Goal: Task Accomplishment & Management: Complete application form

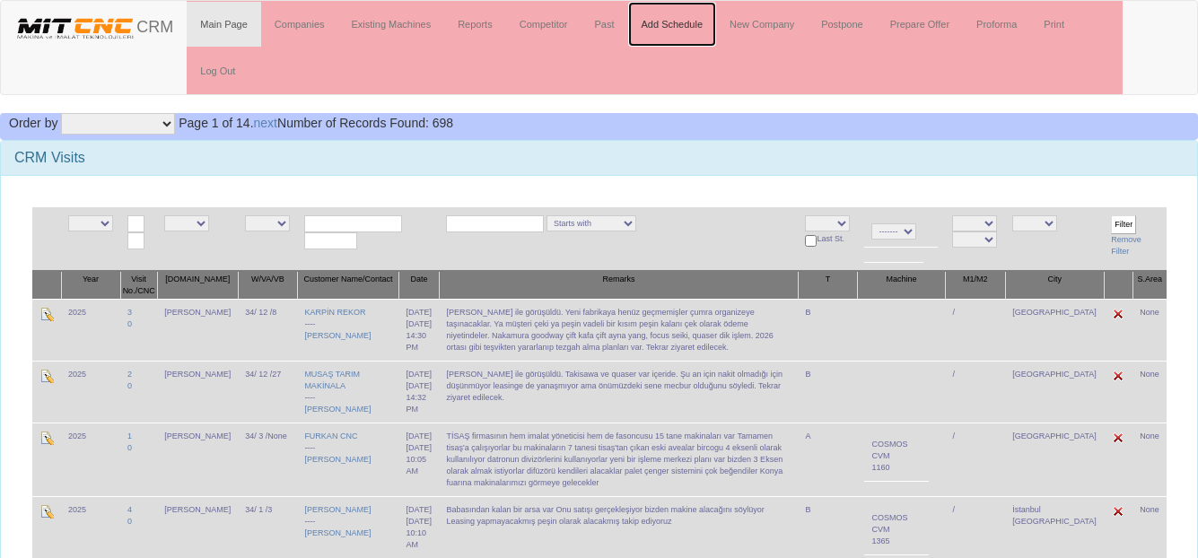
click at [675, 24] on link "Add Schedule" at bounding box center [672, 24] width 89 height 45
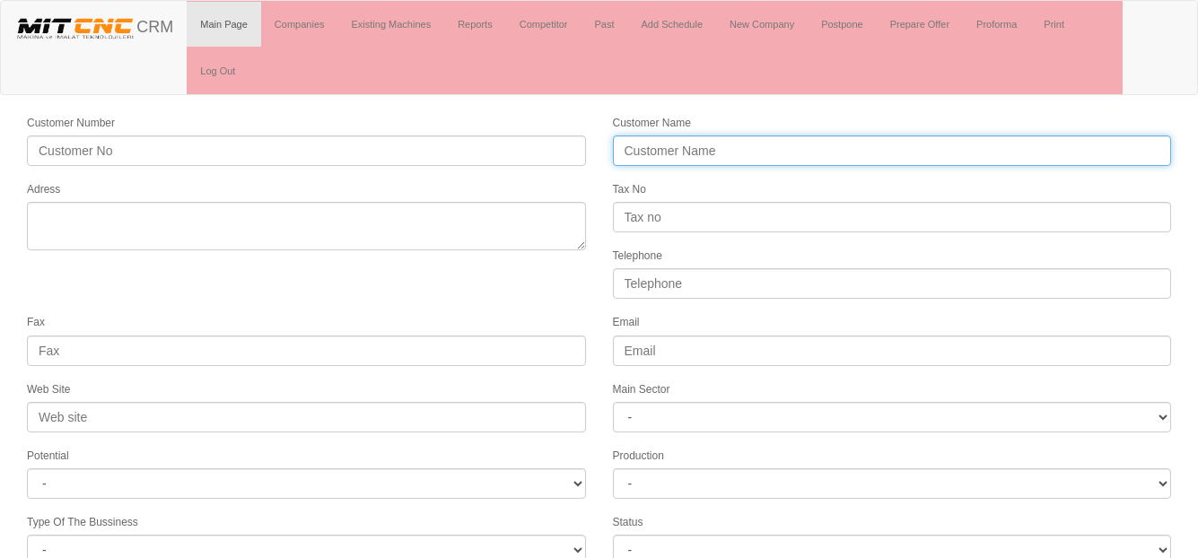
click at [692, 144] on input "Customer Name" at bounding box center [892, 151] width 559 height 31
click at [812, 153] on input "Customer Name" at bounding box center [892, 151] width 559 height 31
type input "ÖZDİKMENLİ MAKİNE SANAYİ"
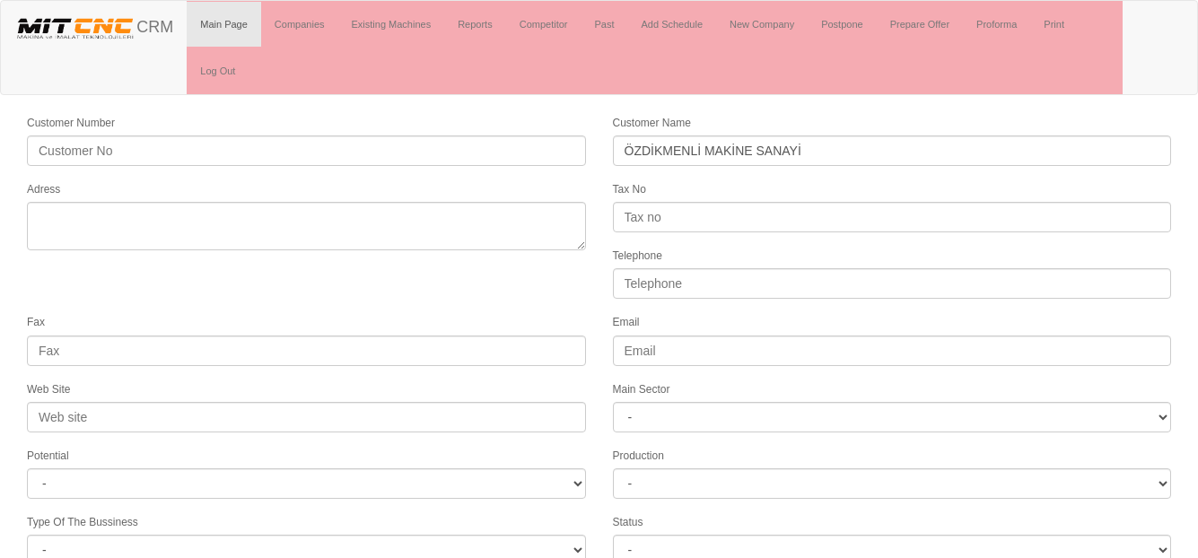
click at [31, 202] on div "Adress" at bounding box center [306, 215] width 586 height 71
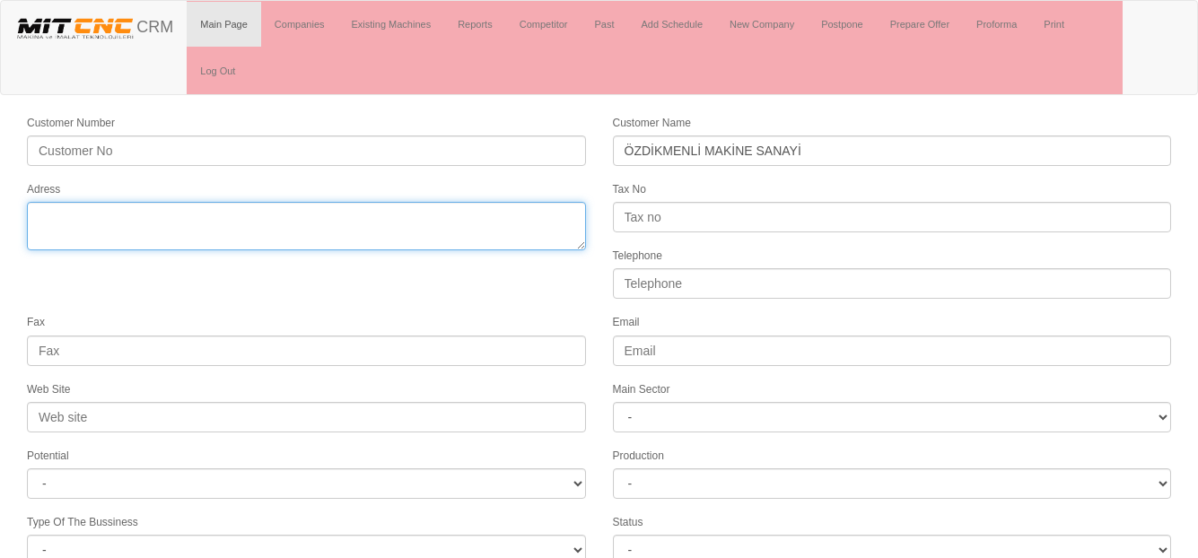
click at [39, 217] on textarea "Adress" at bounding box center [306, 226] width 559 height 48
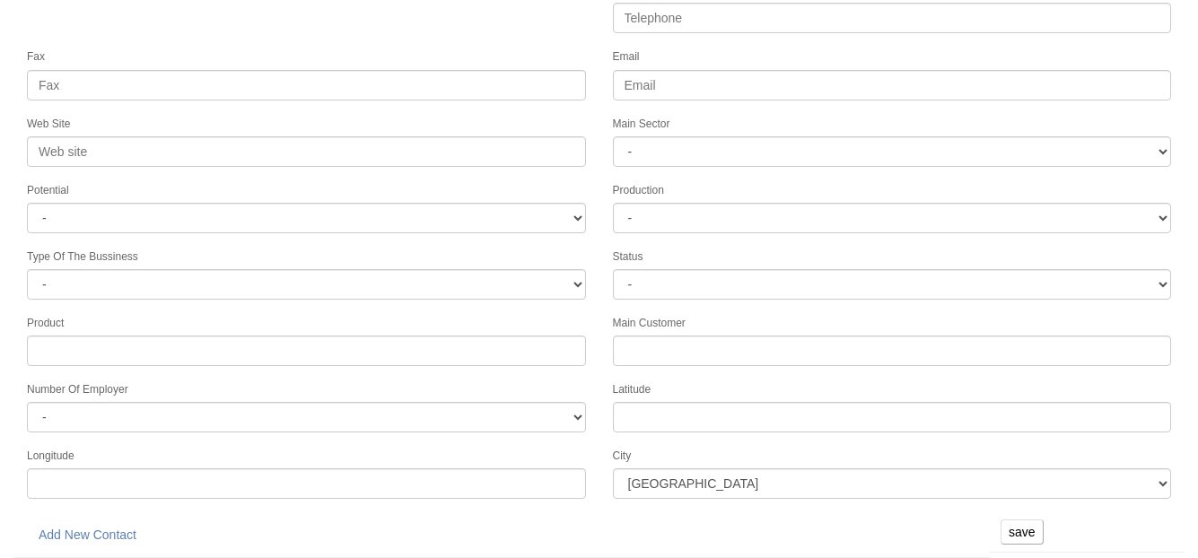
type textarea "Yavuz Selim Mah. Ziraat Sk. No:2/C Tosya"
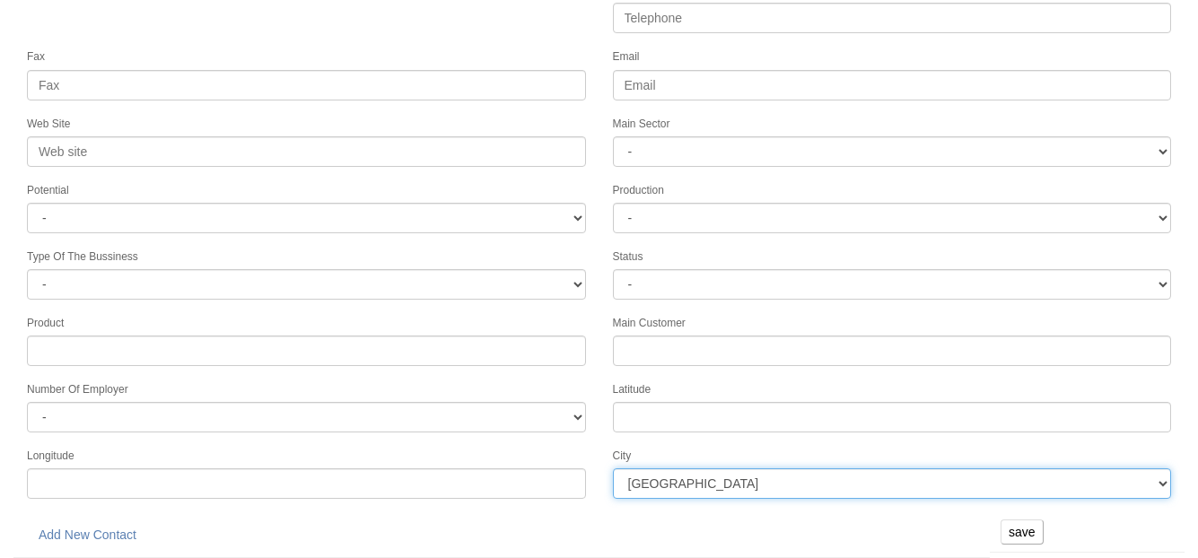
click at [690, 483] on select "İstanbul Adana Adıyaman Afyon Ağrı Amasya Ankara Antalya Artvin Aydın Balıkesir…" at bounding box center [892, 484] width 559 height 31
select select "1227"
click at [613, 469] on select "İstanbul Adana Adıyaman Afyon Ağrı Amasya Ankara Antalya Artvin Aydın Balıkesir…" at bounding box center [892, 484] width 559 height 31
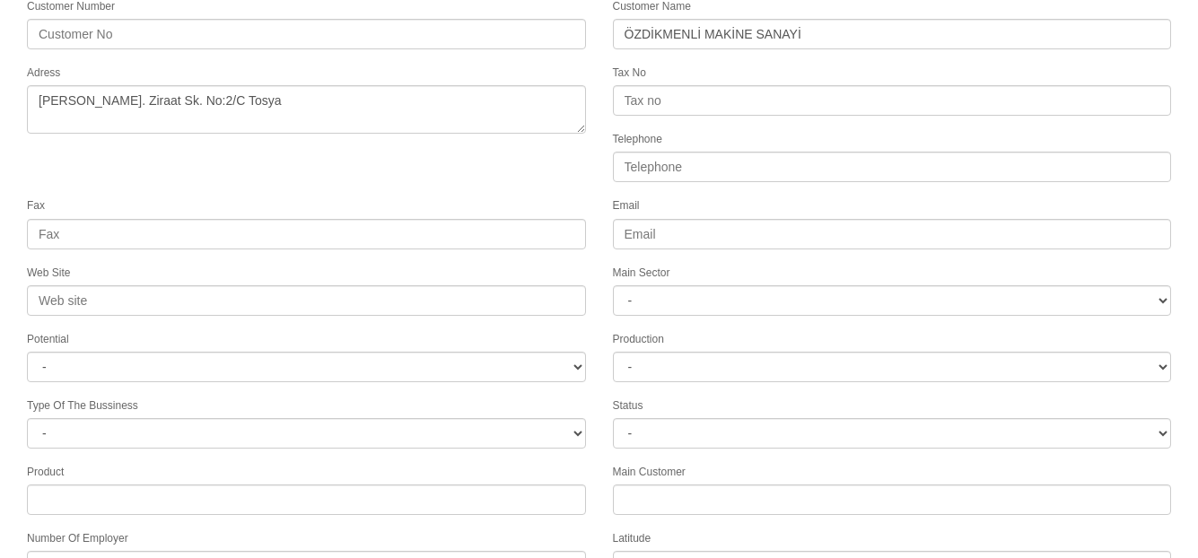
scroll to position [86, 0]
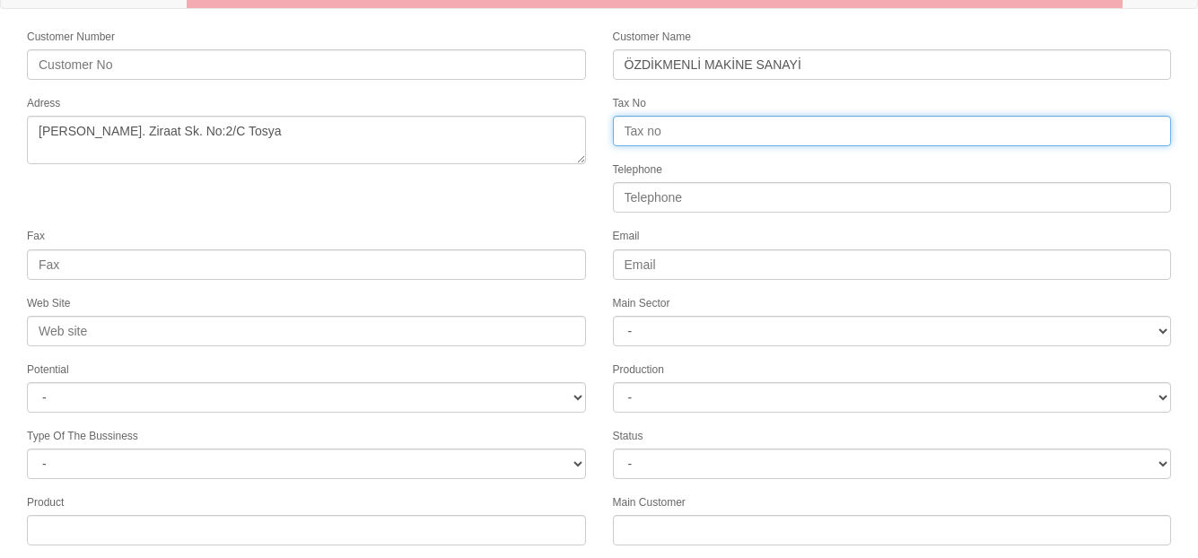
click at [639, 139] on input "Tax No" at bounding box center [892, 131] width 559 height 31
type input "Tosya V.D. : 439 755 30028"
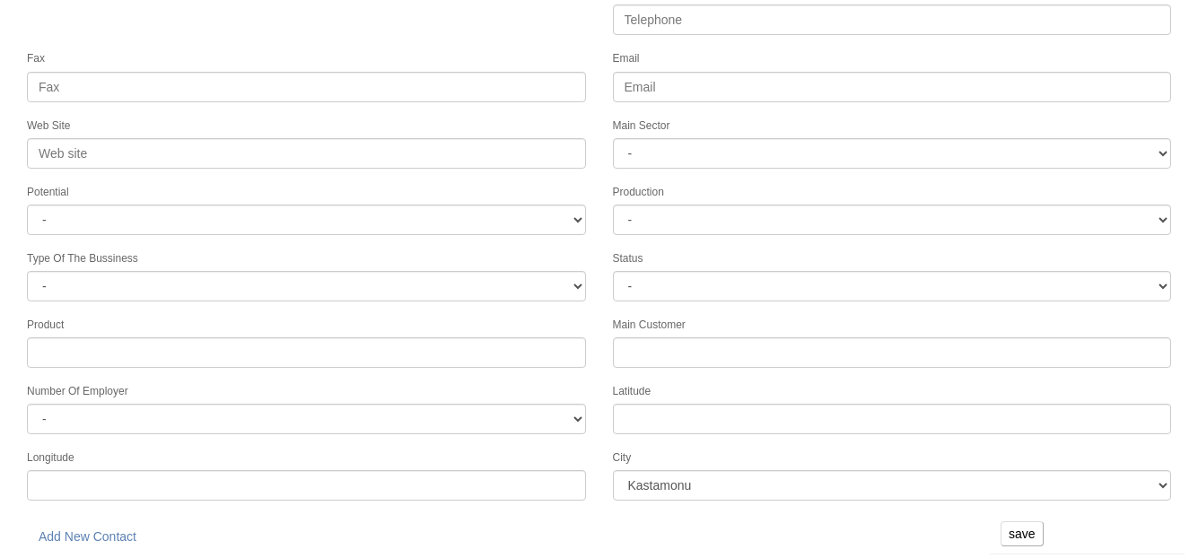
scroll to position [266, 0]
click at [1030, 533] on input "save" at bounding box center [1022, 532] width 43 height 25
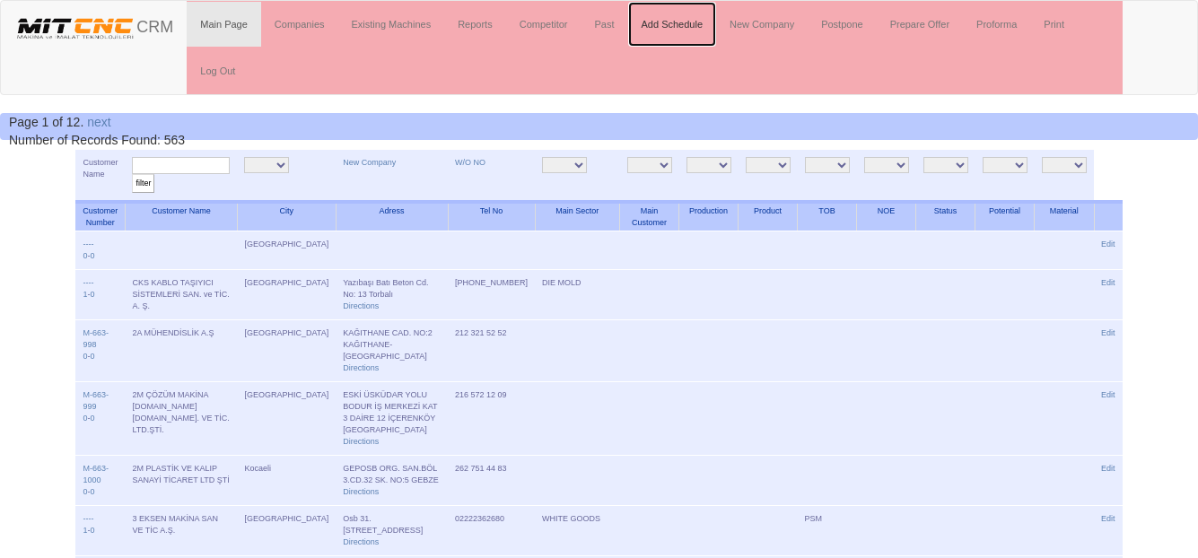
click at [705, 30] on link "Add Schedule" at bounding box center [672, 24] width 89 height 45
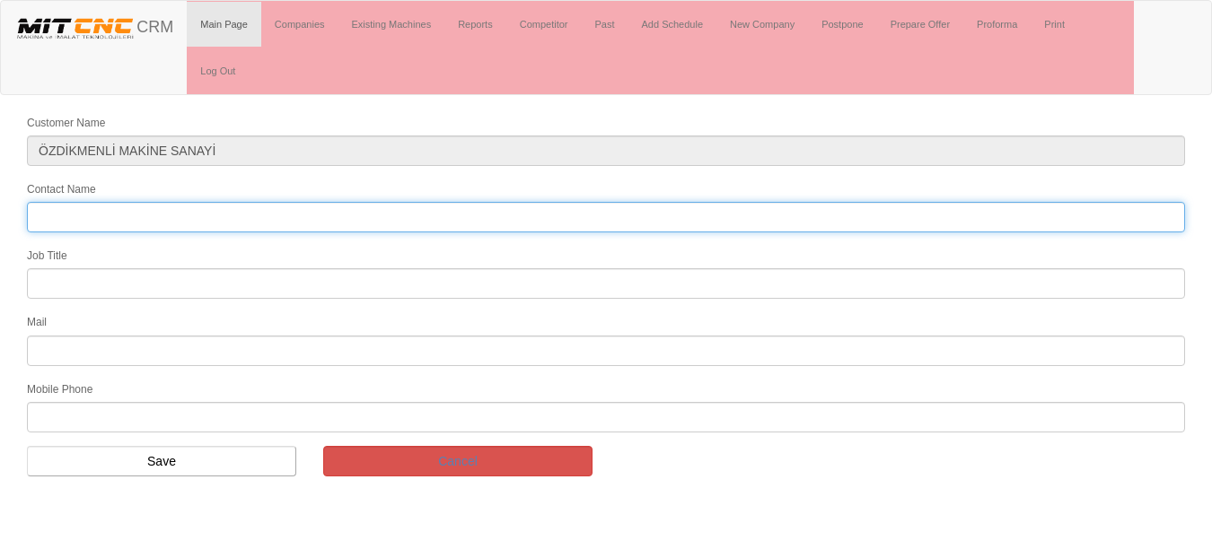
click at [83, 212] on input "Contact Name" at bounding box center [606, 217] width 1158 height 31
type input "Mustafa Özdikmenli"
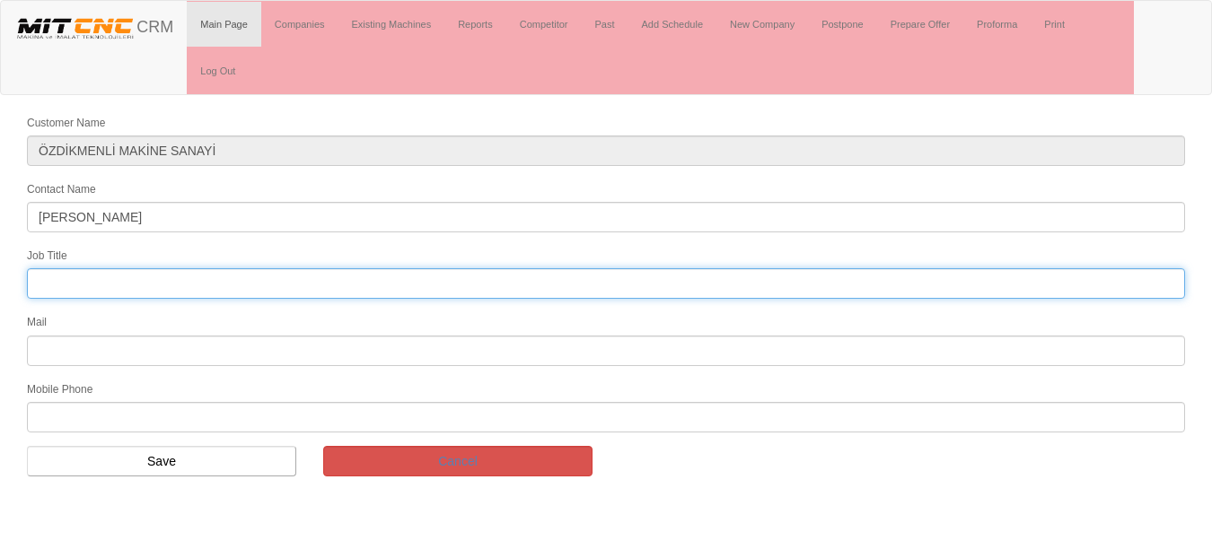
click at [131, 285] on input "text" at bounding box center [606, 283] width 1158 height 31
type input "Owner"
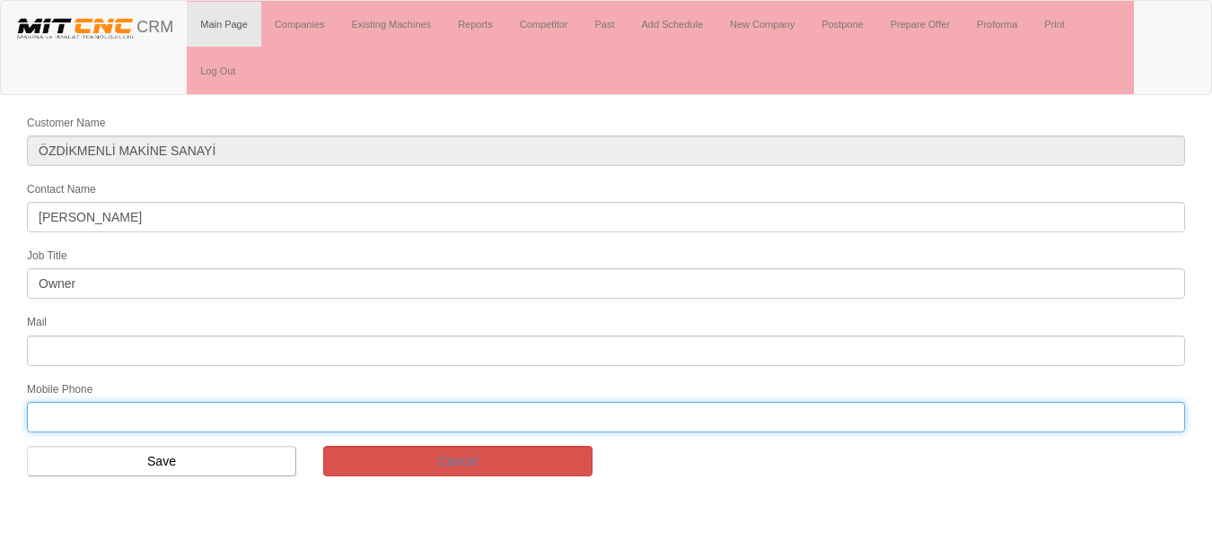
click at [60, 420] on input "text" at bounding box center [606, 417] width 1158 height 31
drag, startPoint x: 80, startPoint y: 415, endPoint x: 0, endPoint y: 412, distance: 79.9
click at [0, 412] on form "Customer Name ÖZDİKMENLİ MAKİNE SANAYİ Contact Name Mustafa Özdikmenli Job Titl…" at bounding box center [606, 301] width 1212 height 377
paste input "[PHONE_NUMBER]"
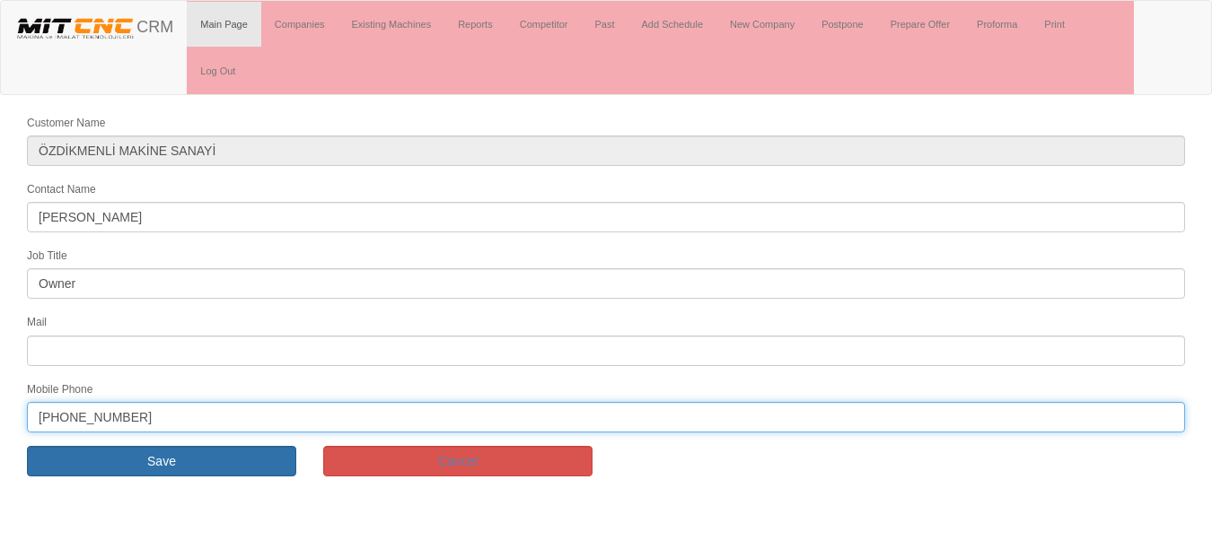
type input "+90 532 655 25 28"
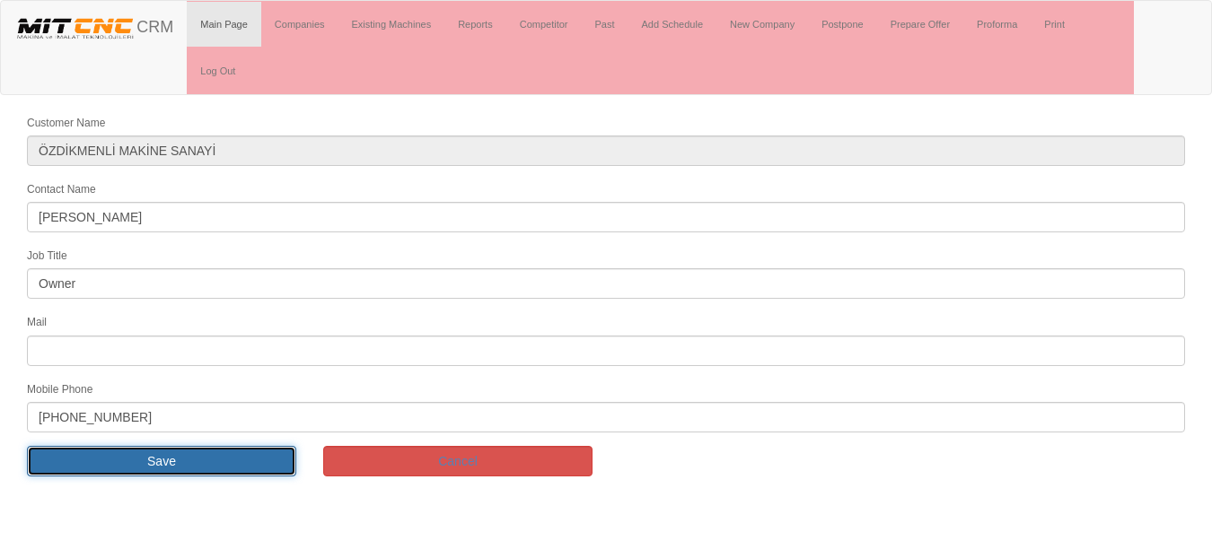
click at [168, 457] on input "Save" at bounding box center [161, 461] width 269 height 31
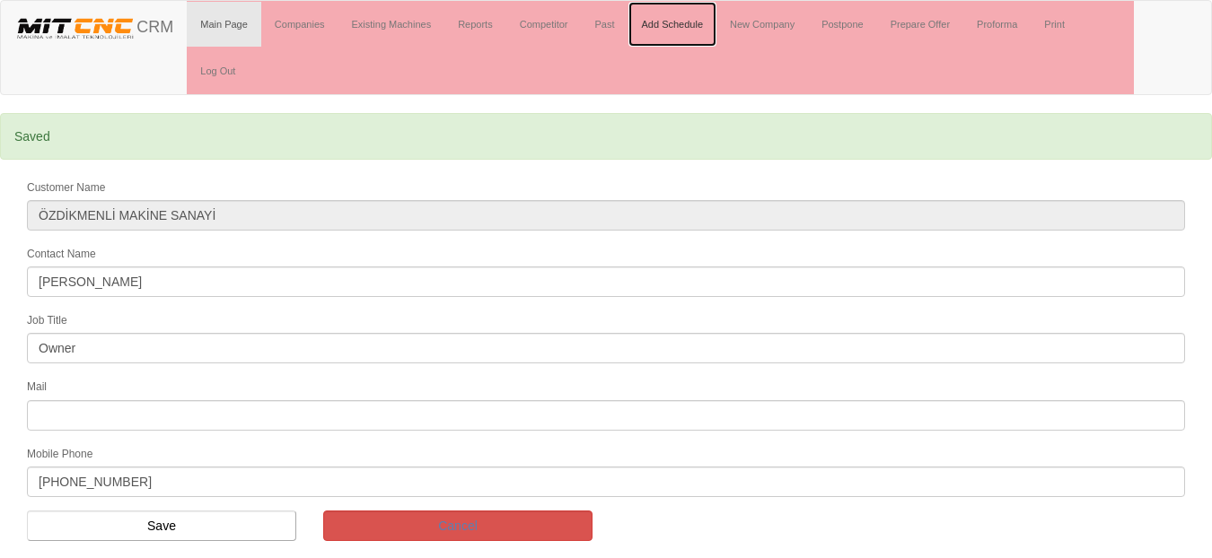
click at [691, 30] on link "Add Schedule" at bounding box center [672, 24] width 89 height 45
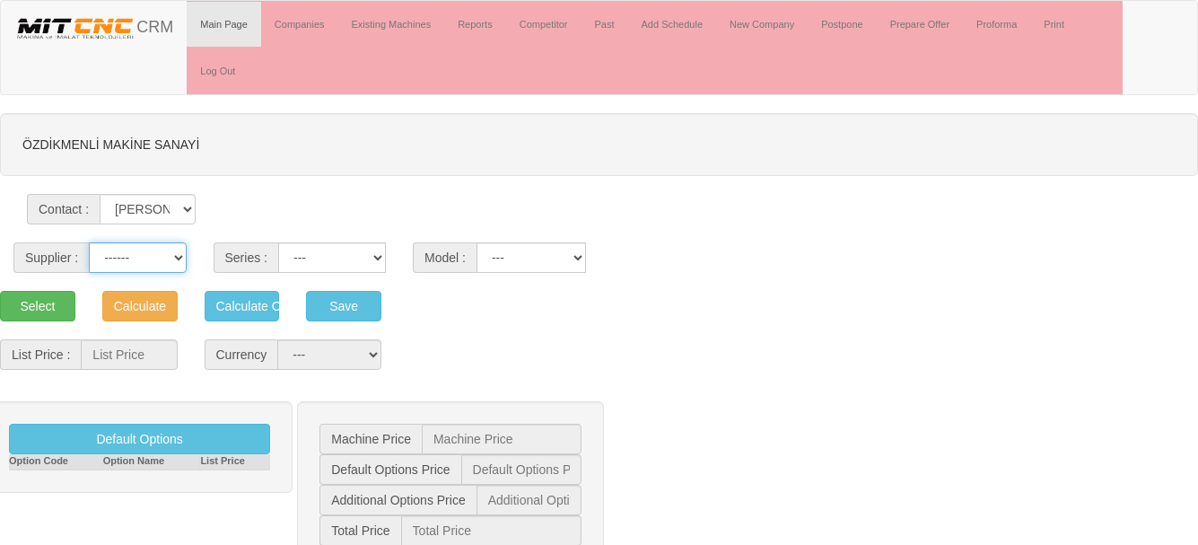
click at [166, 255] on select "------ PEAKART COSMOS GFIR DUOBEI BQ DK" at bounding box center [137, 257] width 97 height 31
select select "6"
click at [89, 242] on select "------ PEAKART COSMOS GFIR DUOBEI BQ DK" at bounding box center [137, 257] width 97 height 31
click at [318, 265] on select "BQ BQS BQY LZ" at bounding box center [332, 257] width 108 height 31
select select "31"
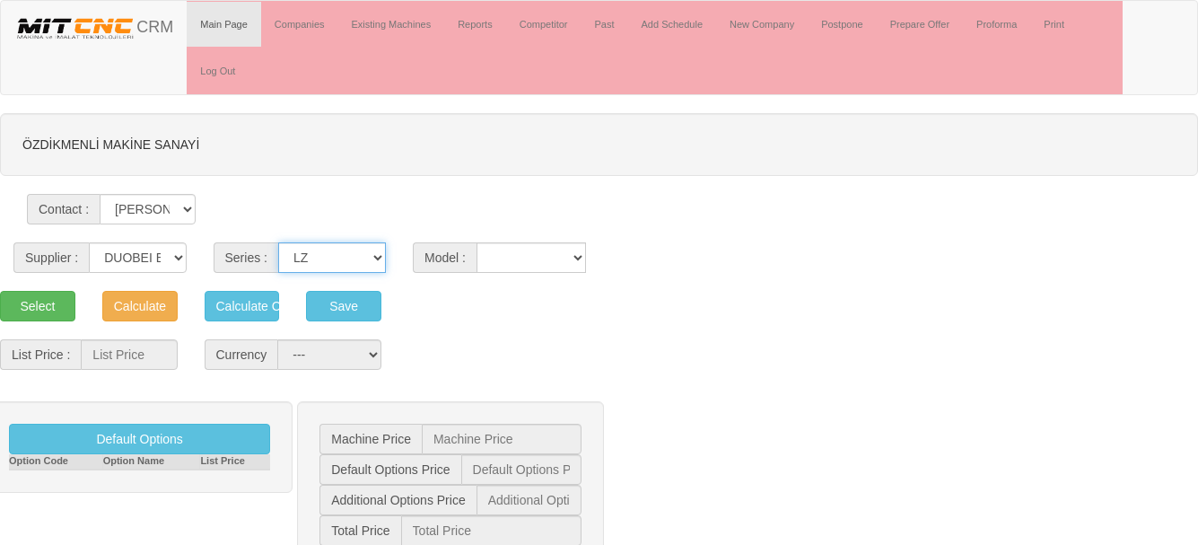
click at [278, 242] on select "BQ BQS BQY LZ" at bounding box center [332, 257] width 108 height 31
click at [522, 258] on select "400 600" at bounding box center [532, 257] width 110 height 31
click at [477, 242] on select "400 600" at bounding box center [532, 257] width 110 height 31
click at [541, 264] on select "400 600" at bounding box center [532, 257] width 110 height 31
select select "339"
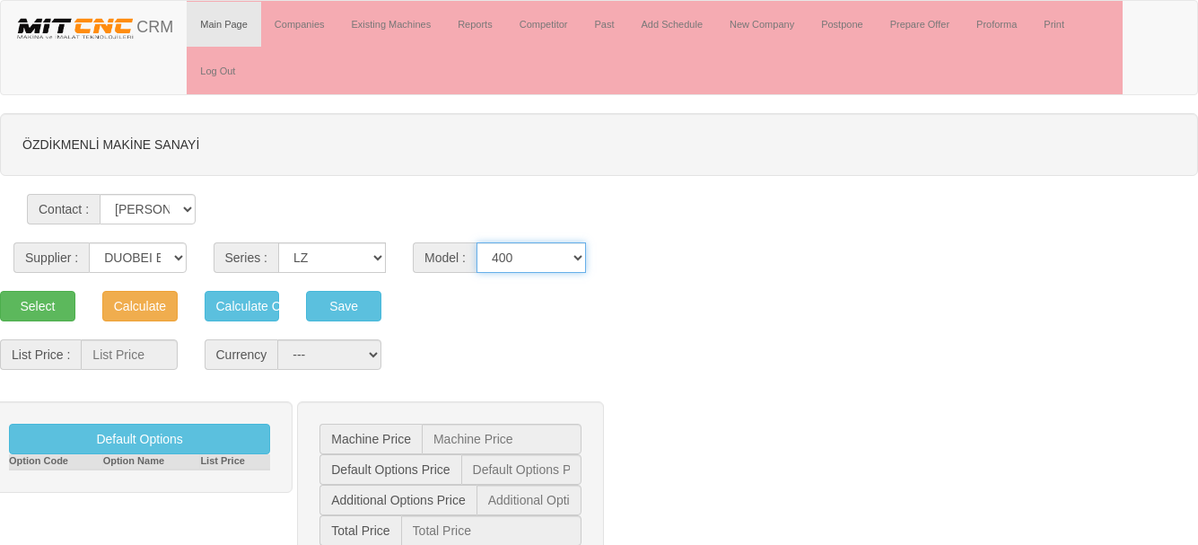
click at [477, 242] on select "400 600" at bounding box center [532, 257] width 110 height 31
click at [36, 314] on button "Select" at bounding box center [37, 306] width 75 height 31
type input "52.000"
select select "2"
type input "52.000 $"
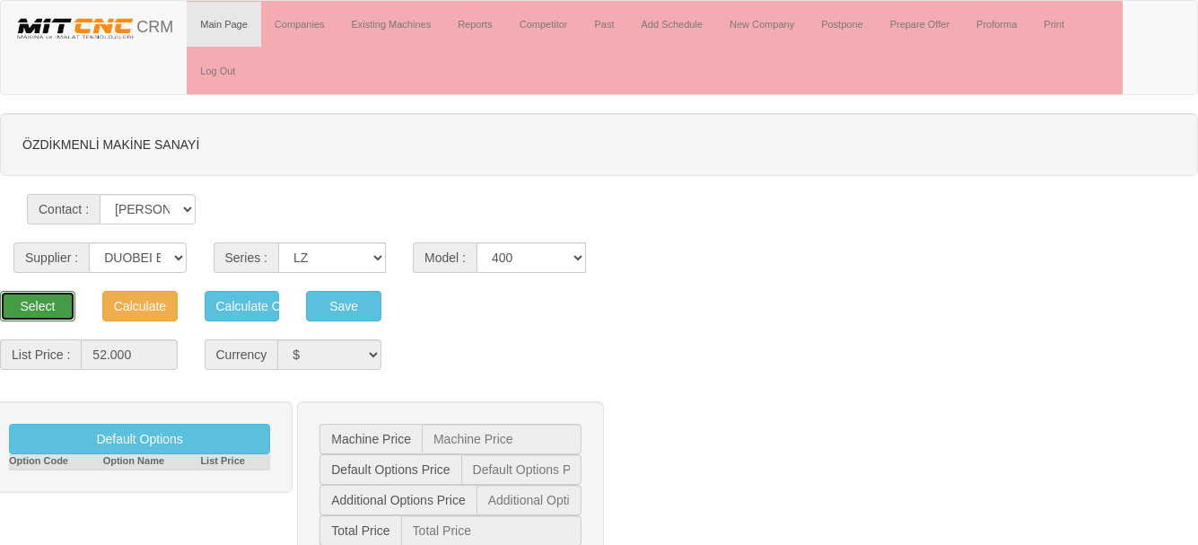
type input "0 $"
type input "52.000 $"
type input "1.266 $"
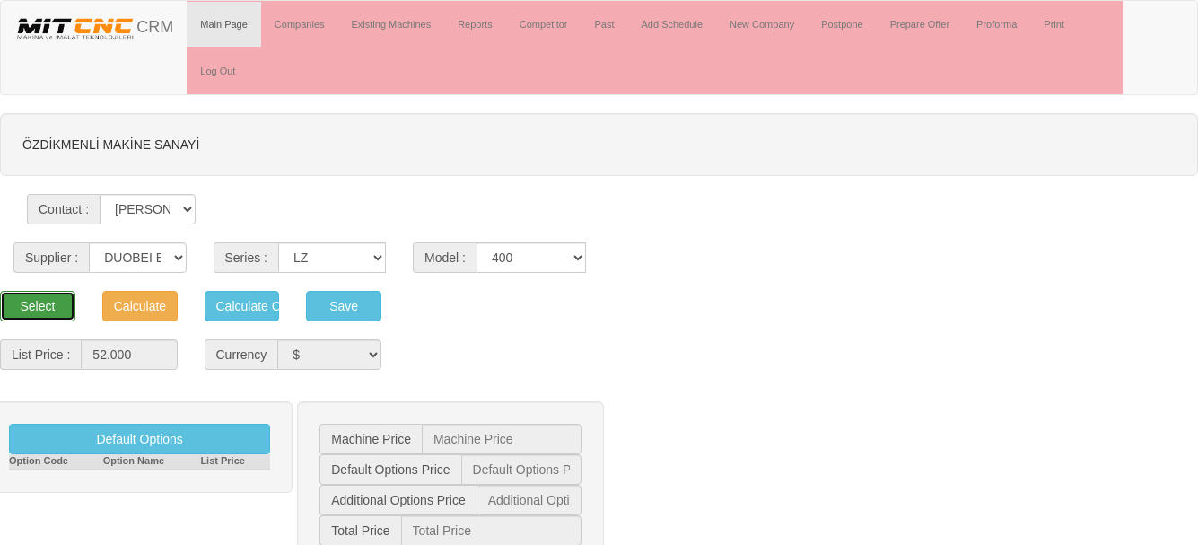
type input "60.494 €"
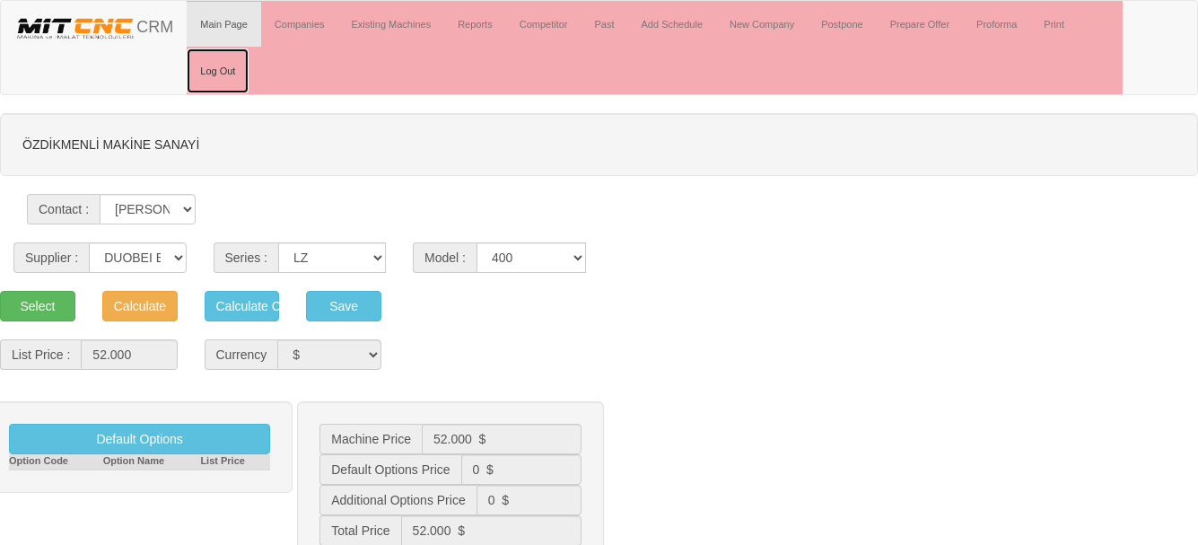
click at [228, 66] on link "Log Out" at bounding box center [218, 70] width 62 height 45
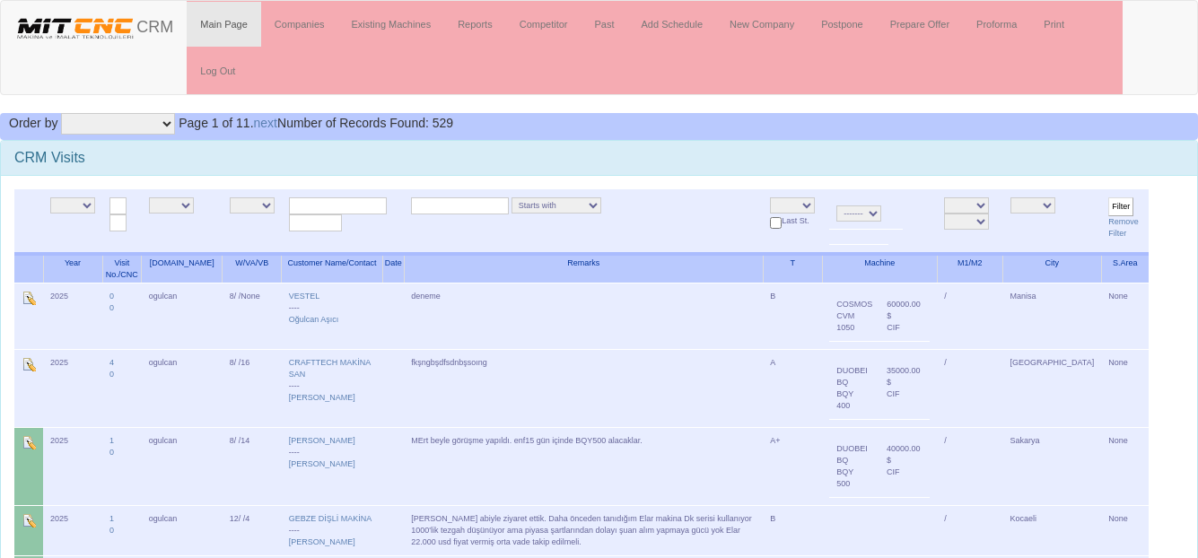
click at [603, 27] on link "Past" at bounding box center [604, 24] width 47 height 45
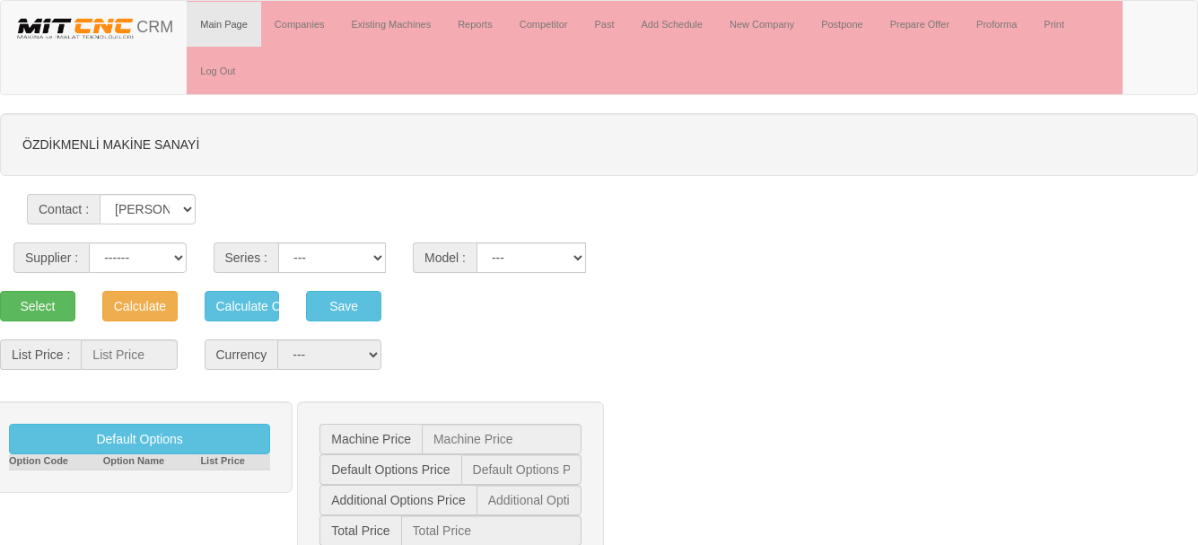
click at [733, 116] on div "ÖZDİKMENLİ MAKİNE SANAYİ" at bounding box center [599, 144] width 1198 height 63
click at [138, 258] on select "------ PEAKART COSMOS GFIR DUOBEI BQ DK" at bounding box center [137, 257] width 97 height 31
select select "6"
click at [89, 242] on select "------ PEAKART COSMOS GFIR DUOBEI BQ DK" at bounding box center [137, 257] width 97 height 31
click at [326, 258] on select "BQ BQS BQY LZ" at bounding box center [332, 257] width 108 height 31
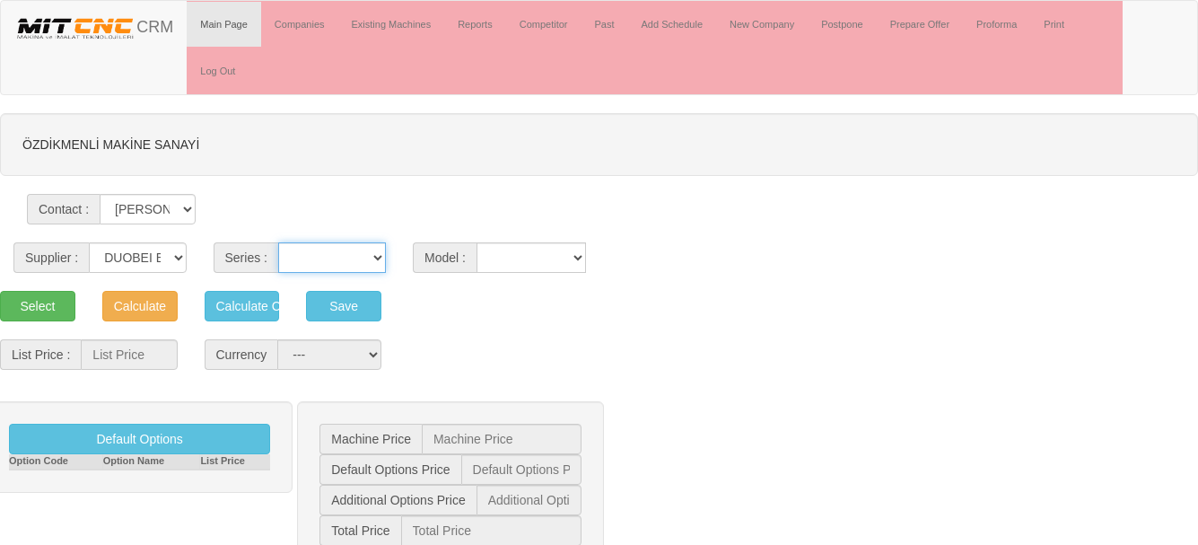
select select "29"
click at [278, 242] on select "BQ BQS BQY LZ" at bounding box center [332, 257] width 108 height 31
click at [546, 253] on select "400 650 800" at bounding box center [532, 257] width 110 height 31
select select "334"
click at [477, 242] on select "400 650 800" at bounding box center [532, 257] width 110 height 31
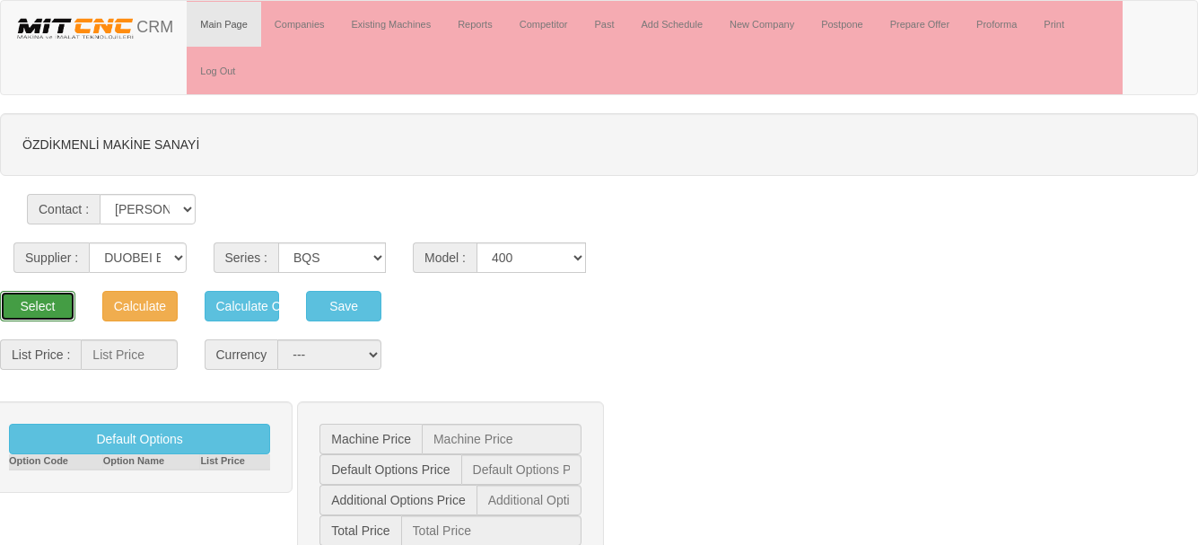
click at [39, 306] on button "Select" at bounding box center [37, 306] width 75 height 31
type input "31.400"
select select "2"
type input "31.400 $"
type input "0 $"
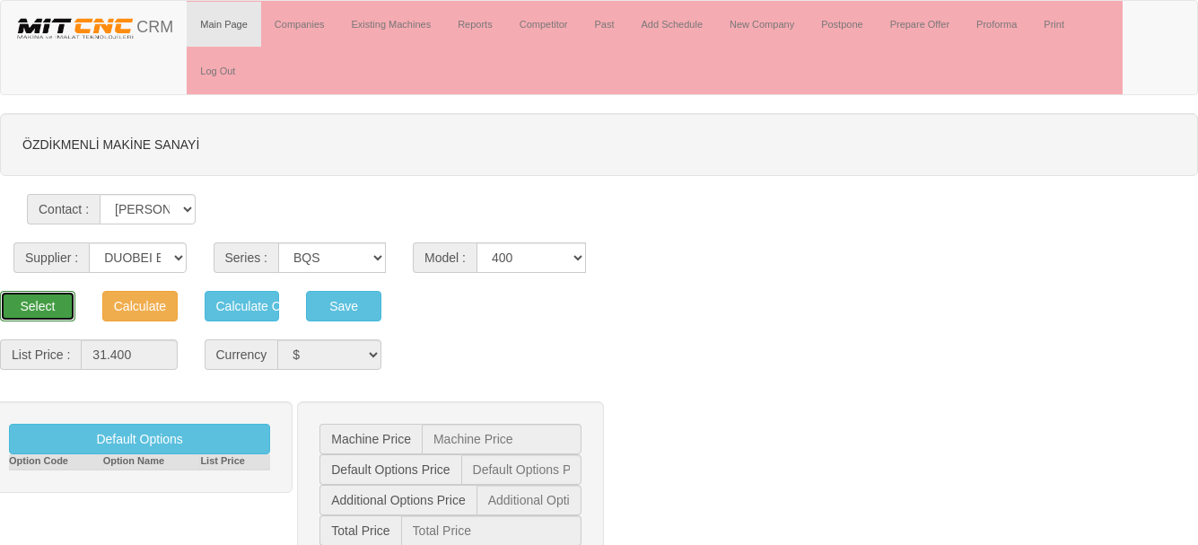
type input "0 $"
type input "31.400 $"
type input "764 $"
type input "36.529 €"
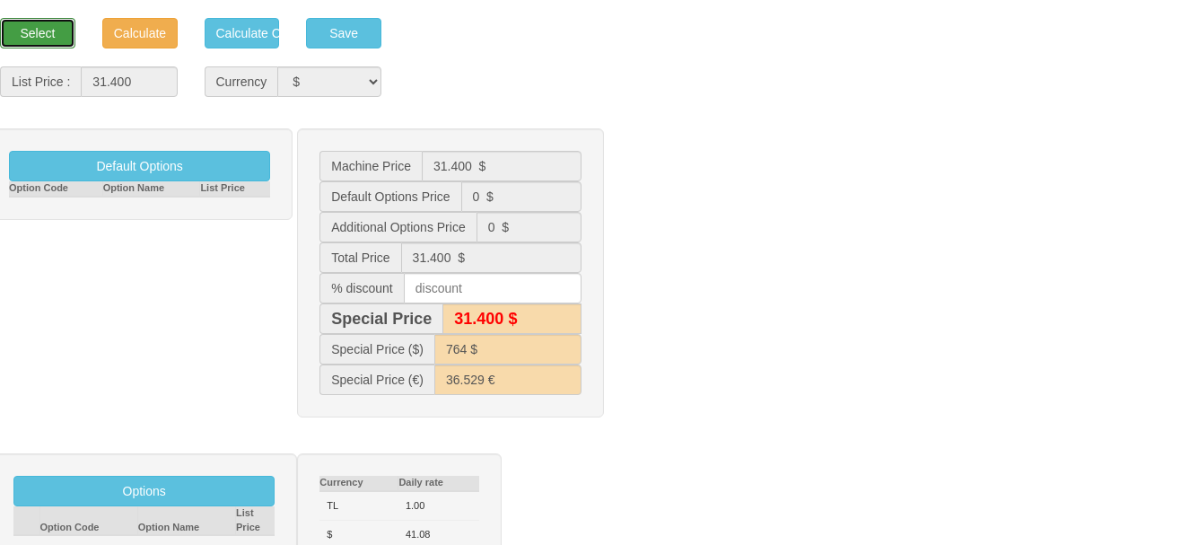
scroll to position [359, 0]
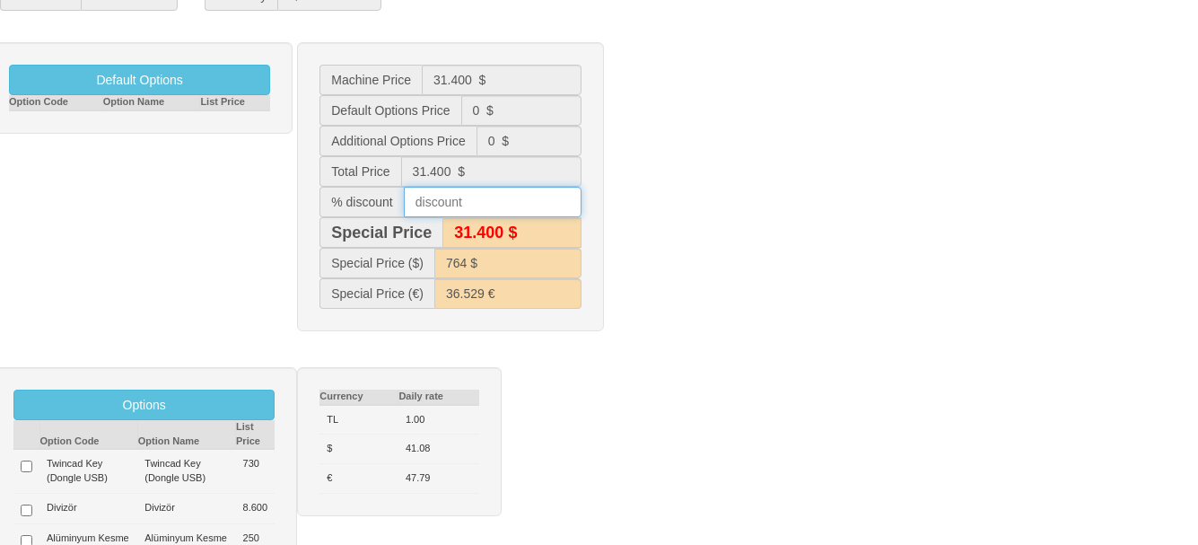
click at [437, 203] on input "text" at bounding box center [493, 202] width 178 height 31
type input "10"
type input "31.100 $"
type input "757 $"
type input "35.802 €"
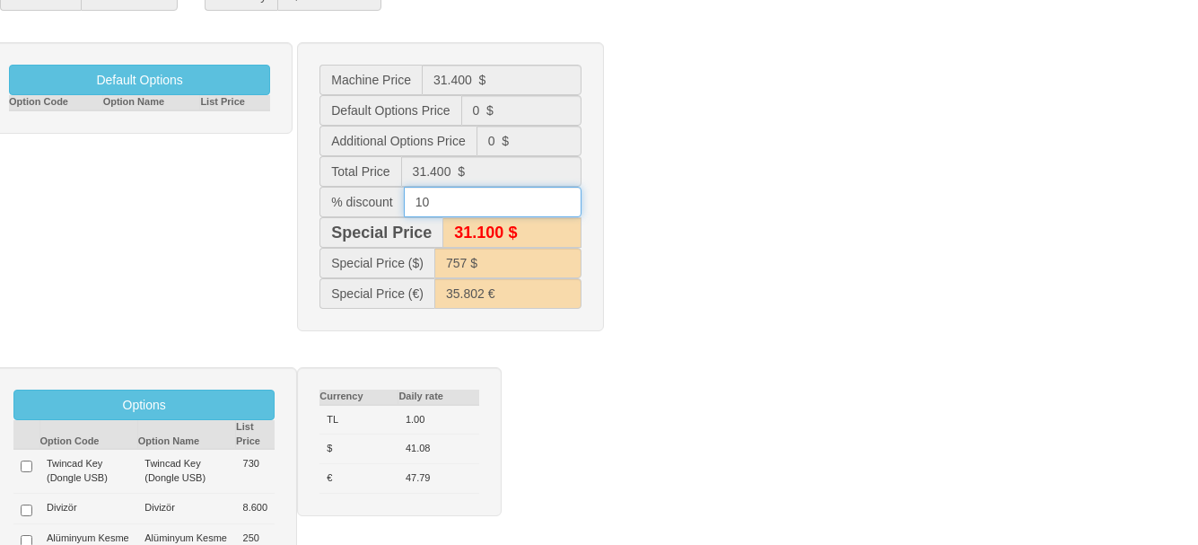
type input "28.300 $"
type input "688 $"
type input "29.588 €"
type input "15"
type input "31.100 $"
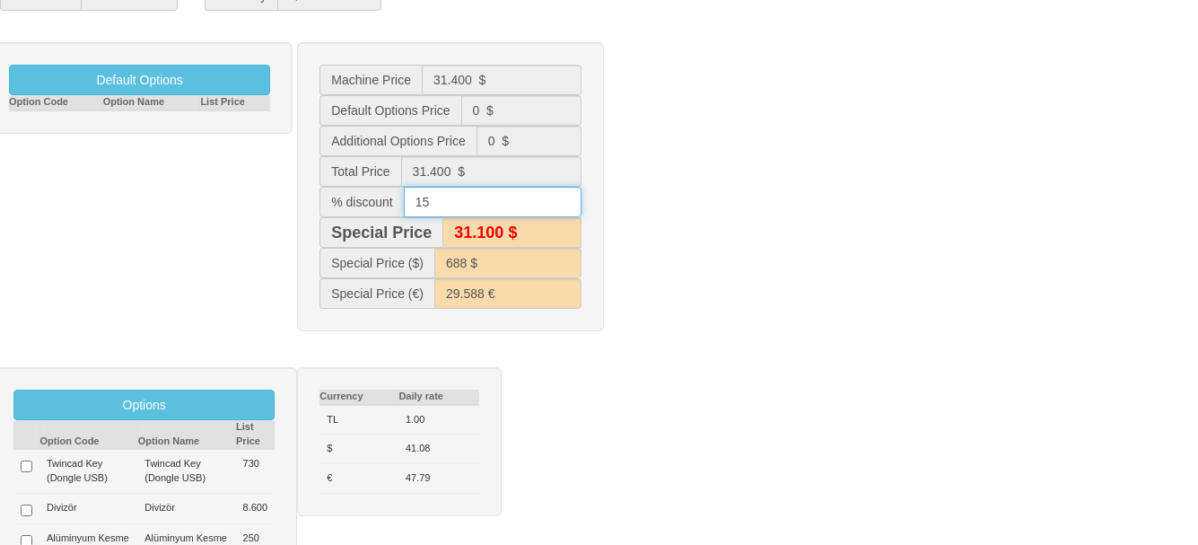
type input "757 $"
type input "35.802 €"
type input "26.700 $"
type input "650 $"
type input "26.392 €"
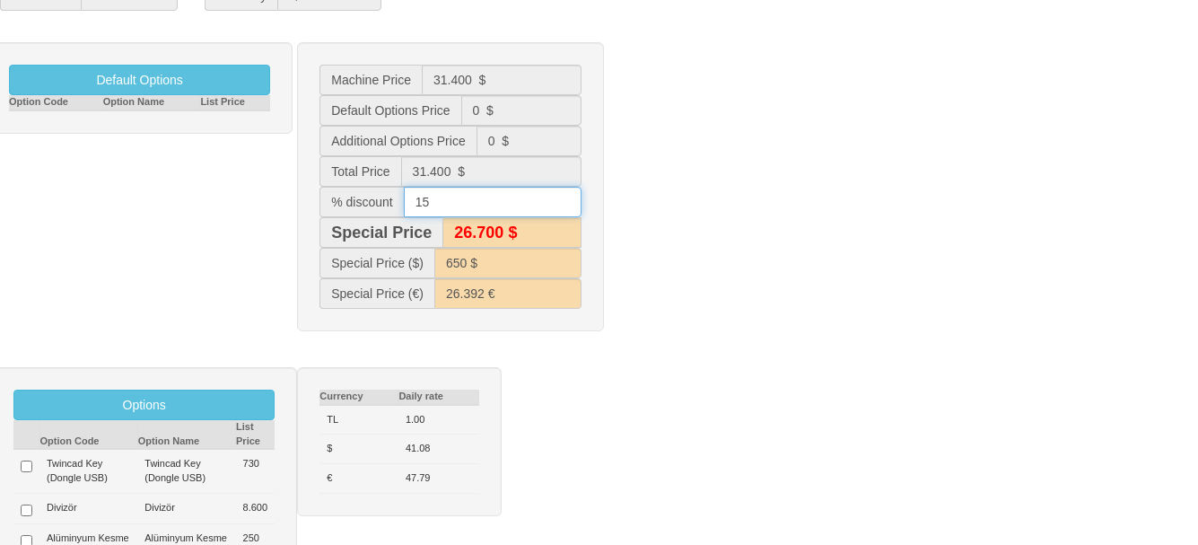
type input "15"
click at [734, 228] on div "Default Options Option Code Option Name List Price Machine Price 31.400 $ Defau…" at bounding box center [599, 195] width 1225 height 307
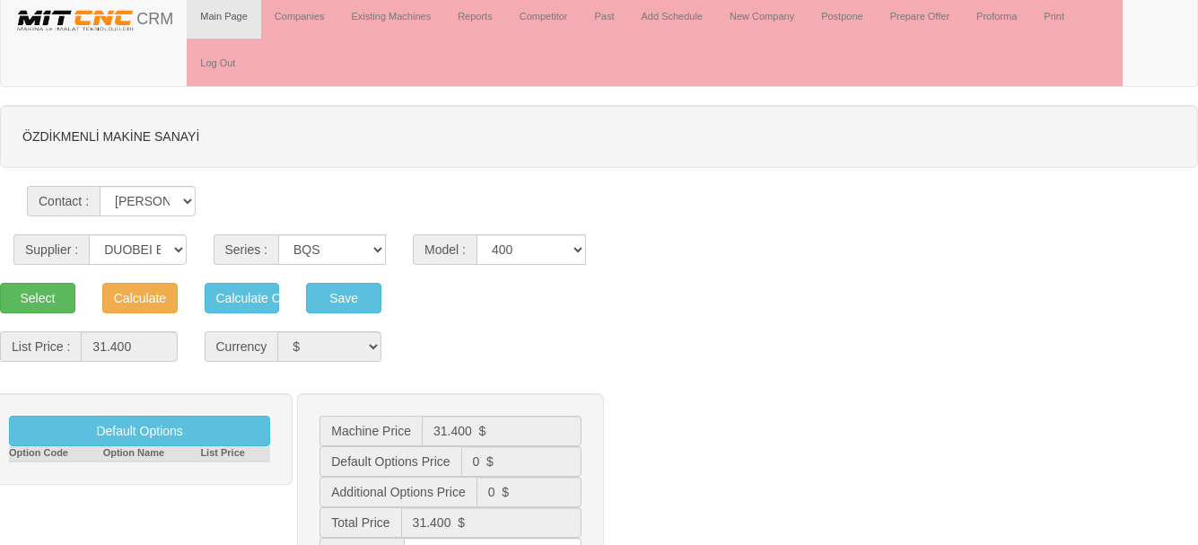
scroll to position [0, 0]
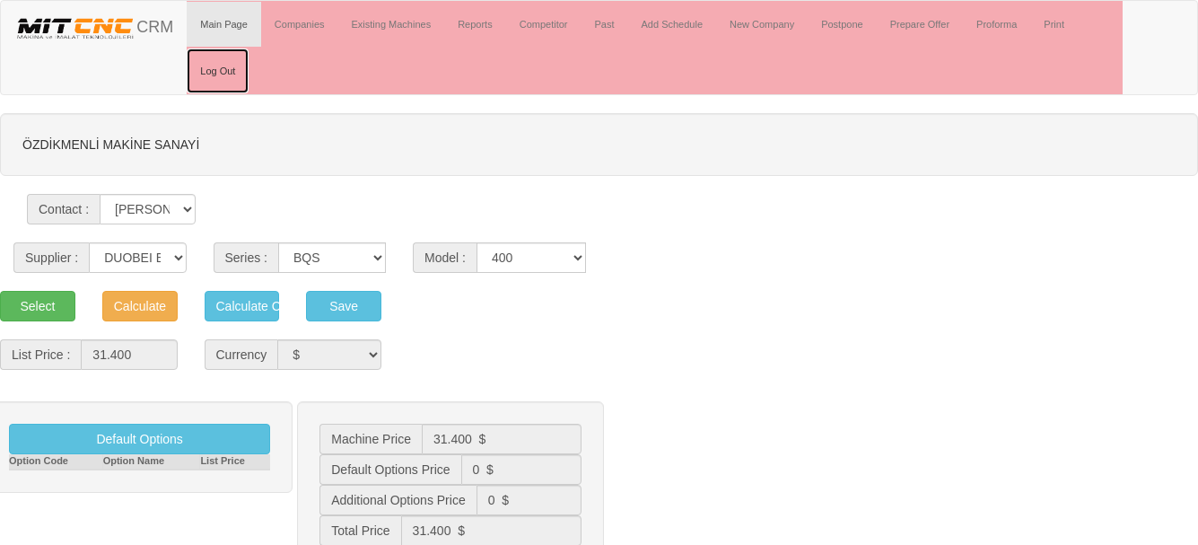
click at [215, 65] on link "Log Out" at bounding box center [218, 70] width 62 height 45
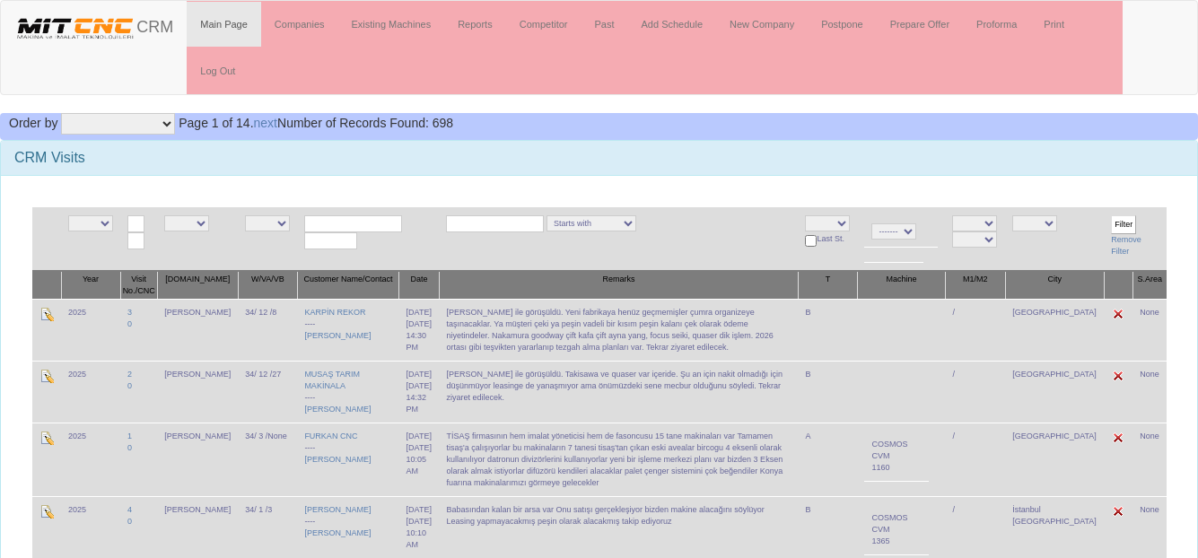
drag, startPoint x: 0, startPoint y: 0, endPoint x: 330, endPoint y: 225, distance: 399.8
click at [330, 225] on input "text" at bounding box center [353, 223] width 98 height 17
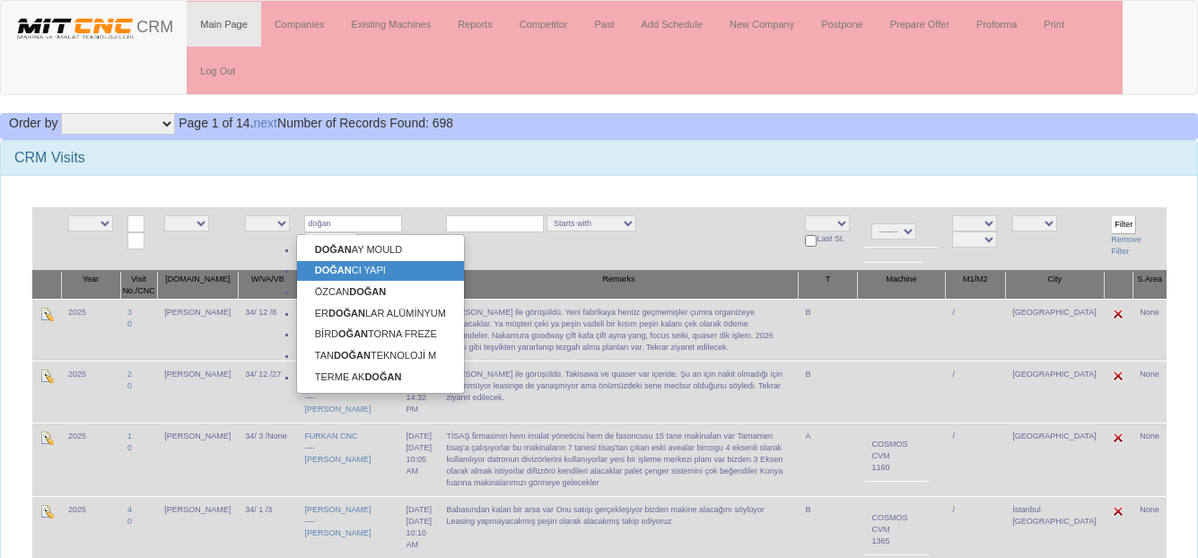
click at [370, 275] on link "DOĞAN CI YAPI" at bounding box center [380, 271] width 167 height 20
type input "DOĞANCI YAPI"
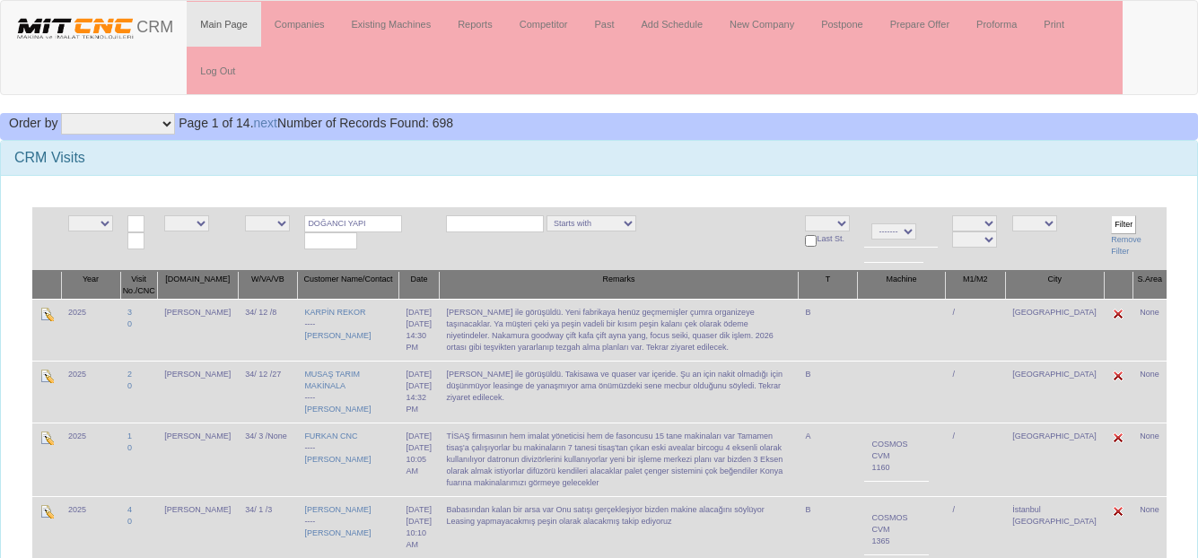
click at [1120, 223] on input "Filter" at bounding box center [1123, 224] width 25 height 19
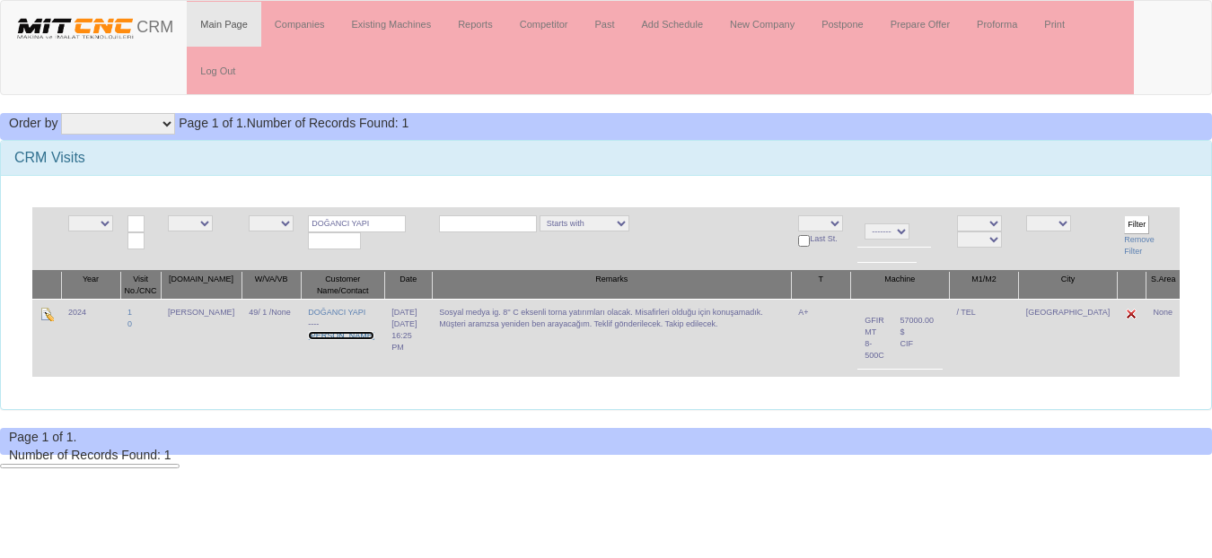
click at [320, 339] on link "Halil Doğan" at bounding box center [341, 335] width 66 height 9
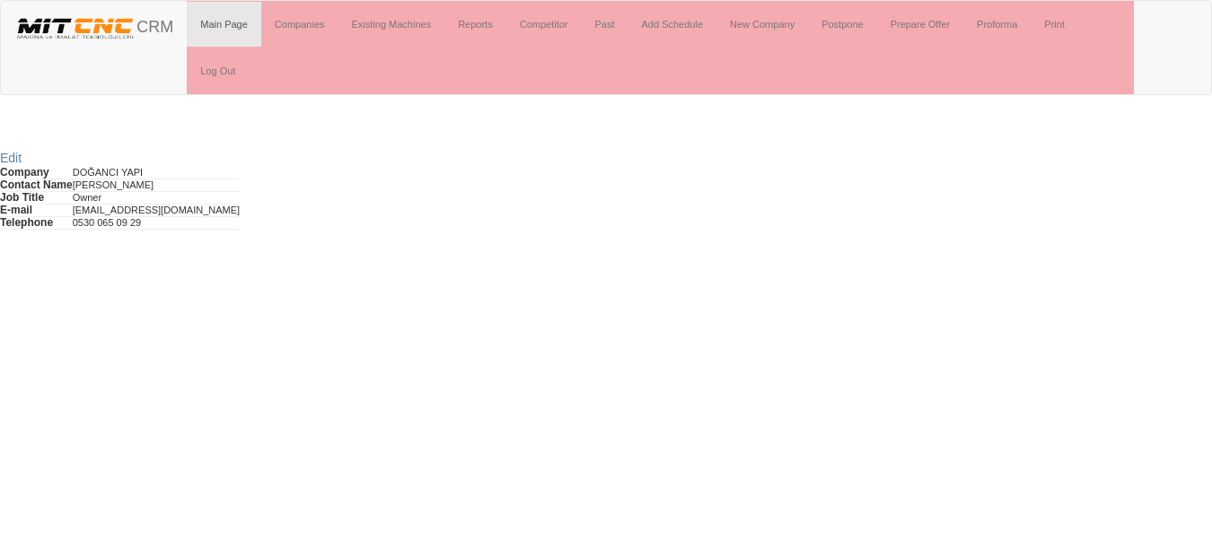
click at [168, 230] on html "Toggle navigation CRM Main Page Companies Existing Machines Reports Competitor …" at bounding box center [606, 115] width 1212 height 230
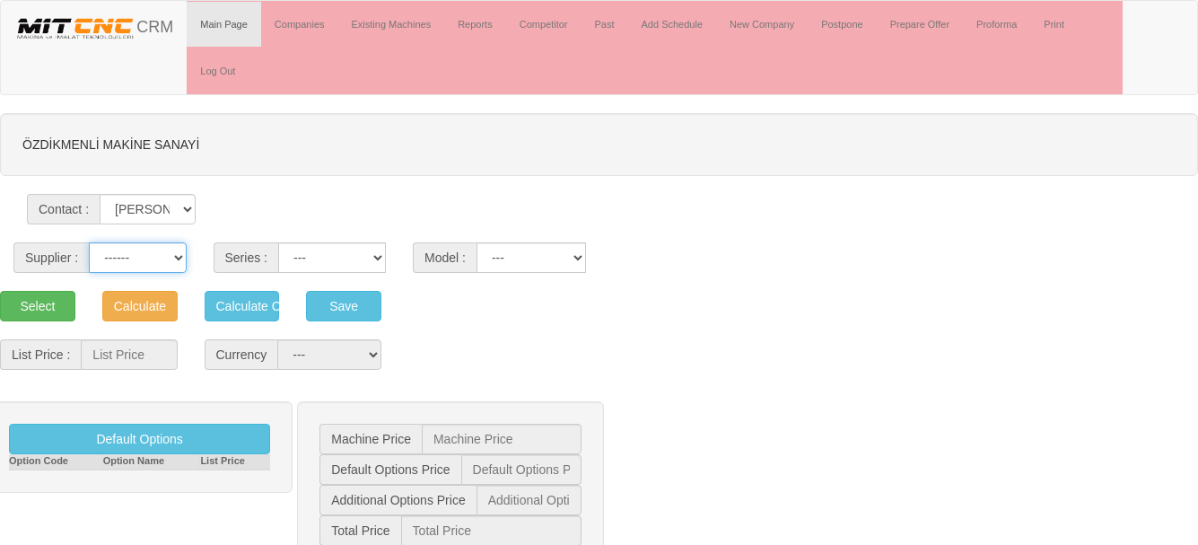
click at [135, 259] on select "------ PEAKART COSMOS GFIR DUOBEI BQ DK" at bounding box center [137, 257] width 97 height 31
select select "6"
click at [89, 242] on select "------ PEAKART COSMOS GFIR DUOBEI BQ DK" at bounding box center [137, 257] width 97 height 31
click at [361, 251] on select "BQ BQS BQY LZ" at bounding box center [332, 257] width 108 height 31
select select "29"
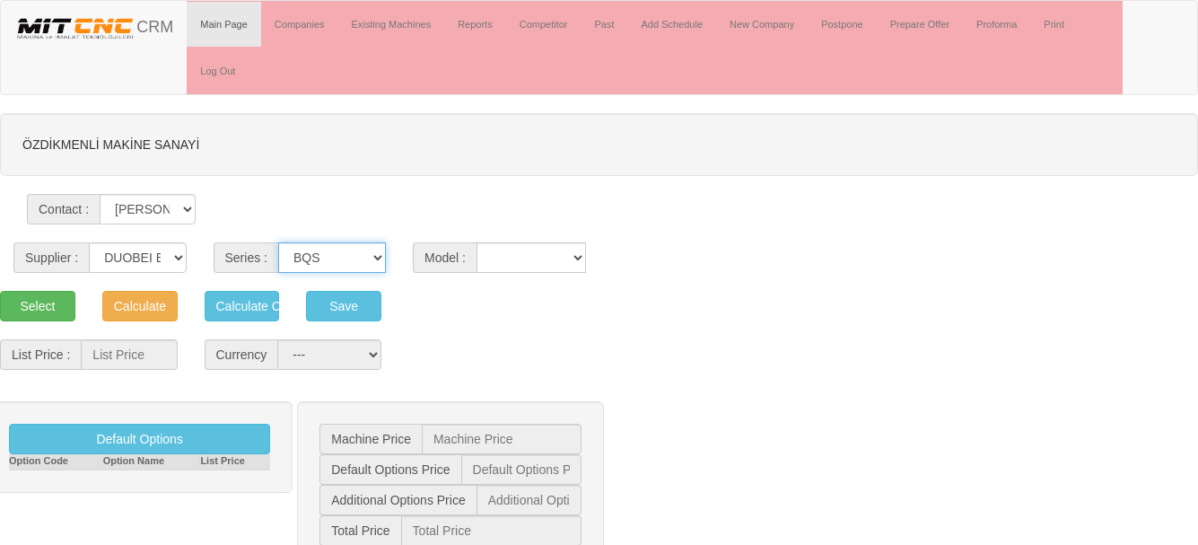
click at [278, 242] on select "BQ BQS BQY LZ" at bounding box center [332, 257] width 108 height 31
click at [513, 259] on select "400 650 800" at bounding box center [532, 257] width 110 height 31
select select "334"
click at [477, 242] on select "400 650 800" at bounding box center [532, 257] width 110 height 31
drag, startPoint x: 31, startPoint y: 304, endPoint x: 499, endPoint y: 322, distance: 468.0
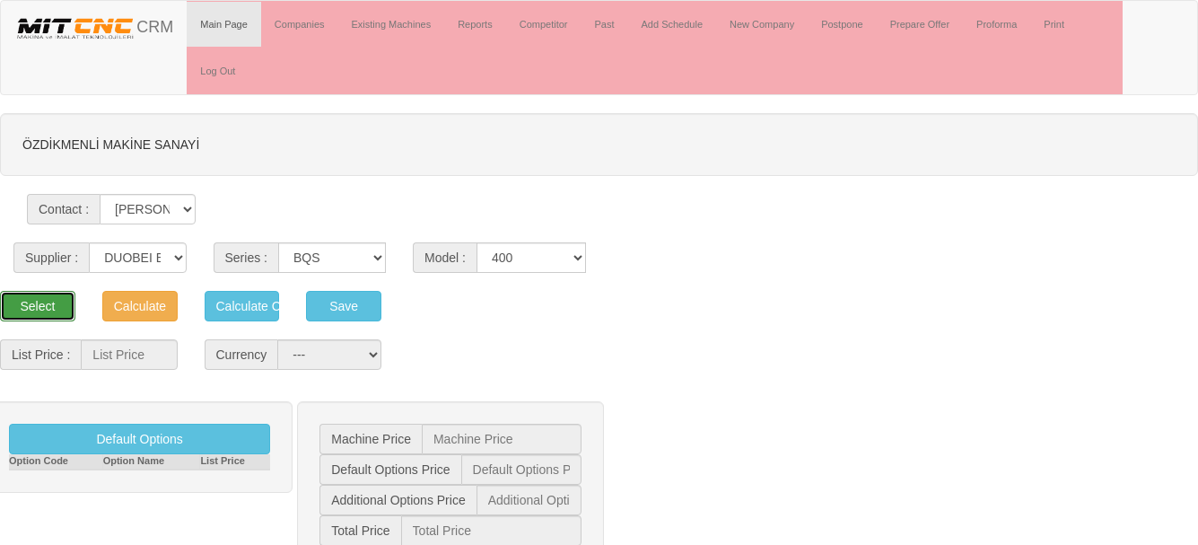
click at [32, 304] on button "Select" at bounding box center [37, 306] width 75 height 31
type input "26.000"
select select "2"
type input "26.000 $"
type input "0 $"
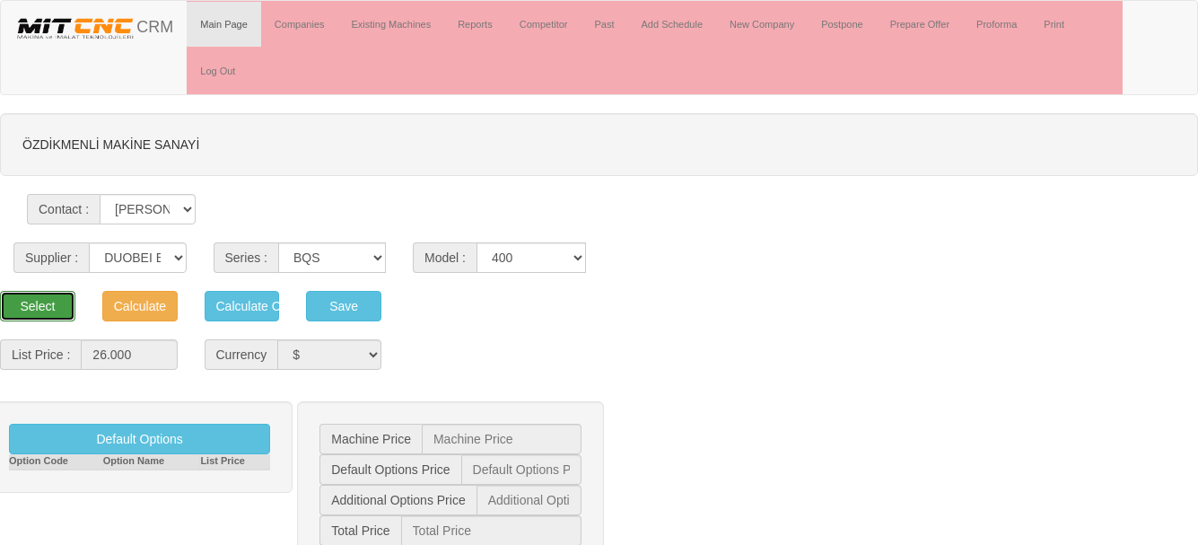
type input "0 $"
type input "26.000 $"
type input "633 $"
type input "30.247 €"
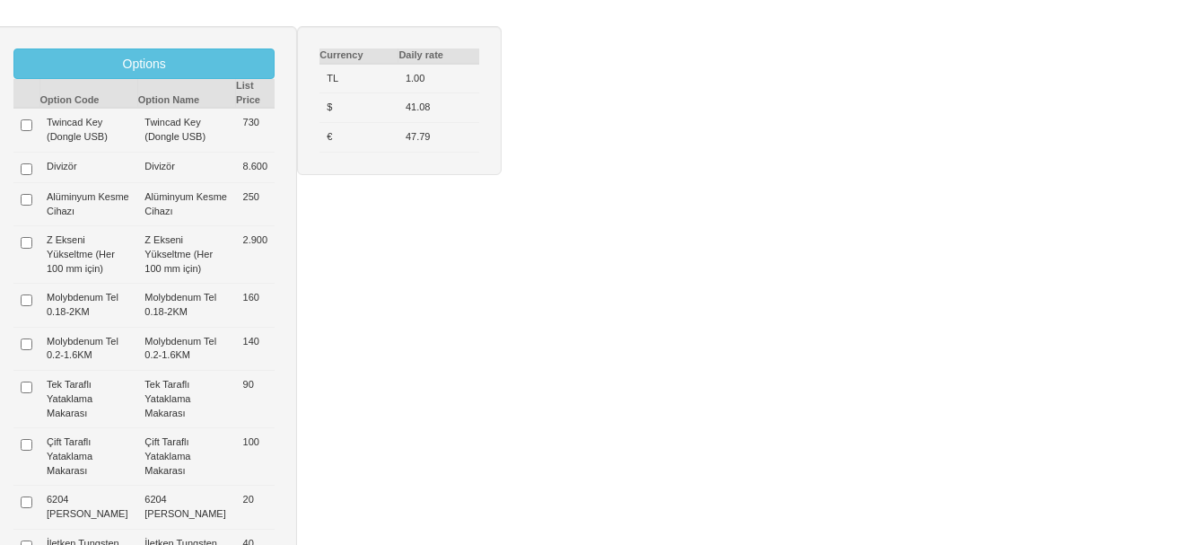
scroll to position [718, 0]
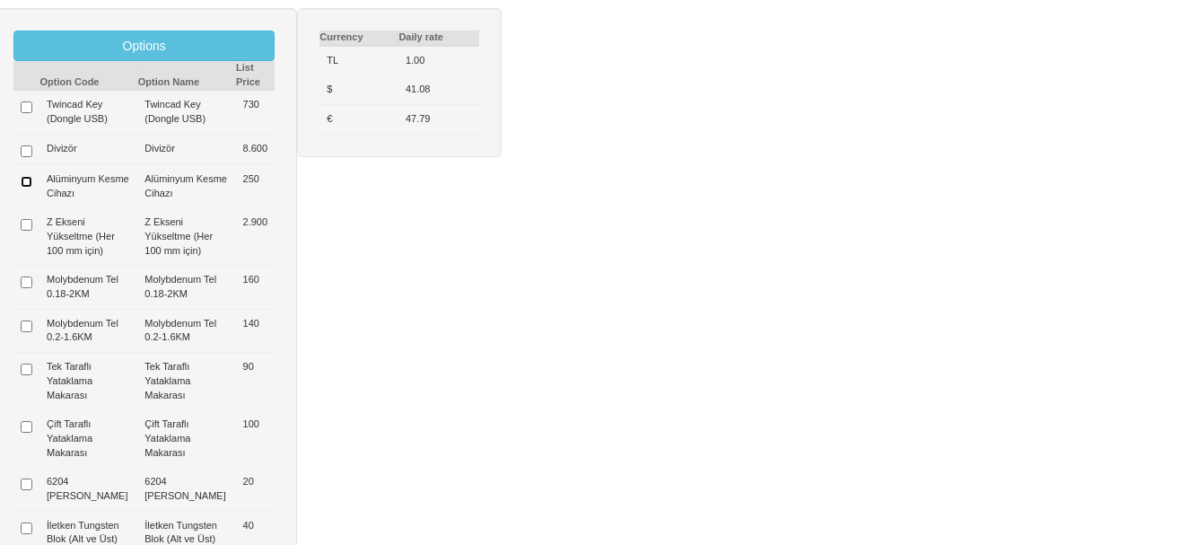
click at [27, 180] on input "checkbox" at bounding box center [27, 182] width 12 height 12
checkbox input "true"
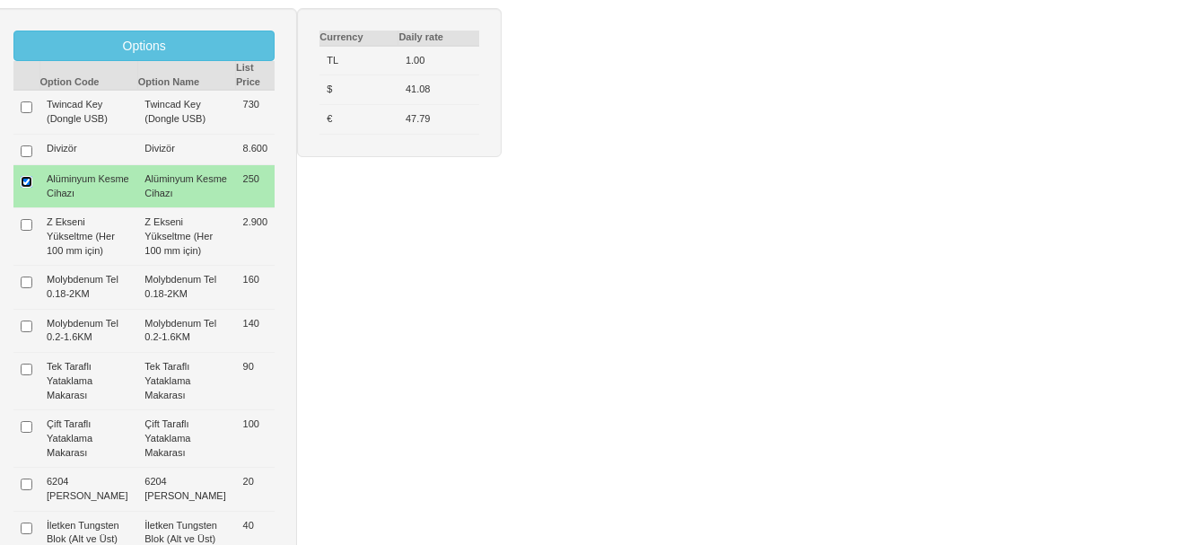
type input "250 $"
type input "26.250 $"
type input "26.200 $"
type input "639 $"
type input "30.538 €"
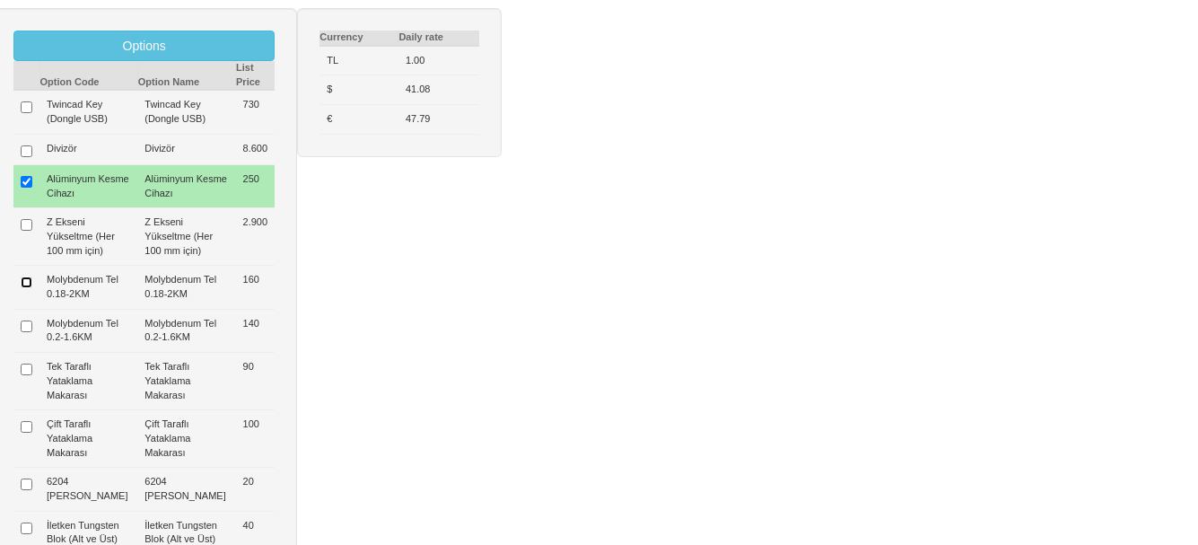
click at [22, 285] on input "checkbox" at bounding box center [27, 282] width 12 height 12
checkbox input "true"
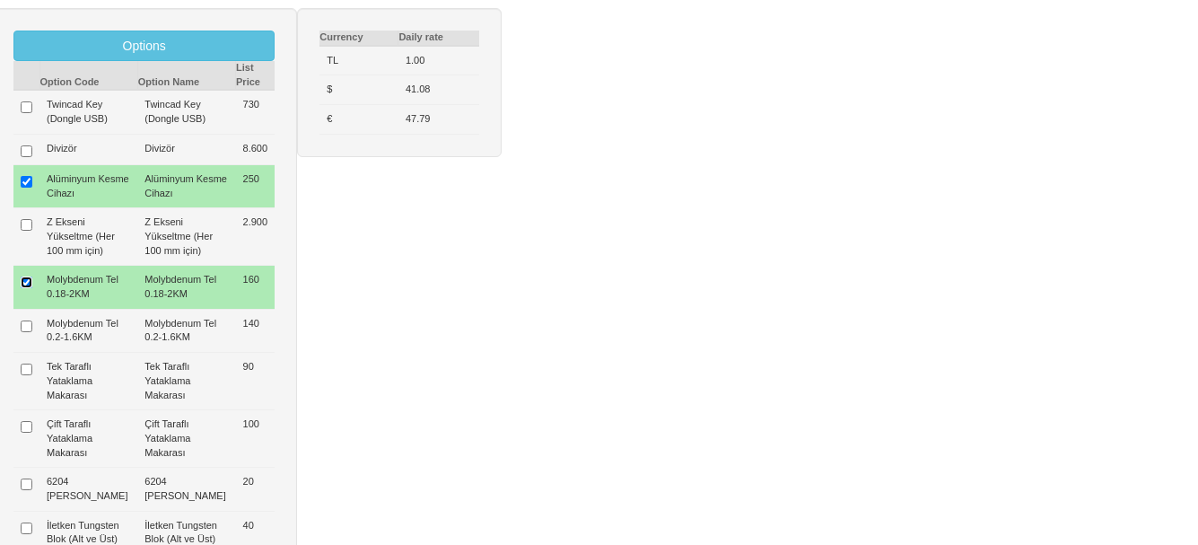
type input "410 $"
type input "26.410 $"
type input "26.400 $"
type input "643 $"
type input "30.724 €"
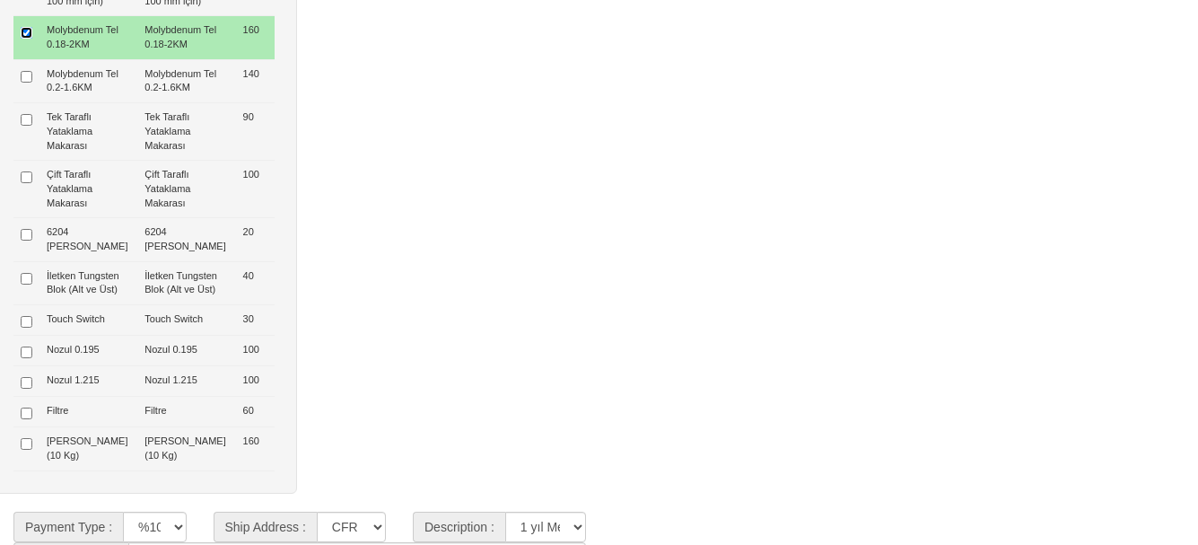
scroll to position [986, 0]
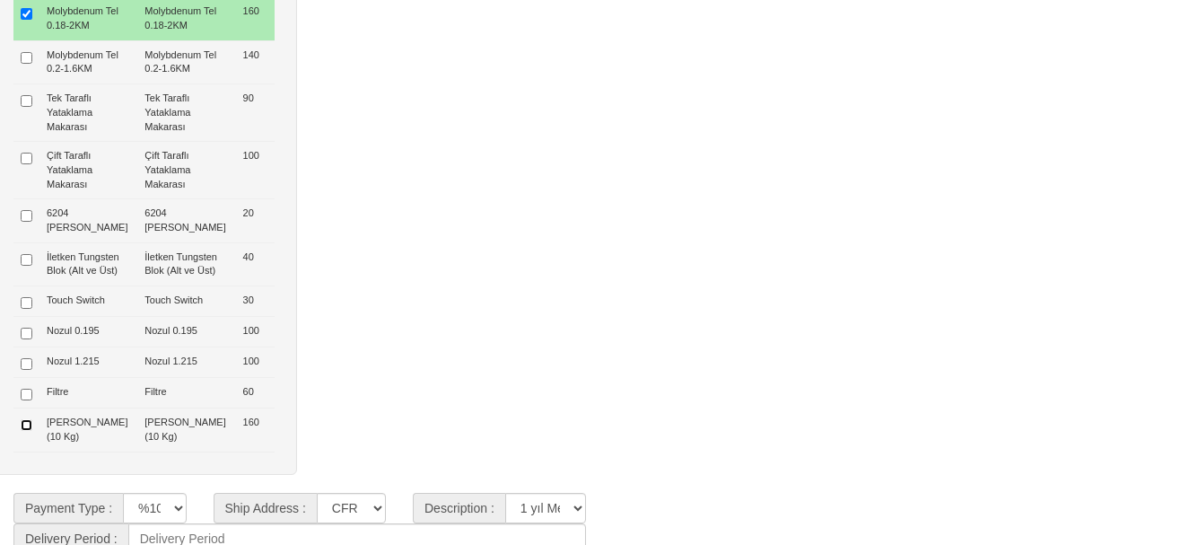
click at [23, 430] on input "checkbox" at bounding box center [27, 425] width 12 height 12
checkbox input "true"
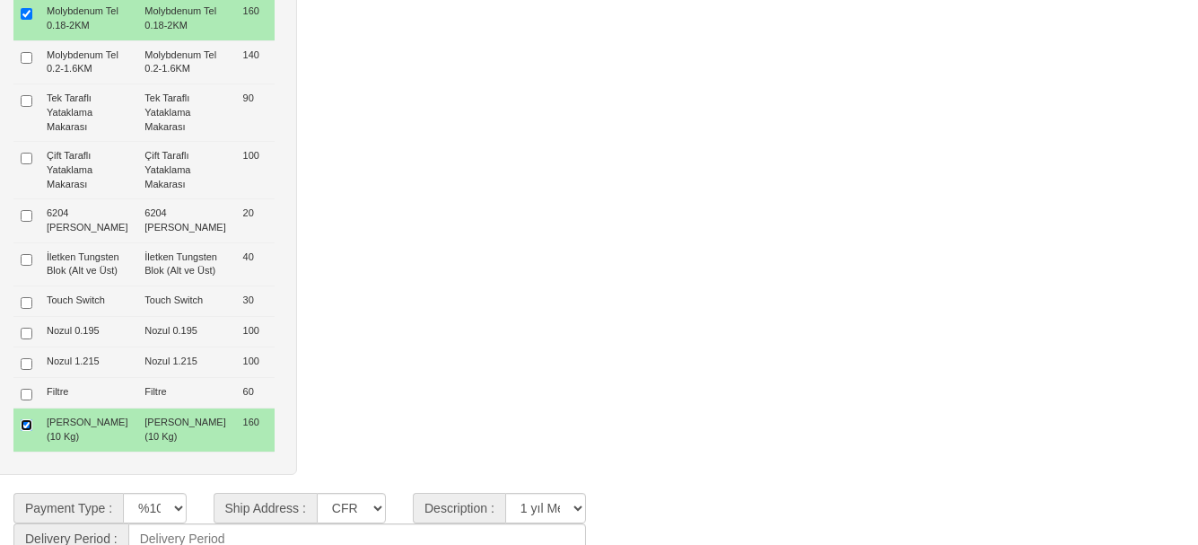
type input "565 $"
type input "26.570 $"
type input "26.600 $"
type input "647 $"
type input "30.910 €"
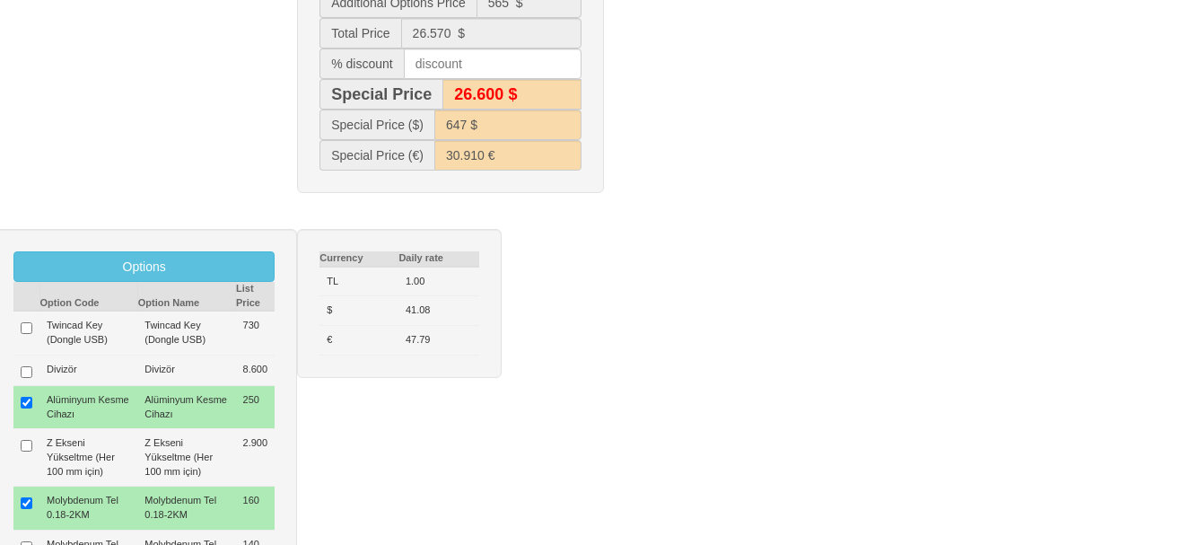
scroll to position [448, 0]
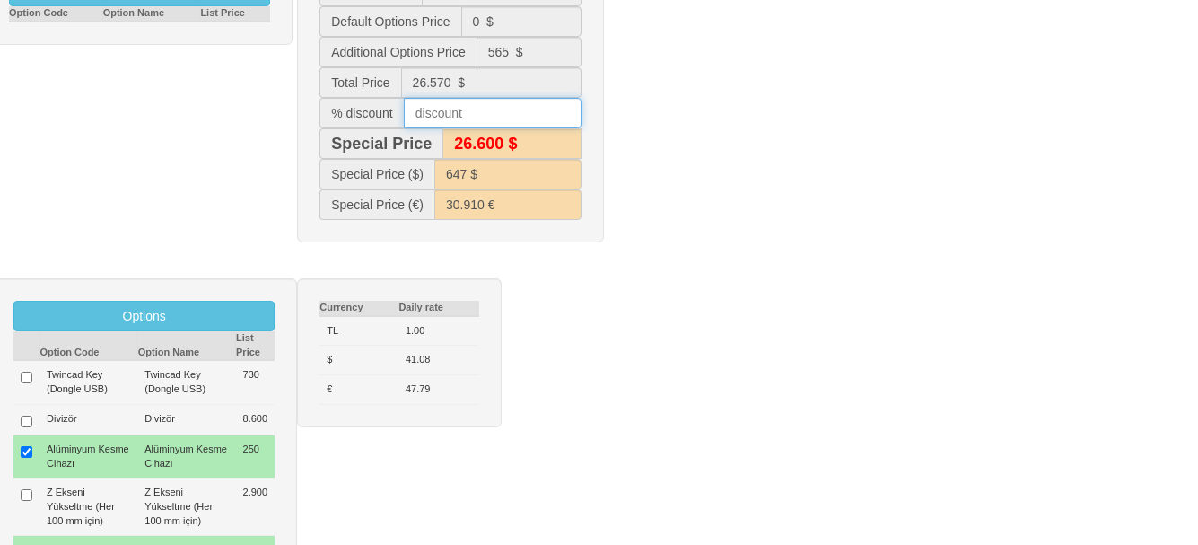
click at [485, 110] on input "text" at bounding box center [493, 113] width 178 height 31
type input "10"
type input "23.900 $"
type input "582 $"
type input "25.037 €"
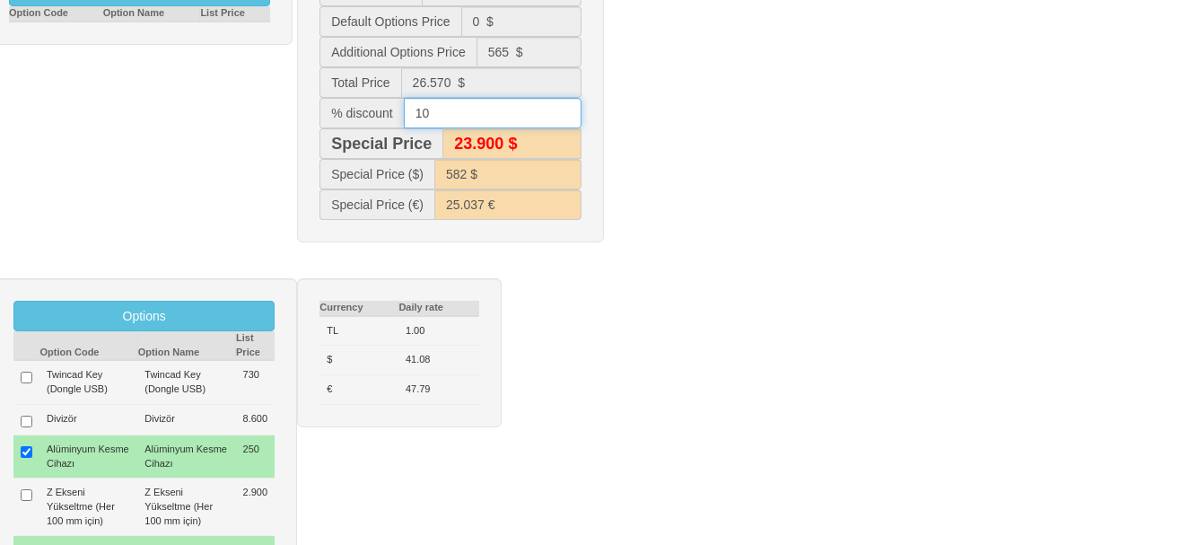
drag, startPoint x: 438, startPoint y: 110, endPoint x: 408, endPoint y: 110, distance: 29.6
click at [408, 110] on input "10" at bounding box center [493, 113] width 178 height 31
type input "8"
type input "24.400 $"
type input "595 $"
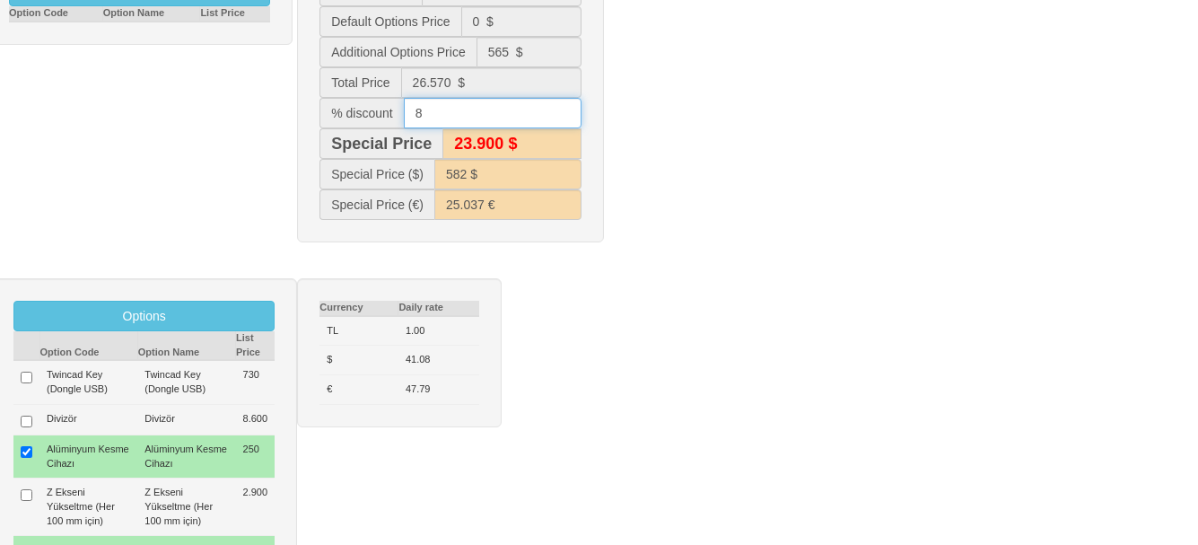
type input "26.162 €"
type input "7"
type input "26.600 $"
type input "647 $"
type input "30.910 €"
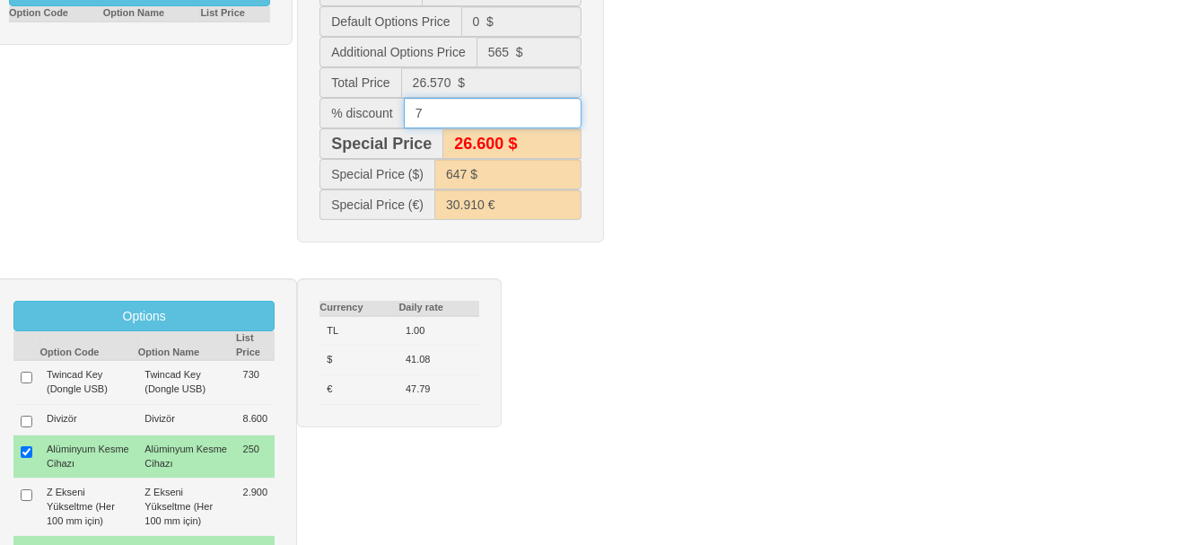
type input "24.700 $"
type input "602 $"
type input "26.734 €"
drag, startPoint x: 435, startPoint y: 111, endPoint x: 400, endPoint y: 118, distance: 35.6
click at [400, 118] on div "% discount 7" at bounding box center [450, 113] width 261 height 31
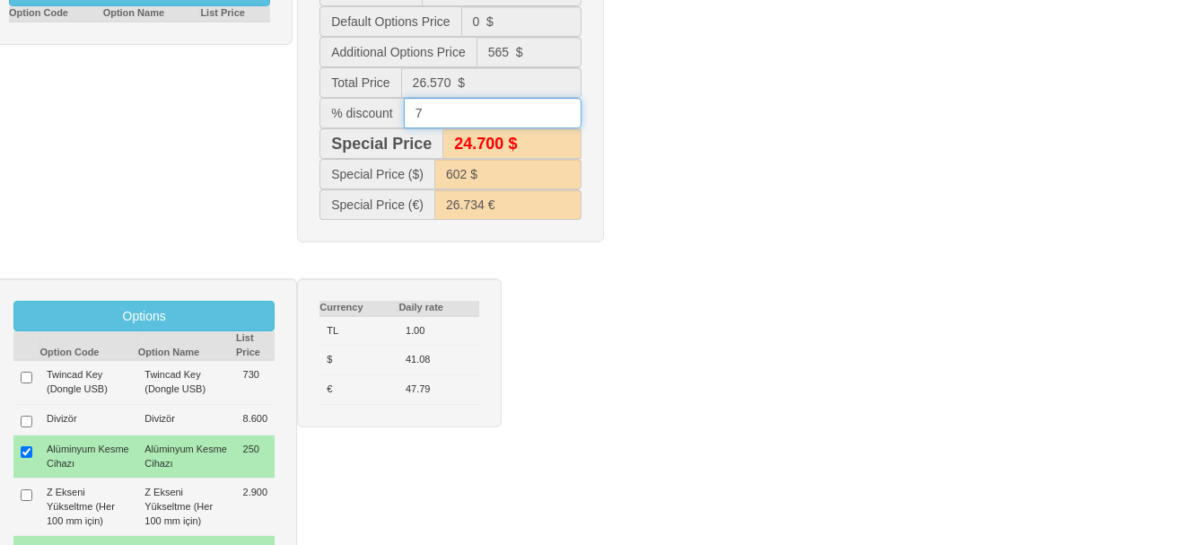
type input "6"
type input "25.000 $"
type input "608 $"
type input "27.312 €"
type input "6"
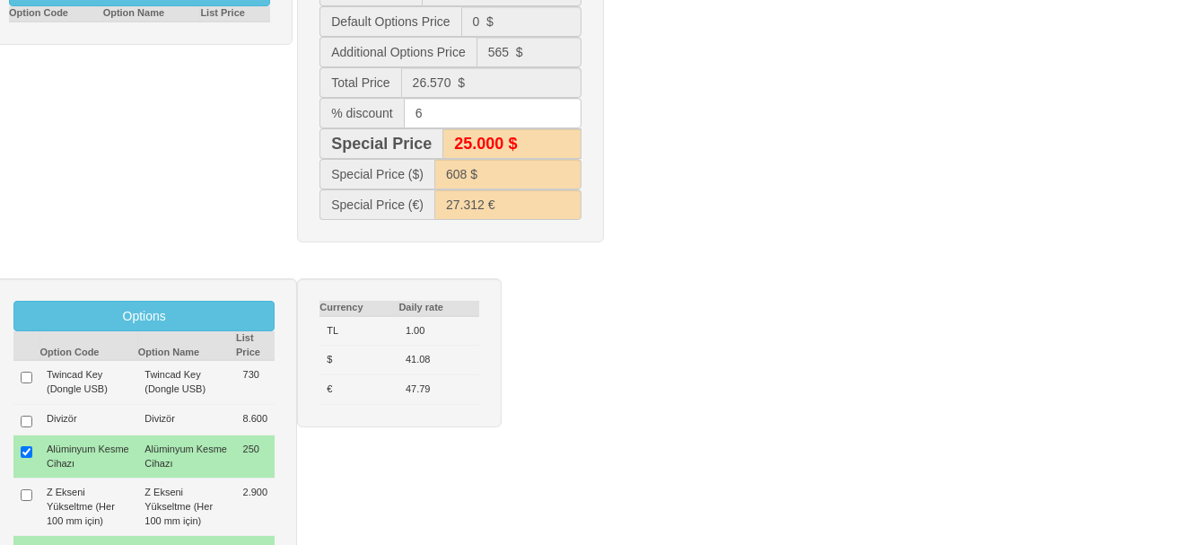
click at [738, 145] on div "Default Options Option Code Option Name List Price Machine Price 26.000 $ Defau…" at bounding box center [599, 106] width 1225 height 307
click at [727, 242] on div "Default Options Option Code Option Name List Price Machine Price 26.000 $ Defau…" at bounding box center [599, 106] width 1225 height 307
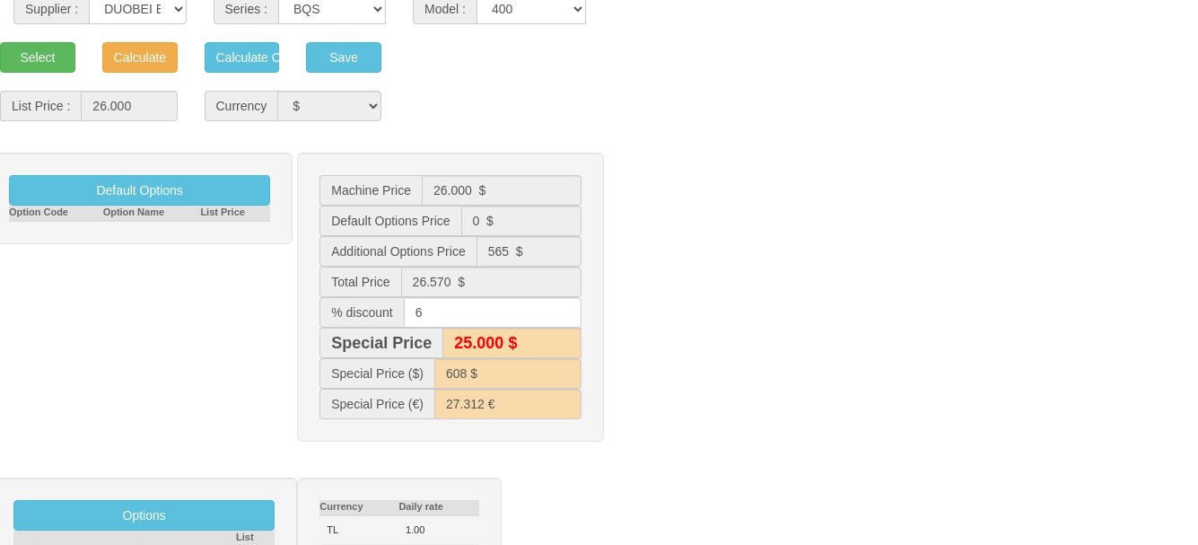
scroll to position [0, 0]
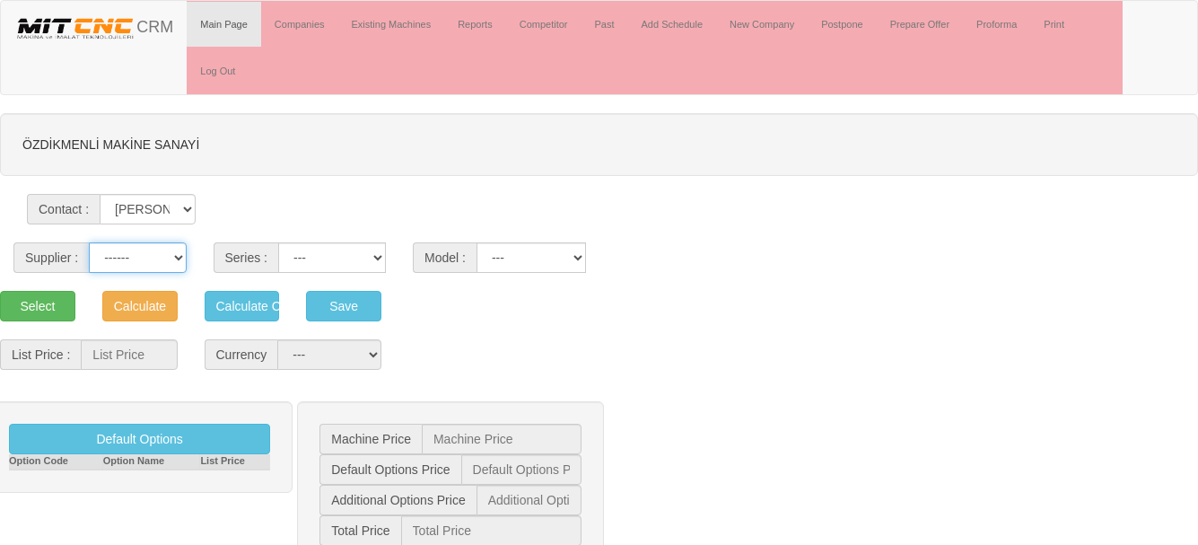
click at [157, 259] on select "------ PEAKART COSMOS GFIR DUOBEI BQ DK" at bounding box center [137, 257] width 97 height 31
select select "6"
click at [89, 242] on select "------ PEAKART COSMOS GFIR DUOBEI BQ DK" at bounding box center [137, 257] width 97 height 31
click at [346, 259] on select "BQ BQS BQY LZ" at bounding box center [332, 257] width 108 height 31
select select "29"
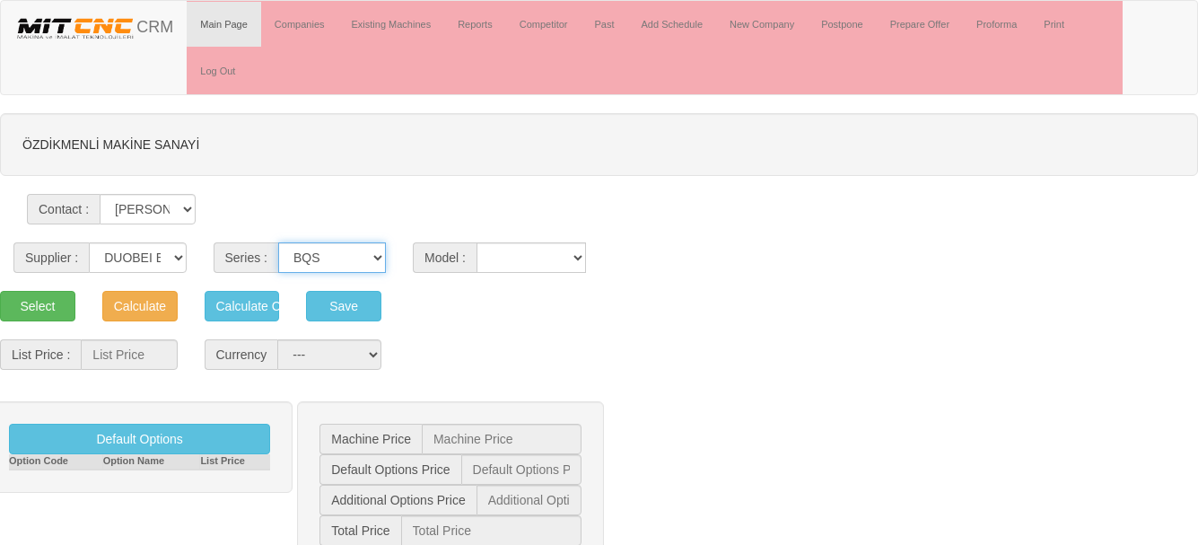
click at [278, 242] on select "BQ BQS BQY LZ" at bounding box center [332, 257] width 108 height 31
click at [530, 260] on select "400 650 800" at bounding box center [532, 257] width 110 height 31
select select "334"
click at [477, 242] on select "400 650 800" at bounding box center [532, 257] width 110 height 31
click at [37, 307] on button "Select" at bounding box center [37, 306] width 75 height 31
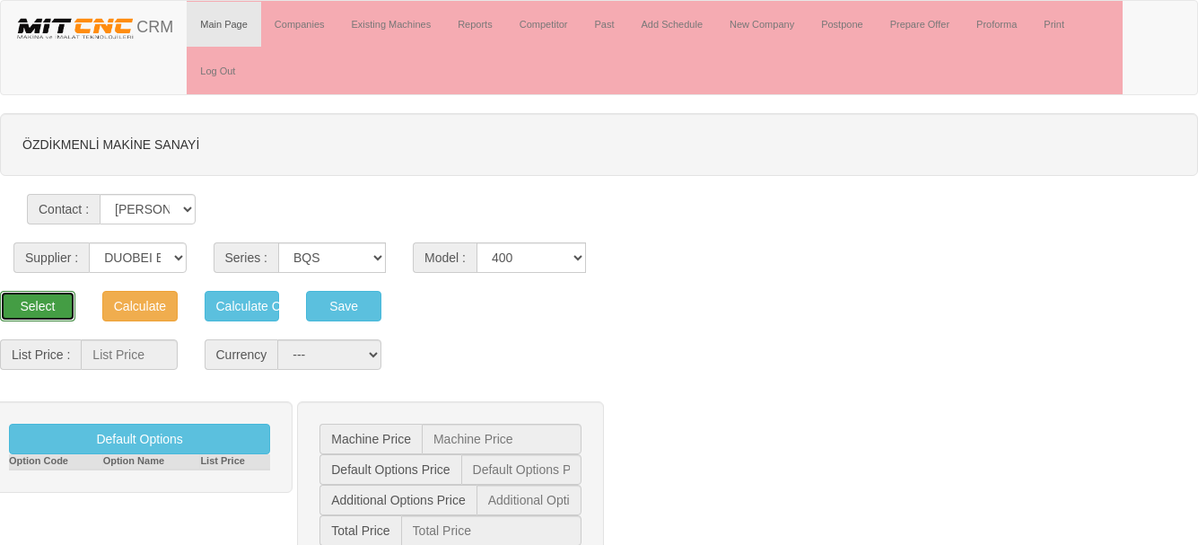
type input "27.000"
select select "2"
type input "27.000 $"
type input "0 $"
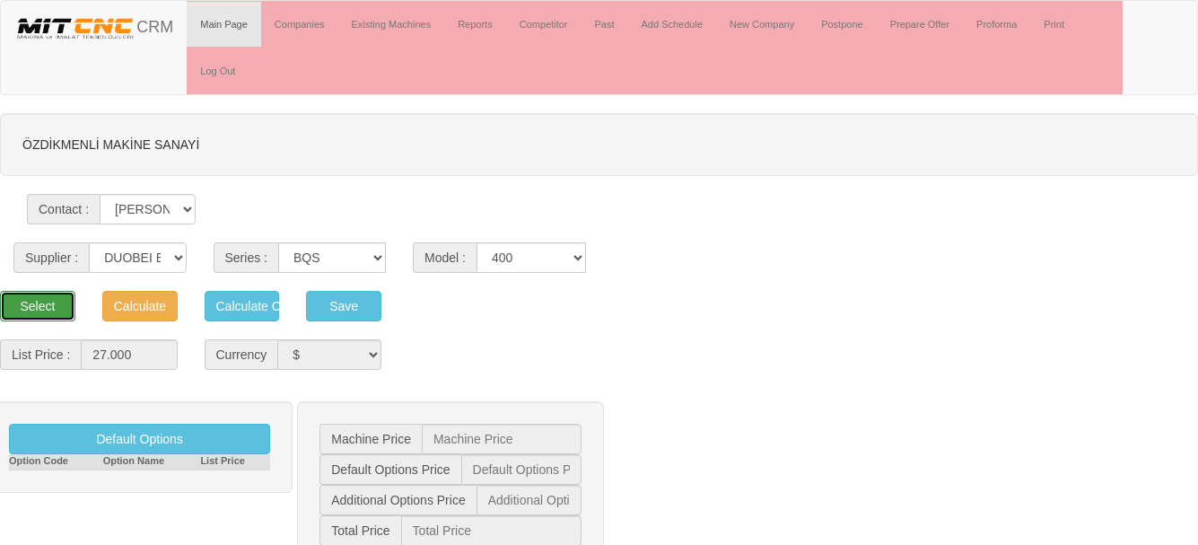
type input "27.000 $"
type input "657 $"
type input "31.410 €"
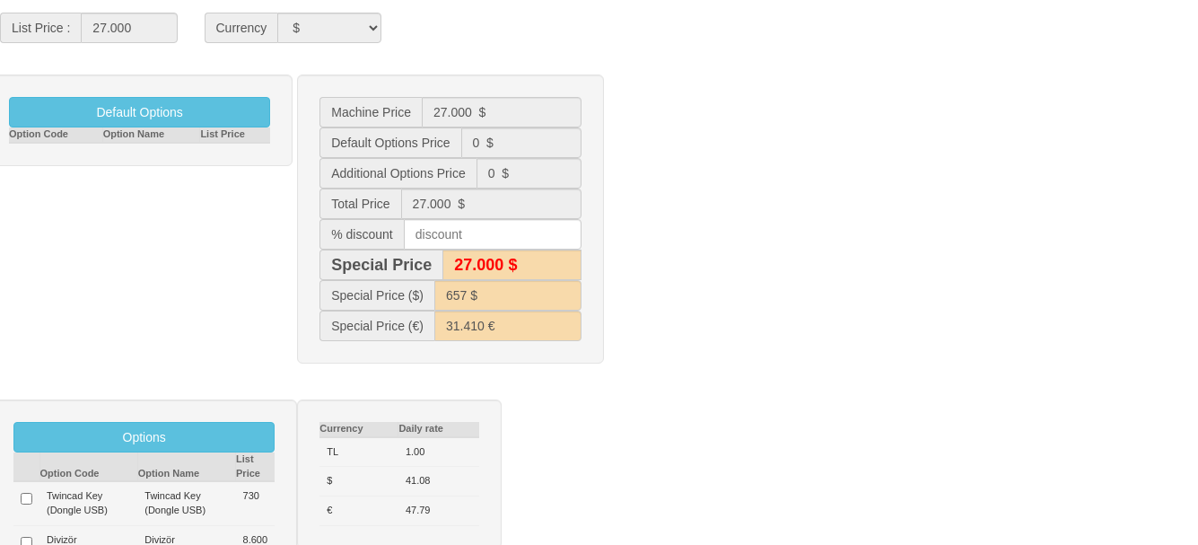
scroll to position [449, 0]
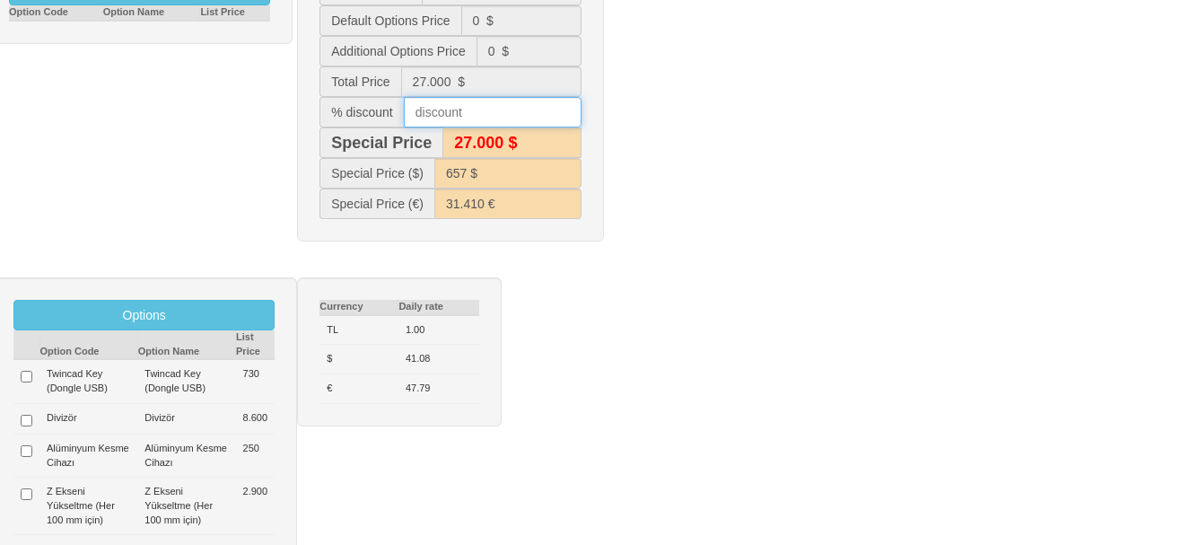
click at [456, 117] on input "text" at bounding box center [493, 112] width 178 height 31
click at [27, 450] on input "checkbox" at bounding box center [27, 451] width 12 height 12
checkbox input "true"
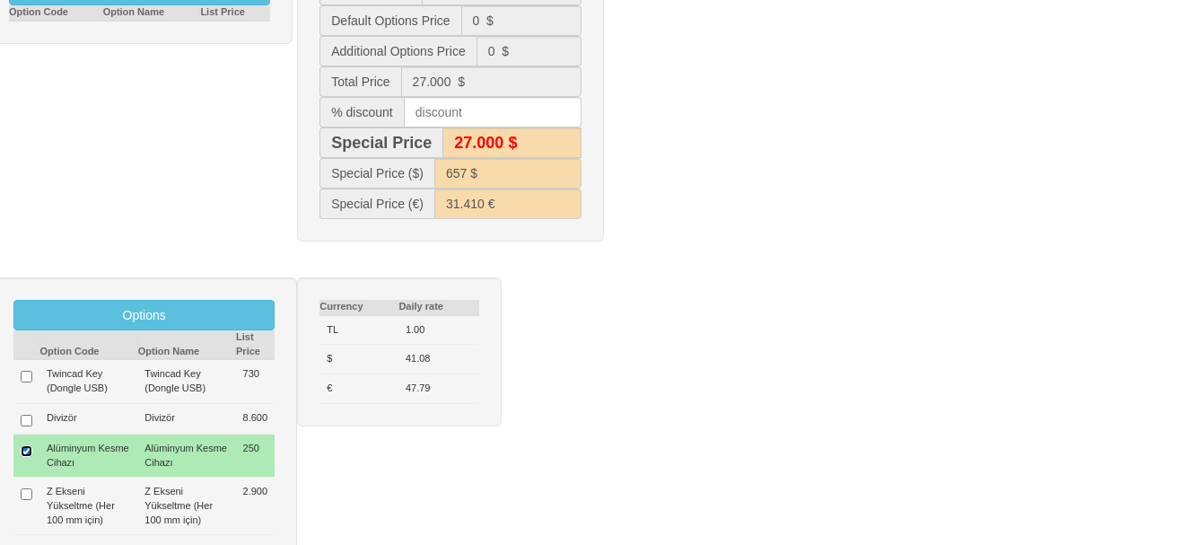
type input "250 $"
type input "27.250 $"
type input "27.200 $"
type input "663 $"
type input "31.701 €"
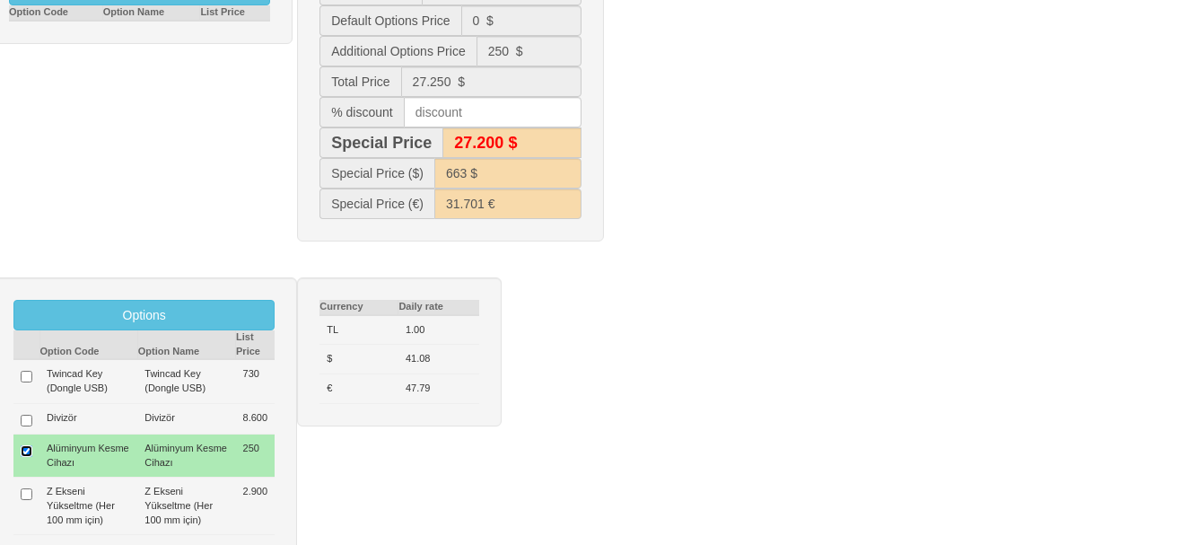
click at [25, 451] on input "checkbox" at bounding box center [27, 451] width 12 height 12
checkbox input "false"
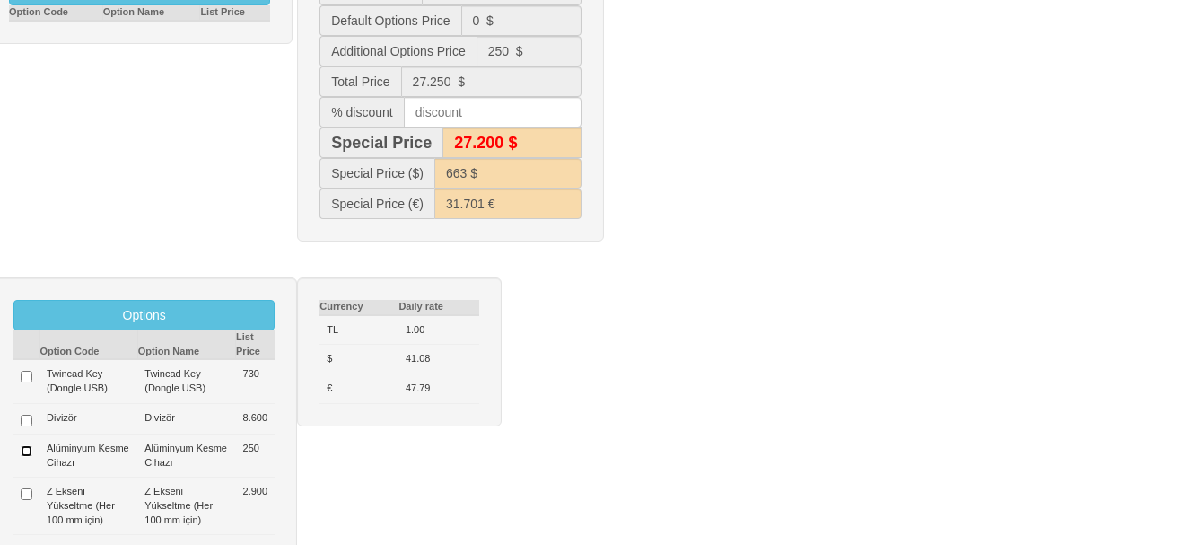
type input "0 $"
type input "27.000 $"
type input "657 $"
type input "31.410 €"
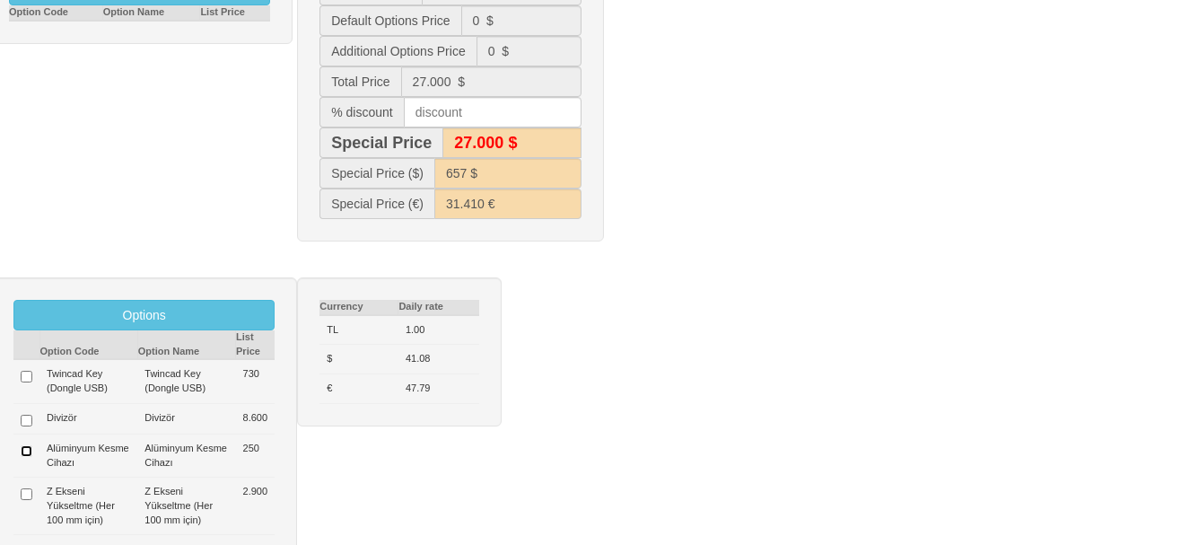
click at [25, 451] on input "checkbox" at bounding box center [27, 451] width 12 height 12
checkbox input "true"
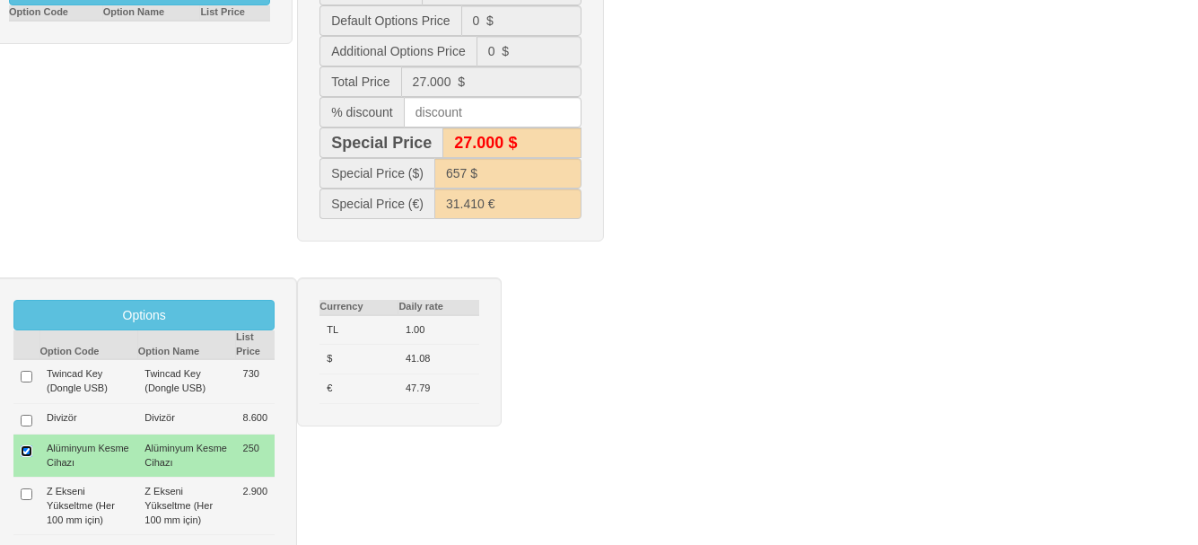
type input "250 $"
type input "27.250 $"
type input "27.200 $"
type input "663 $"
type input "31.701 €"
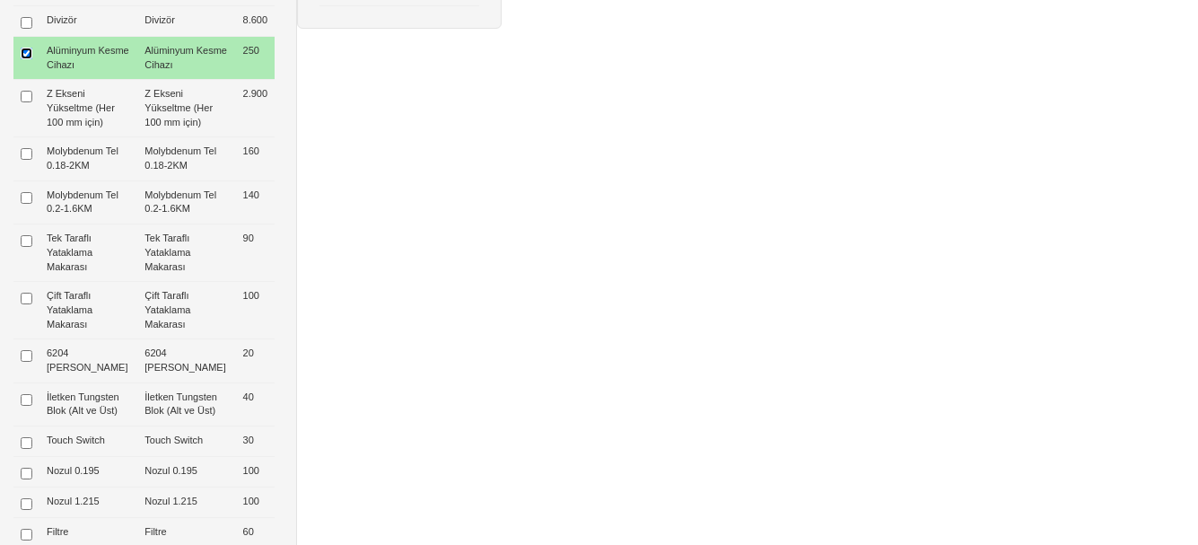
scroll to position [898, 0]
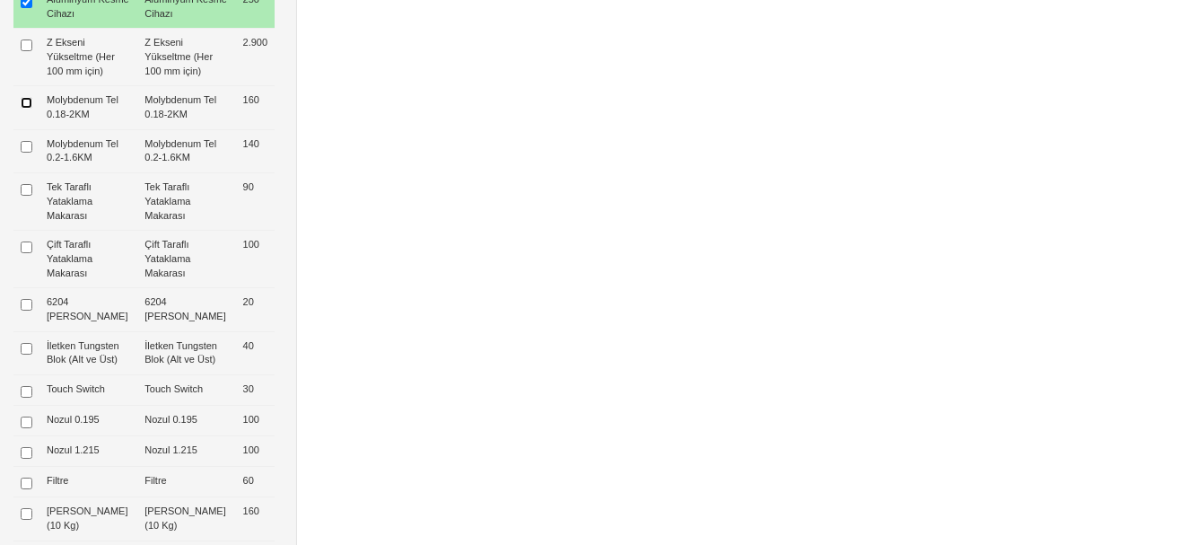
click at [26, 103] on input "checkbox" at bounding box center [27, 103] width 12 height 12
checkbox input "true"
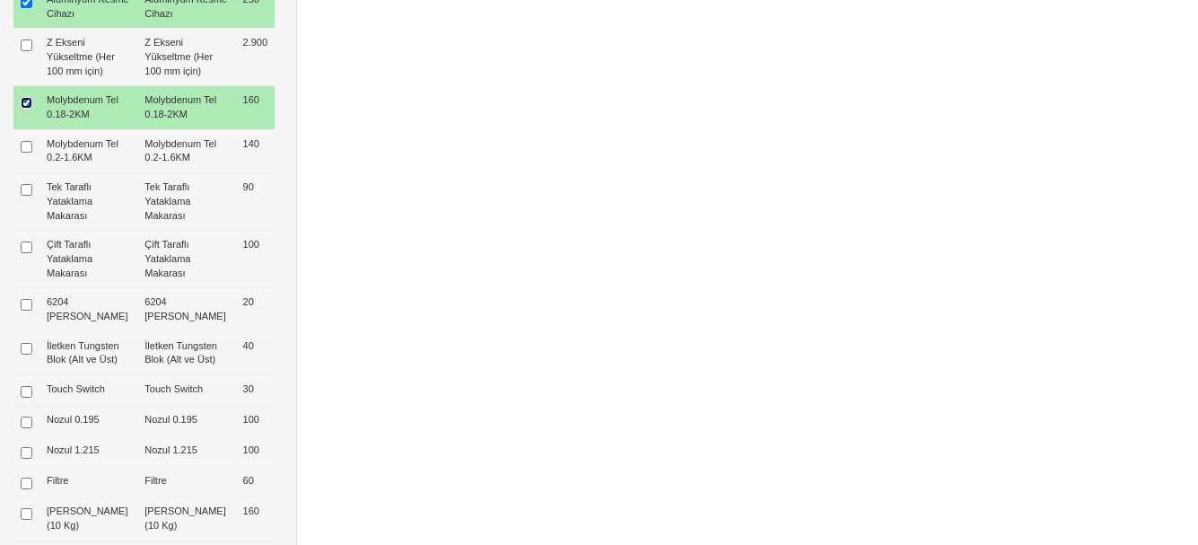
type input "410 $"
type input "27.410 $"
type input "27.400 $"
type input "667 $"
type input "31.887 €"
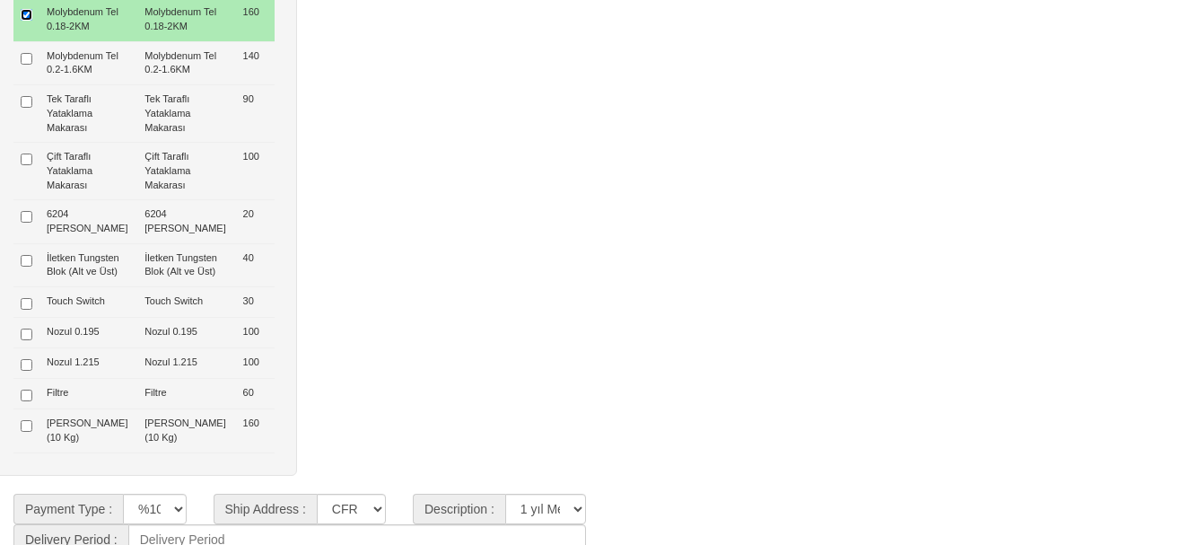
scroll to position [986, 0]
click at [22, 431] on input "checkbox" at bounding box center [27, 425] width 12 height 12
checkbox input "true"
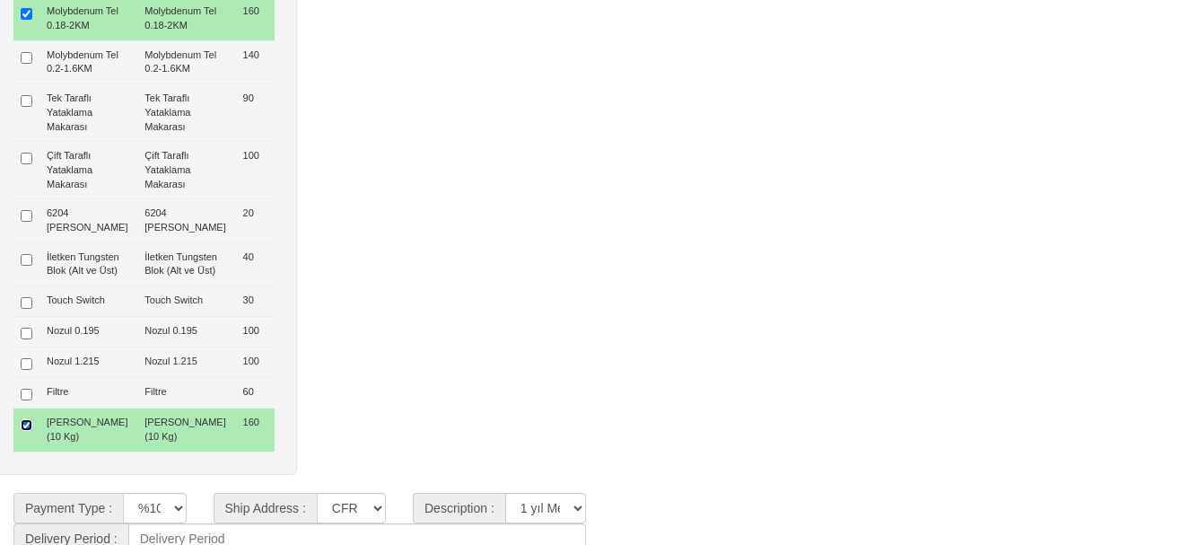
type input "565 $"
type input "27.570 $"
type input "27.600 $"
type input "671 $"
type input "32.073 €"
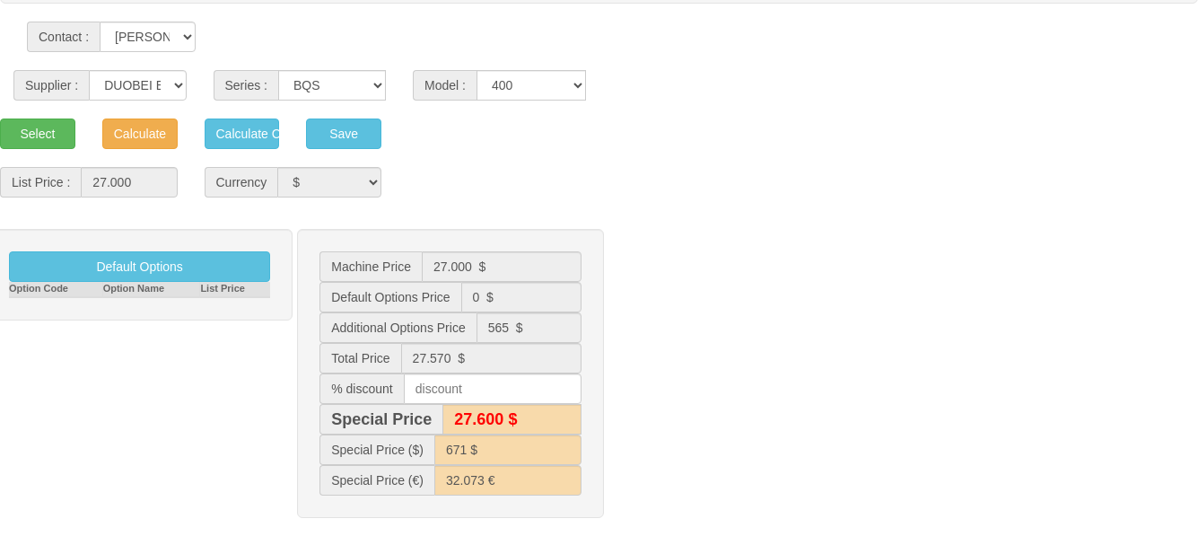
scroll to position [358, 0]
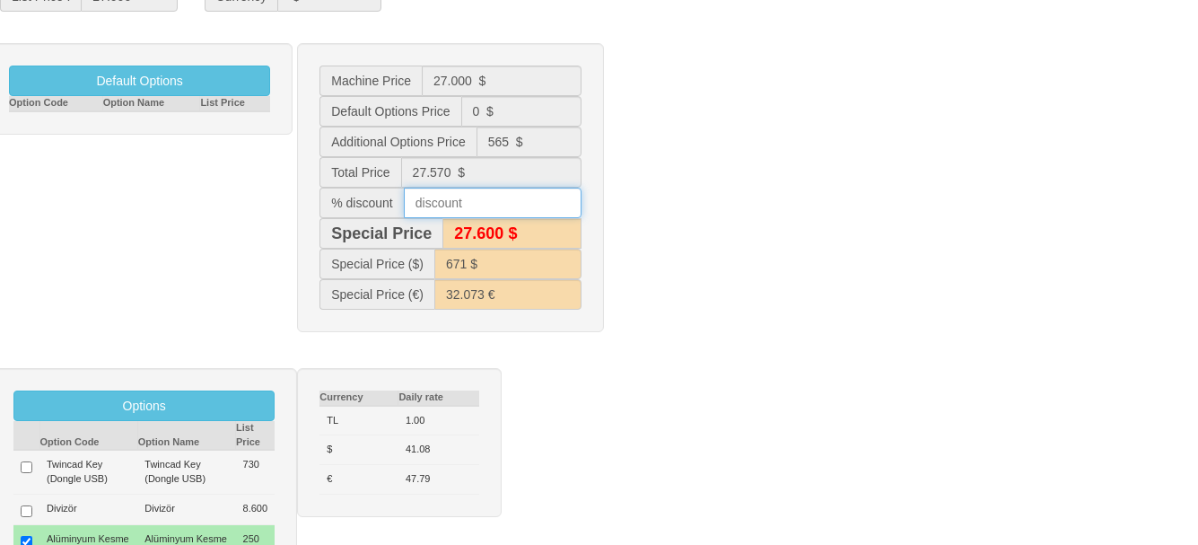
click at [456, 205] on input "text" at bounding box center [493, 203] width 178 height 31
type input "10"
type input "27.300 $"
type input "664 $"
type input "31.435 €"
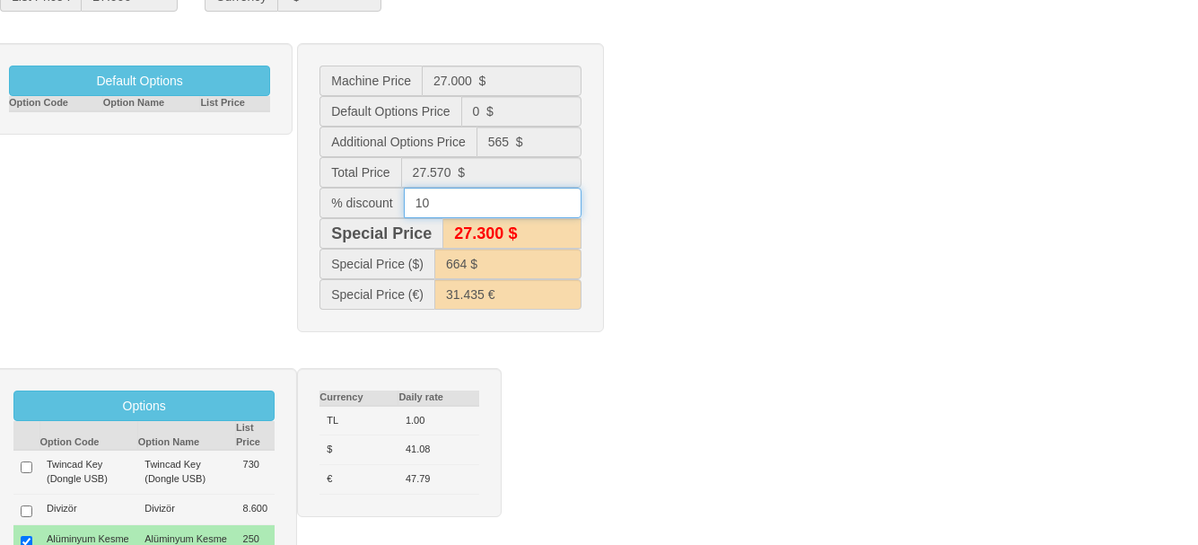
type input "24.800 $"
type input "604 $"
type input "25.979 €"
click at [754, 204] on div "Default Options Option Code Option Name List Price Machine Price 27.000 $ Defau…" at bounding box center [599, 196] width 1225 height 307
click at [433, 204] on input "10" at bounding box center [493, 203] width 178 height 31
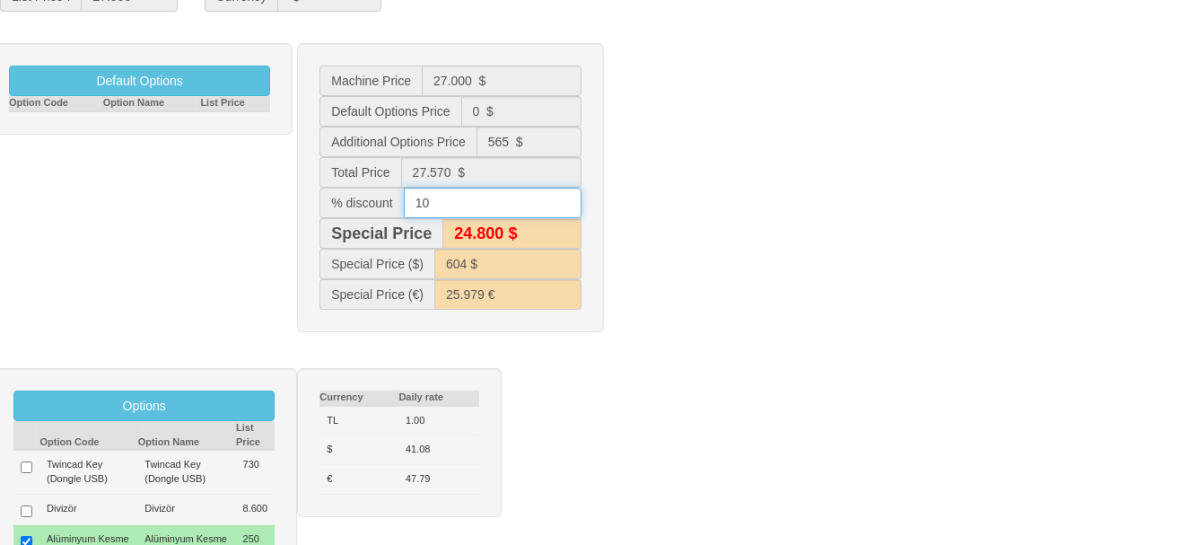
drag, startPoint x: 446, startPoint y: 204, endPoint x: 413, endPoint y: 196, distance: 34.2
click at [404, 200] on input "10" at bounding box center [493, 203] width 178 height 31
type input "9.8"
type input "25.100 $"
type input "611 $"
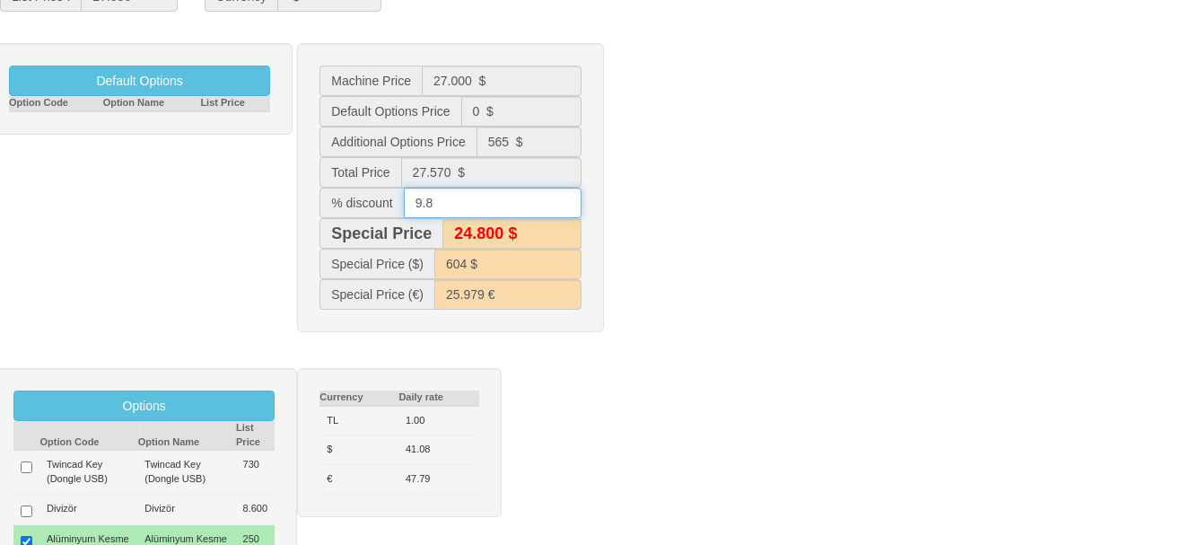
type input "26.560 €"
type input "24.900 $"
type input "605 $"
type input "26.095 €"
type input "9."
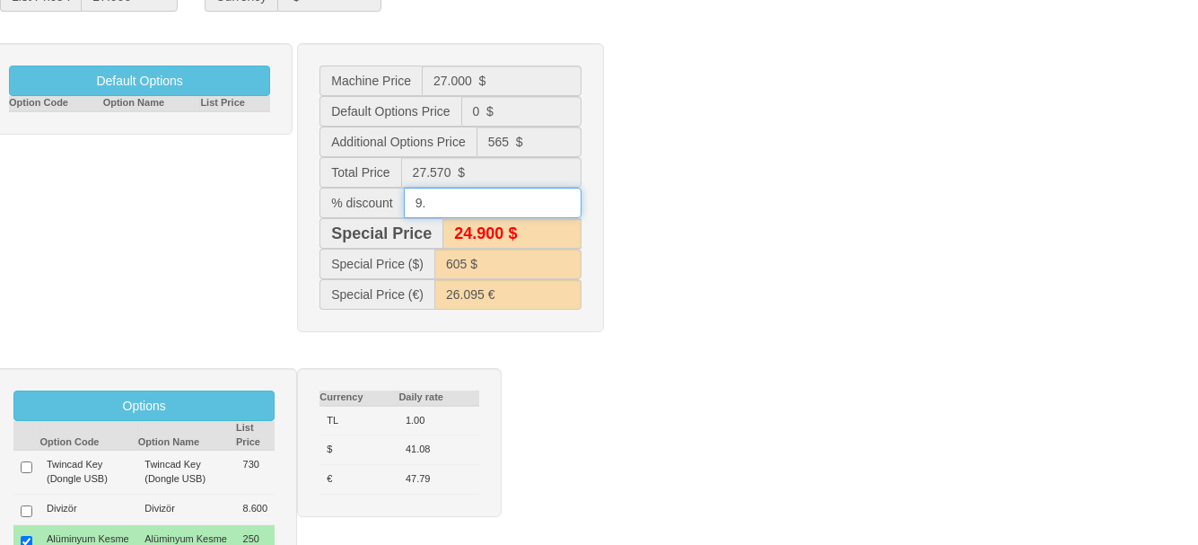
type input "25.100 $"
type input "611 $"
type input "26.560 €"
type input "9.9"
type input "24.800 $"
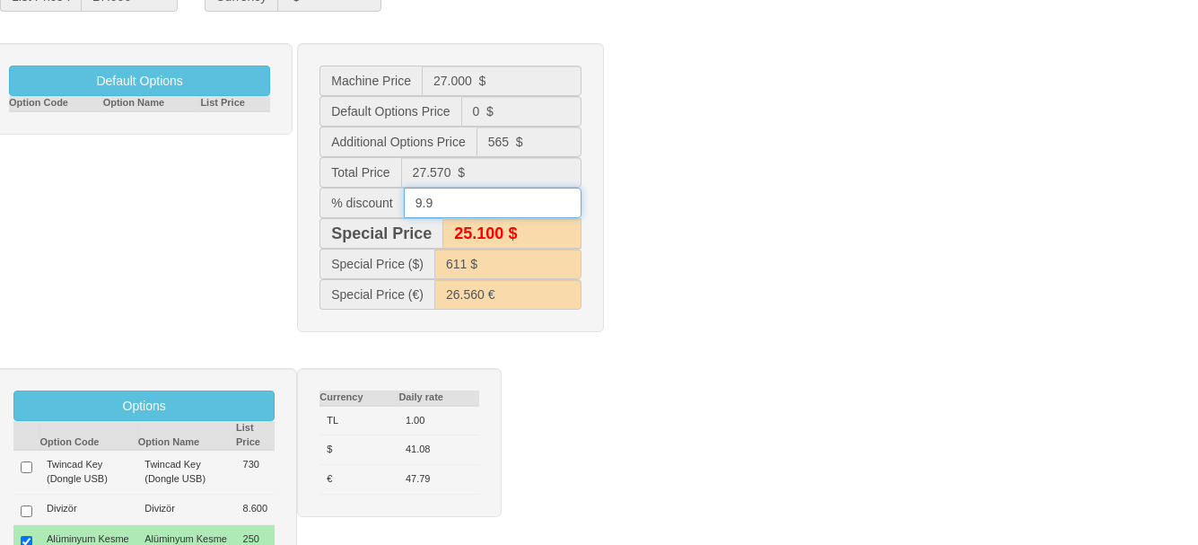
type input "605 $"
type input "26.037 €"
click at [450, 200] on input "9.9" at bounding box center [493, 203] width 178 height 31
type input "9.7"
type input "25.100 $"
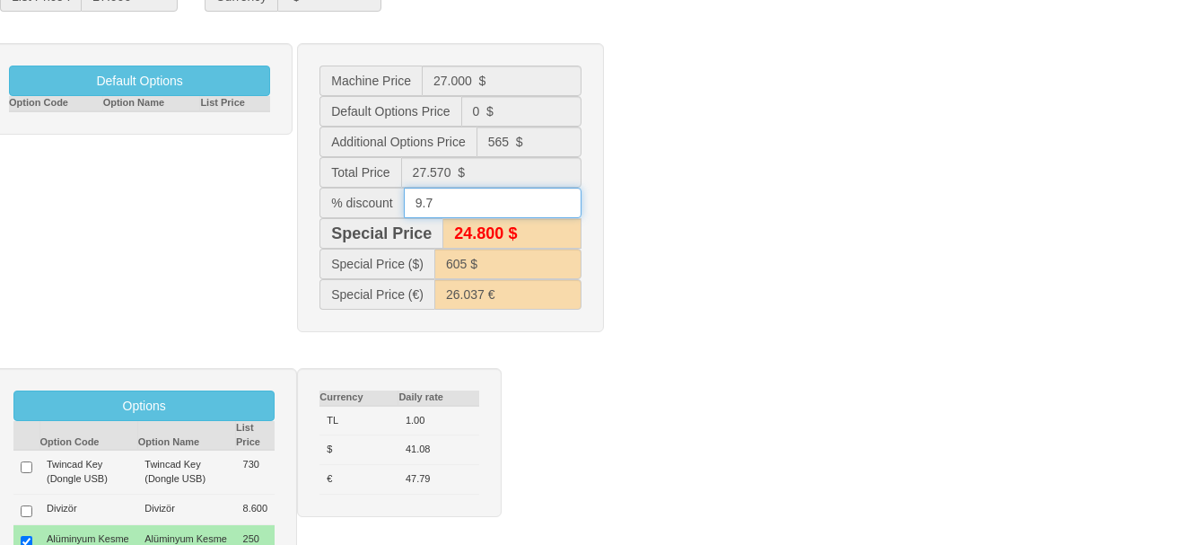
type input "611 $"
type input "26.560 €"
type input "24.900 $"
type input "606 $"
type input "26.153 €"
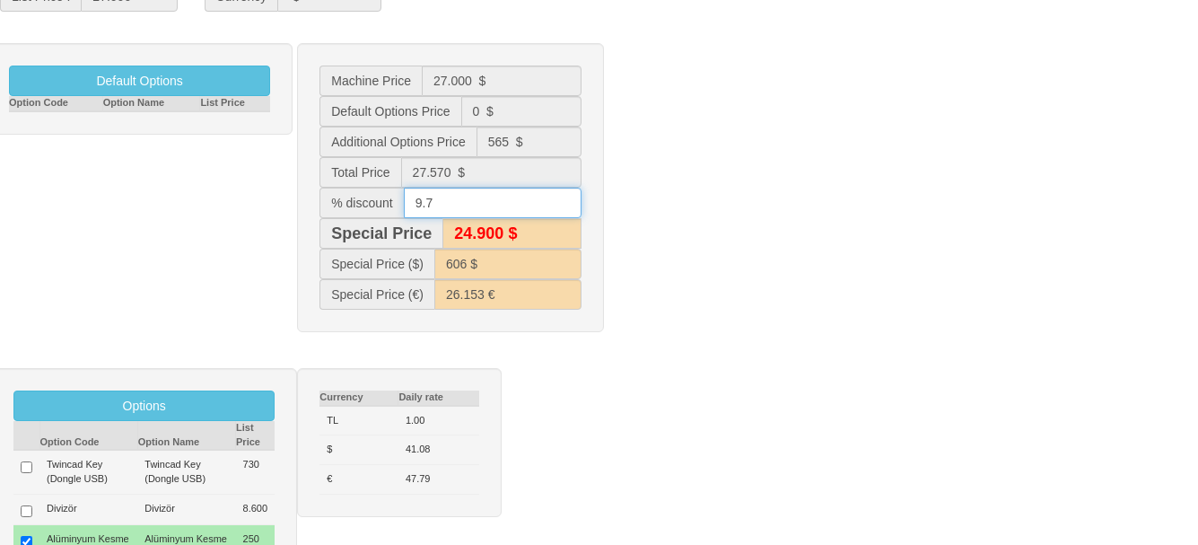
click at [445, 203] on input "9.7" at bounding box center [493, 203] width 178 height 31
type input "9."
type input "25.100 $"
type input "611 $"
type input "26.560 €"
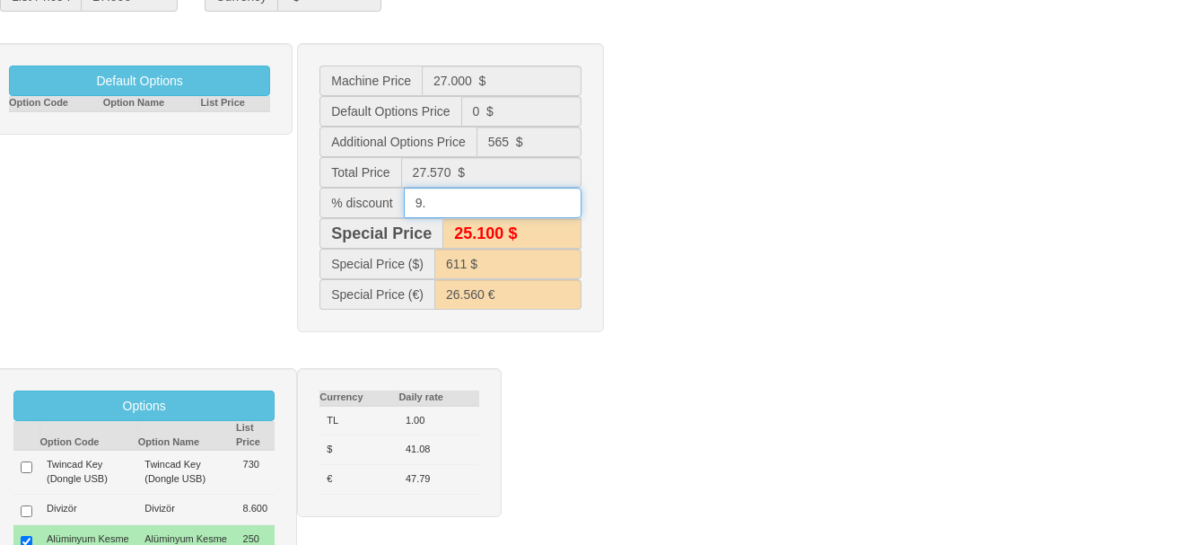
type input "9.6"
type input "24.900 $"
type input "607 $"
type input "26.211 €"
click at [445, 203] on input "9.6" at bounding box center [493, 203] width 178 height 31
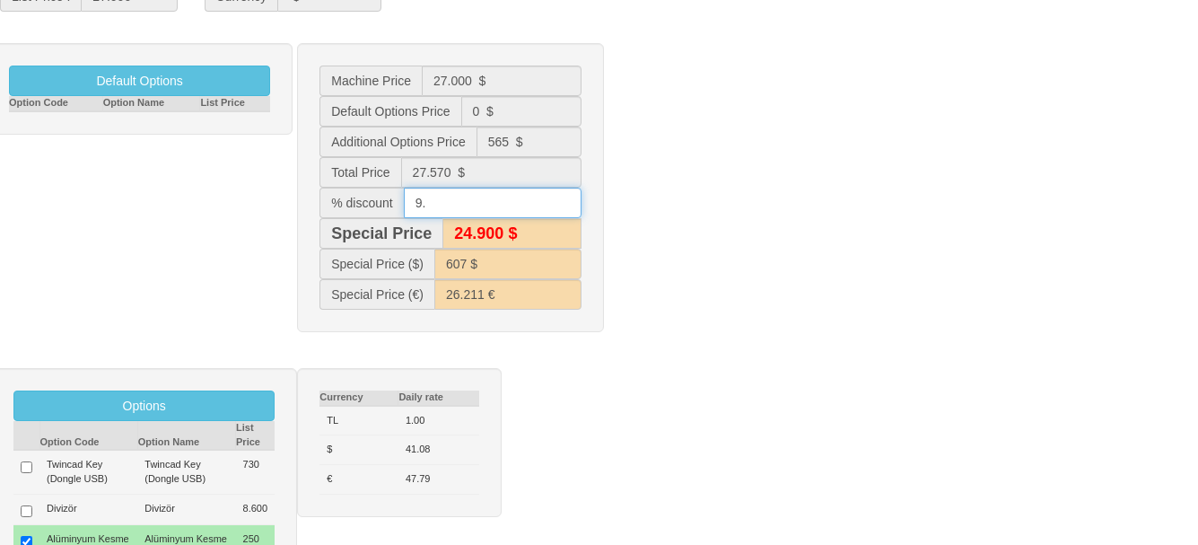
type input "9.5"
type input "25.100 $"
type input "611 $"
type input "26.560 €"
type input "25.000 $"
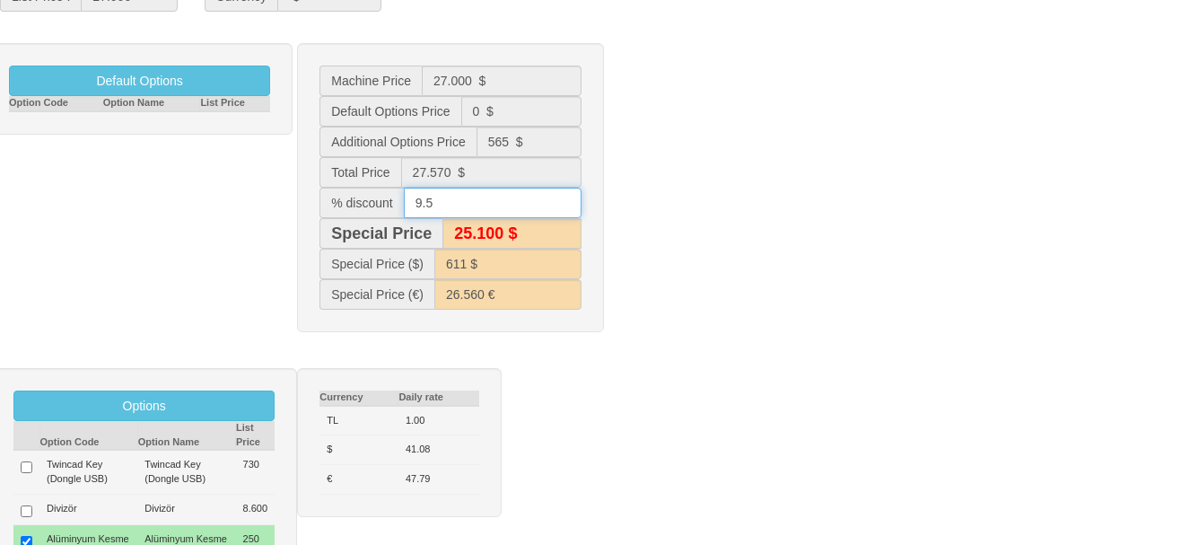
type input "607 $"
type input "26.269 €"
type input "9.5"
click at [785, 242] on div "Default Options Option Code Option Name List Price Machine Price 27.000 $ Defau…" at bounding box center [599, 196] width 1225 height 307
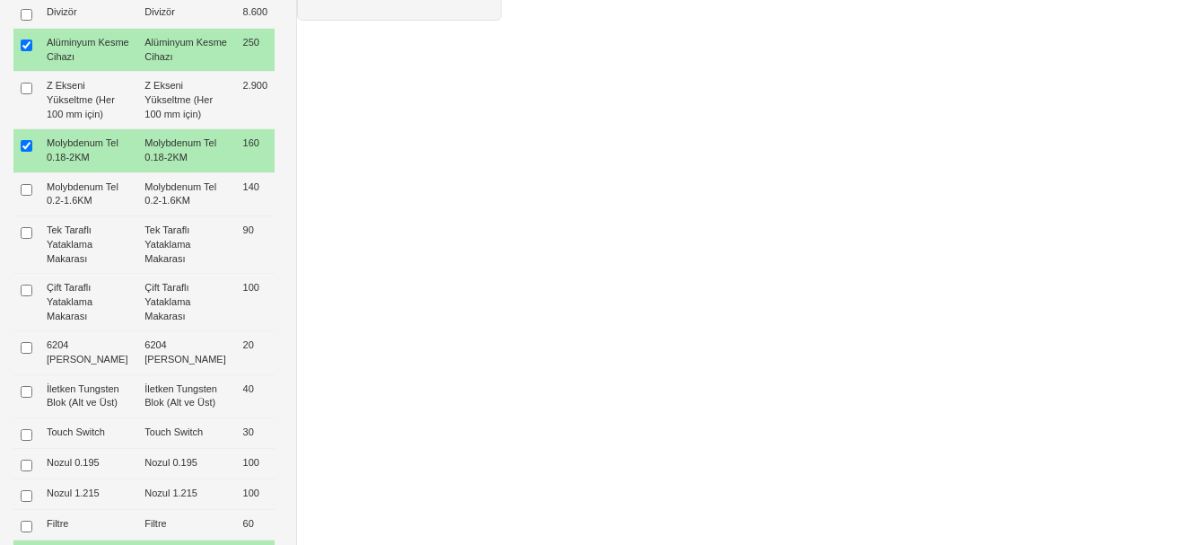
scroll to position [986, 0]
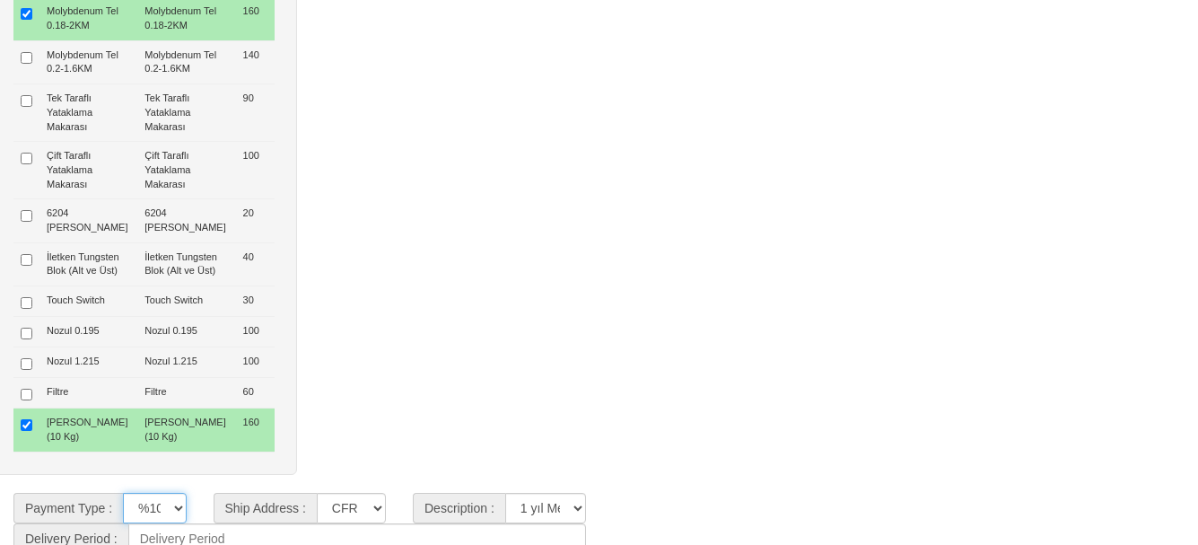
click at [159, 503] on select "%100 Advance / Peşin Vesaik Mukabili Gayrikabulurücu Akreditif Leasing ile %20 …" at bounding box center [154, 508] width 63 height 31
click at [123, 493] on select "%100 Advance / Peşin Vesaik Mukabili Gayrikabulurücu Akreditif Leasing ile %20 …" at bounding box center [154, 508] width 63 height 31
click at [354, 496] on select "CFR İZMİT CIF/İZMİT (Gümrük Vergisi , Nakliye ve KDV Dahil Değildir.) CIF/İSTAN…" at bounding box center [351, 508] width 69 height 31
select select "5"
click at [317, 493] on select "CFR İZMİT CIF/İZMİT (Gümrük Vergisi , Nakliye ve KDV Dahil Değildir.) CIF/İSTAN…" at bounding box center [351, 508] width 69 height 31
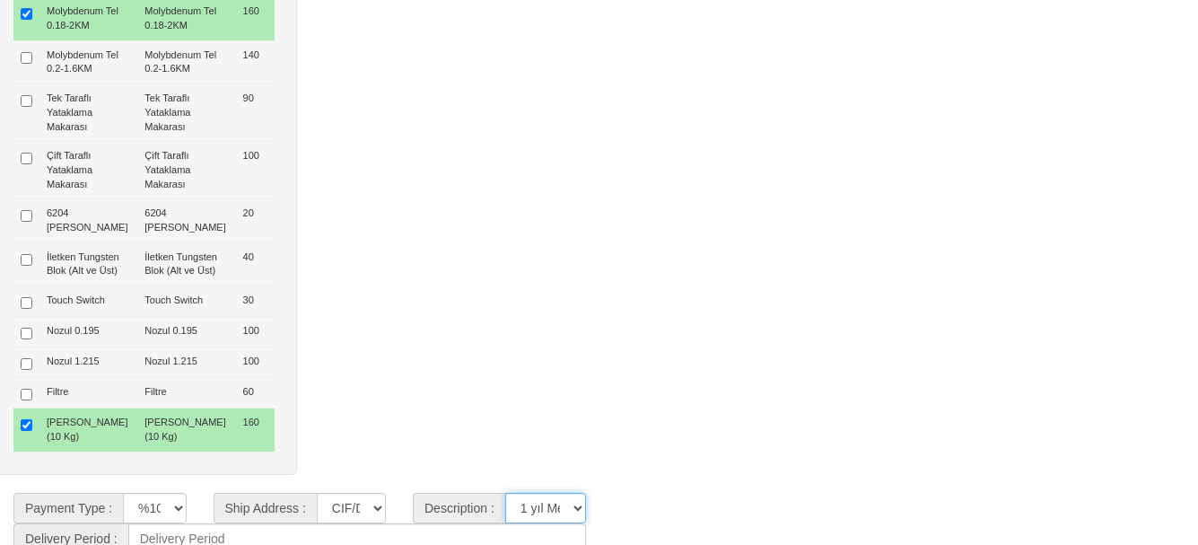
click at [542, 495] on select "**********" at bounding box center [545, 508] width 81 height 31
select select "4"
click at [505, 493] on select "**********" at bounding box center [545, 508] width 81 height 31
click at [285, 533] on input at bounding box center [357, 538] width 458 height 31
type input "30 Gün"
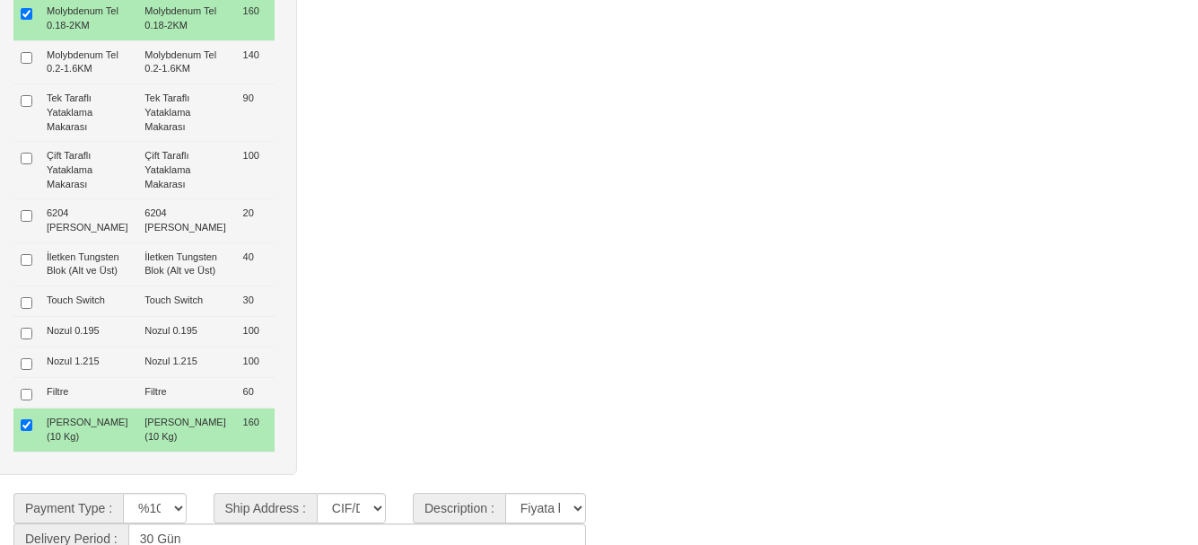
click at [809, 334] on div "Options Option Code Option Name List Price Twincad Key (Dongle USB) Twincad Key…" at bounding box center [599, 116] width 1225 height 753
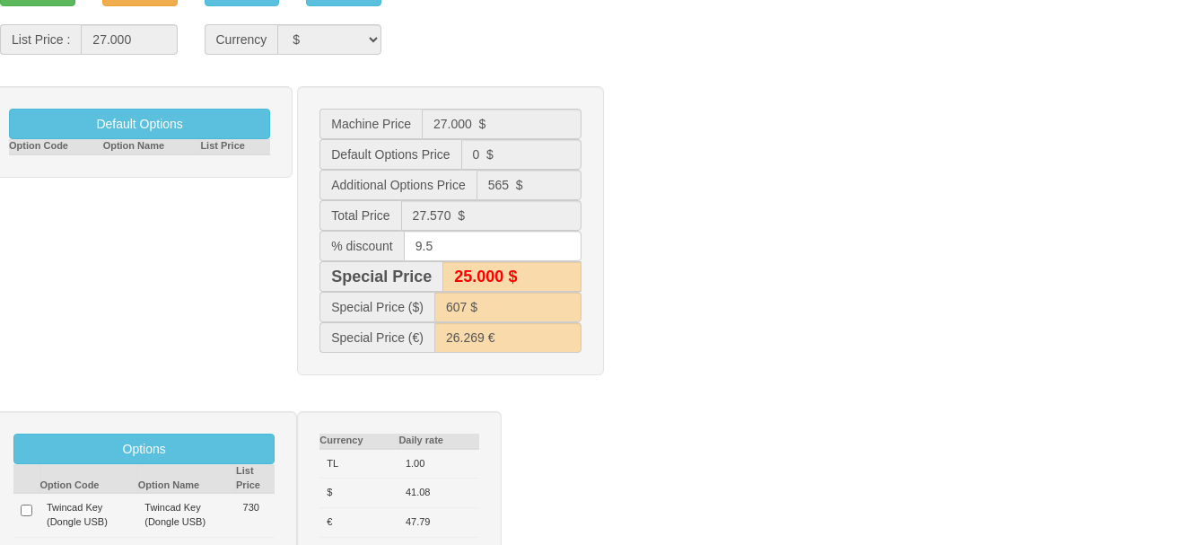
scroll to position [0, 0]
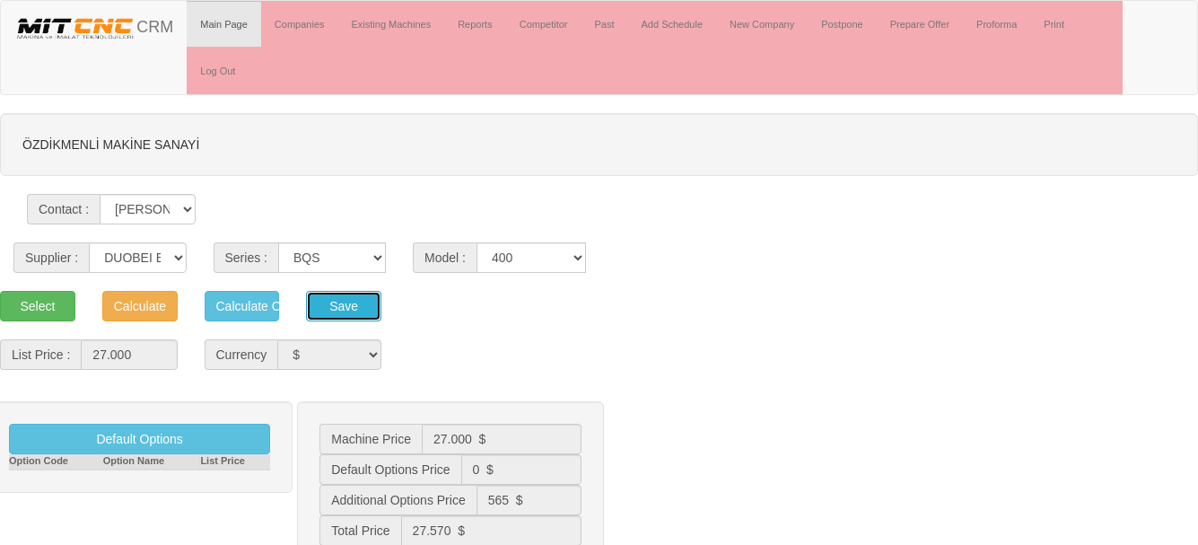
click at [323, 303] on button "Save" at bounding box center [343, 306] width 75 height 31
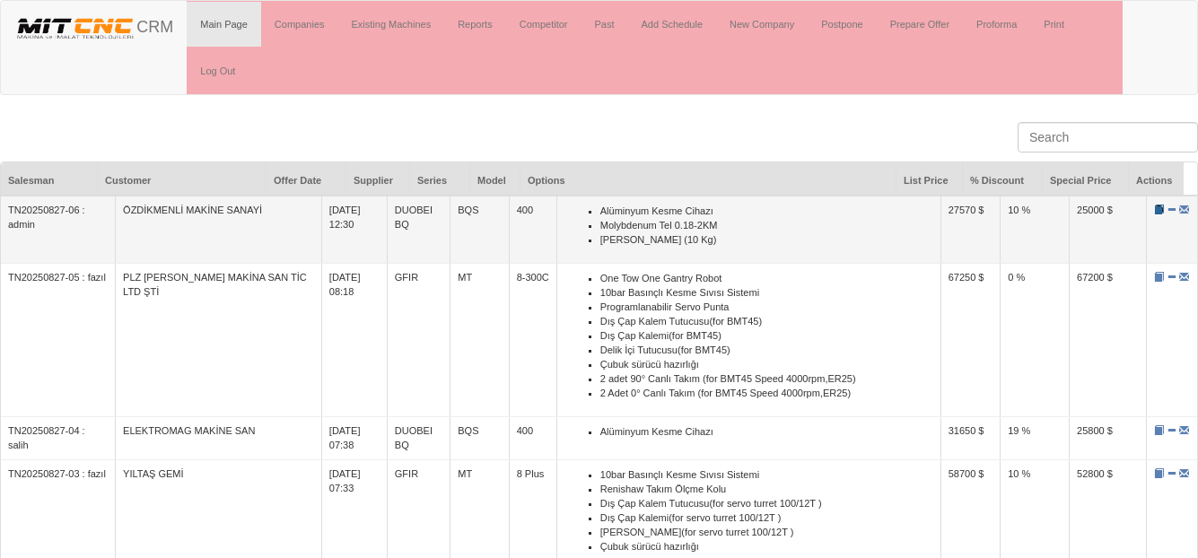
click at [1154, 215] on span at bounding box center [1159, 210] width 10 height 10
click at [1154, 213] on span at bounding box center [1159, 210] width 10 height 10
click at [1154, 209] on span at bounding box center [1159, 210] width 10 height 10
click at [1154, 208] on span at bounding box center [1159, 210] width 10 height 10
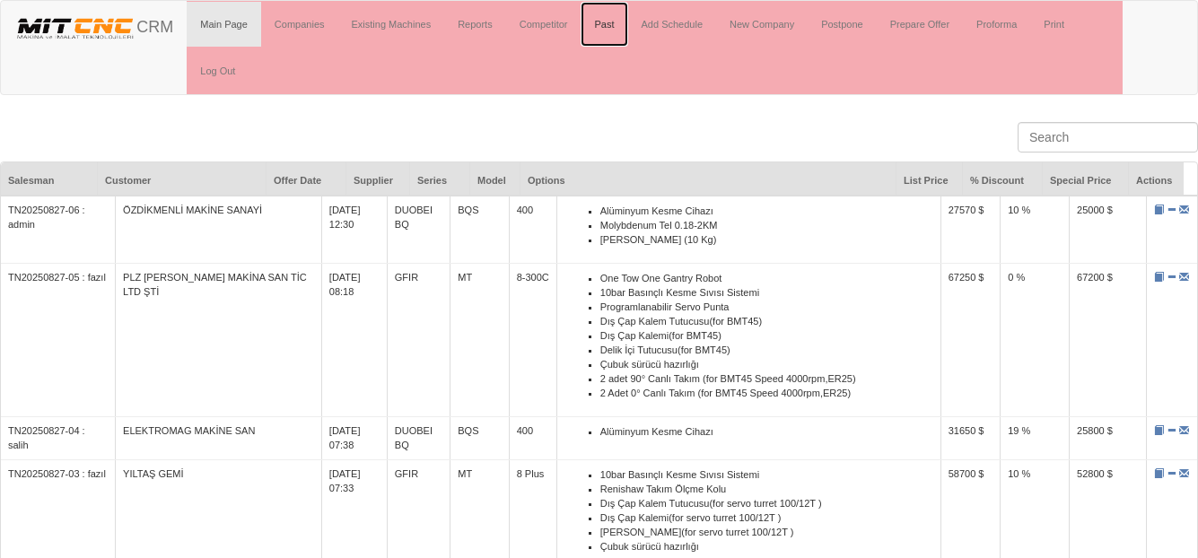
click at [603, 22] on link "Past" at bounding box center [604, 24] width 47 height 45
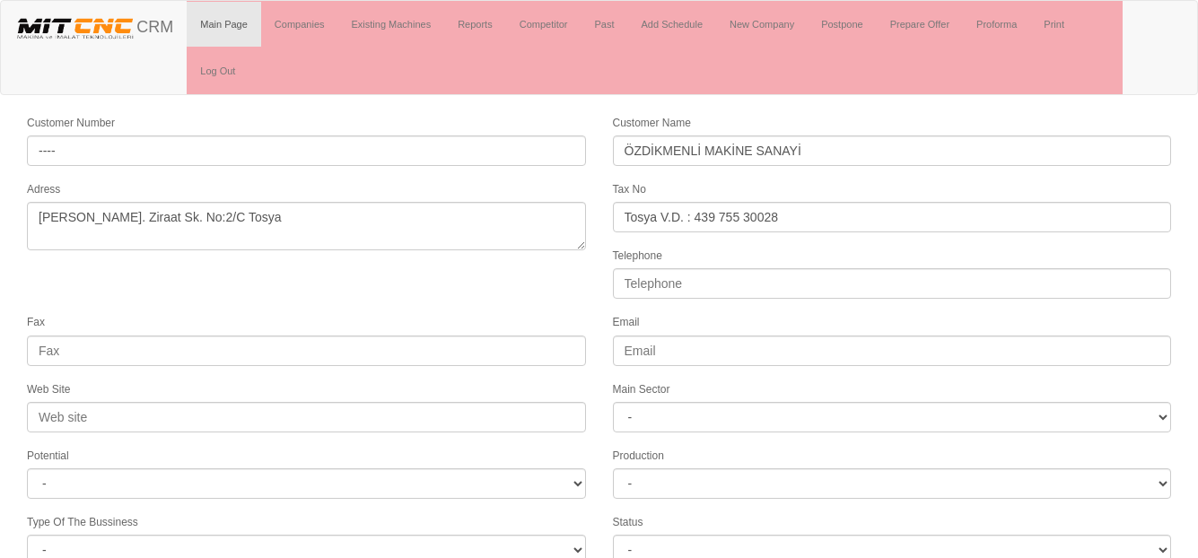
select select "1227"
click at [597, 27] on link "Past" at bounding box center [604, 24] width 47 height 45
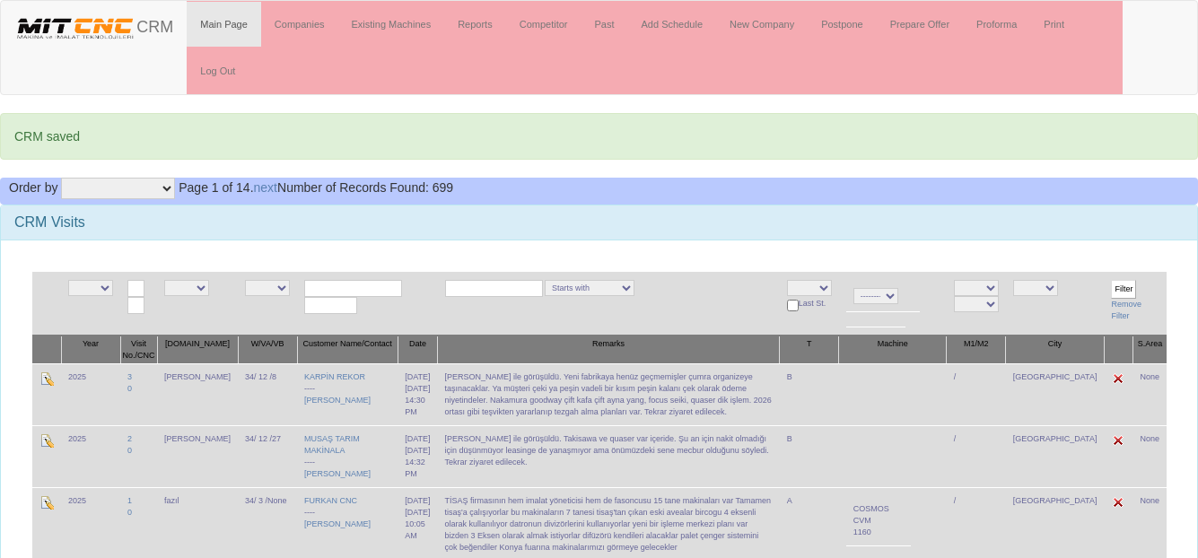
click at [1058, 285] on select "NE E [GEOGRAPHIC_DATA] [GEOGRAPHIC_DATA] [GEOGRAPHIC_DATA] Van [GEOGRAPHIC_DATA…" at bounding box center [1035, 288] width 45 height 16
select select "1225"
click at [1045, 280] on select "NE E [GEOGRAPHIC_DATA] [GEOGRAPHIC_DATA] [GEOGRAPHIC_DATA] Van [GEOGRAPHIC_DATA…" at bounding box center [1035, 288] width 45 height 16
click at [183, 289] on select "NE E admin [PERSON_NAME] salih [GEOGRAPHIC_DATA] [PERSON_NAME]" at bounding box center [186, 288] width 45 height 16
select select "15"
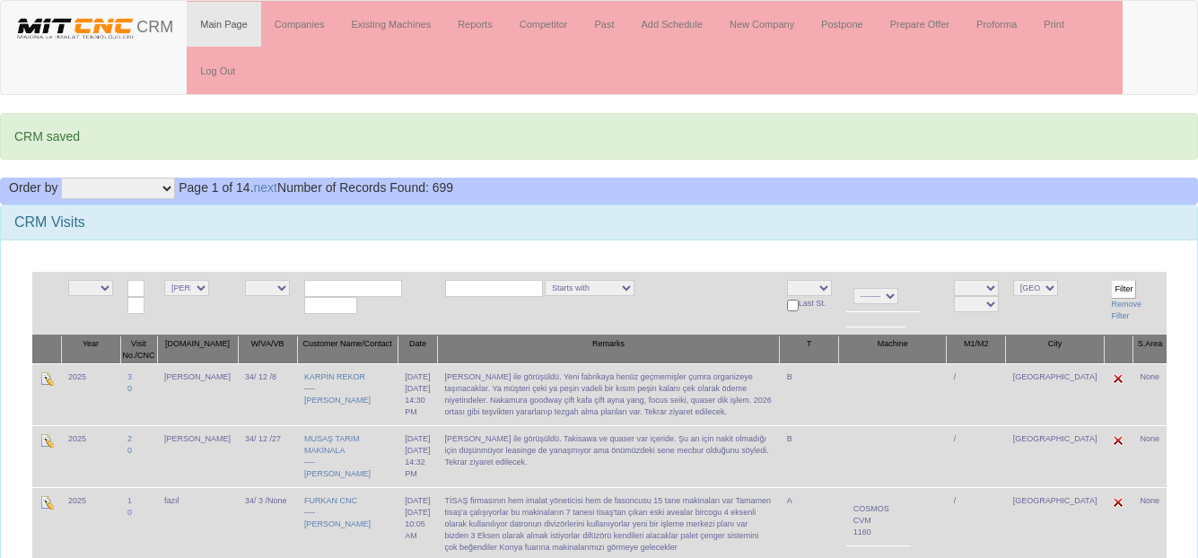
click at [170, 280] on select "NE E admin [PERSON_NAME] salih [GEOGRAPHIC_DATA] [PERSON_NAME]" at bounding box center [186, 288] width 45 height 16
click at [1131, 288] on input "Filter" at bounding box center [1123, 289] width 25 height 19
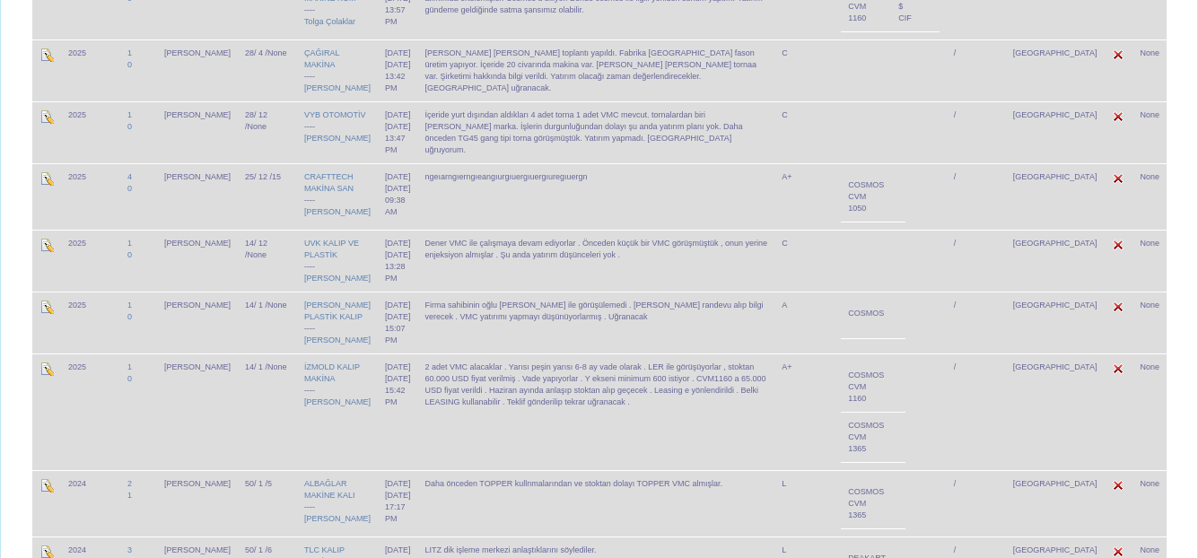
scroll to position [808, 0]
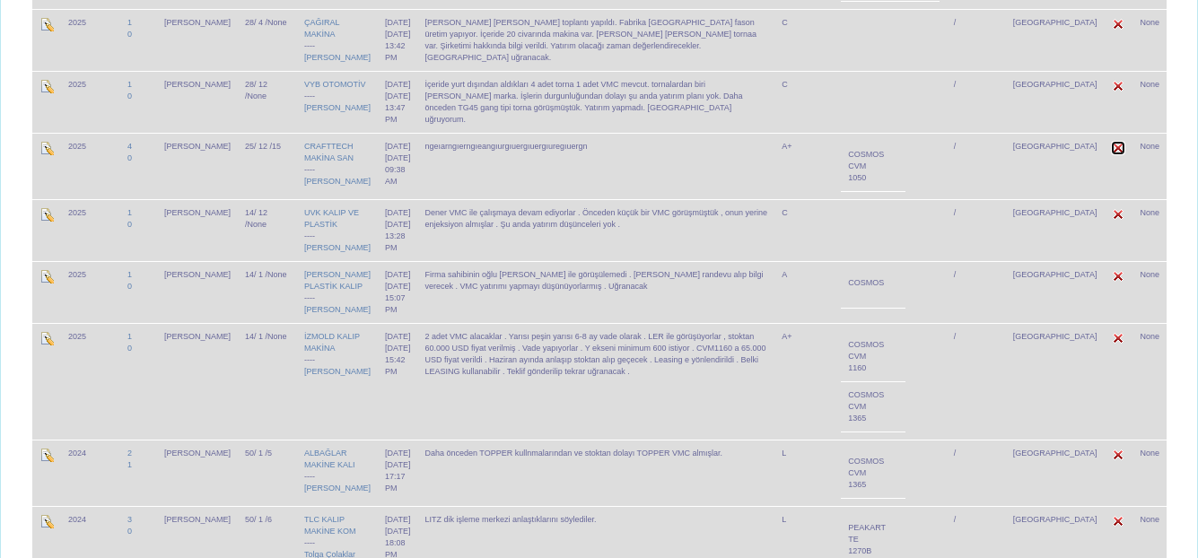
click at [1117, 155] on img at bounding box center [1118, 148] width 14 height 14
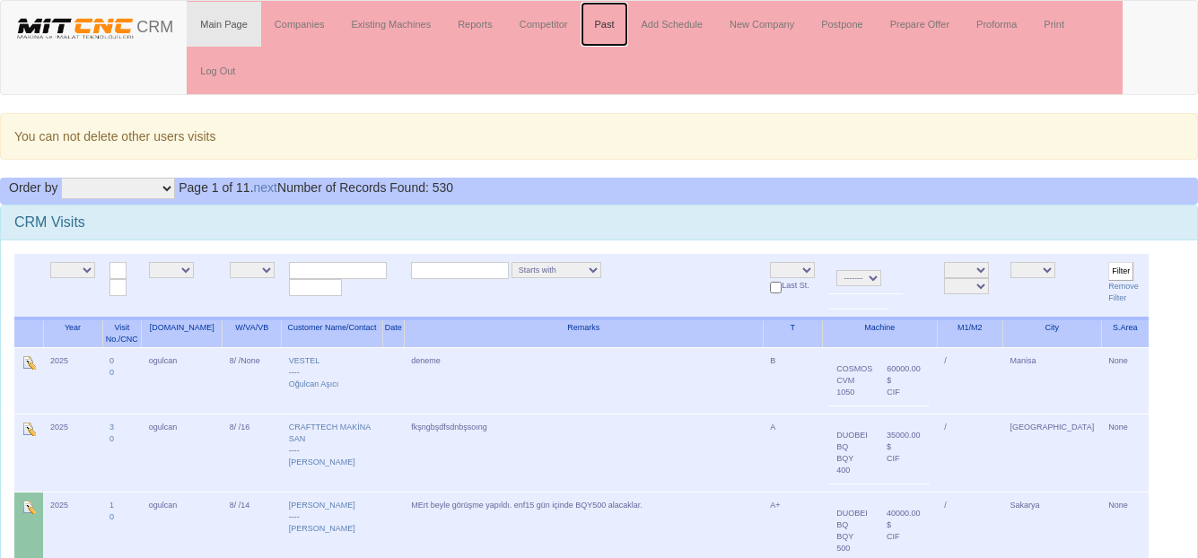
click at [608, 22] on link "Past" at bounding box center [604, 24] width 47 height 45
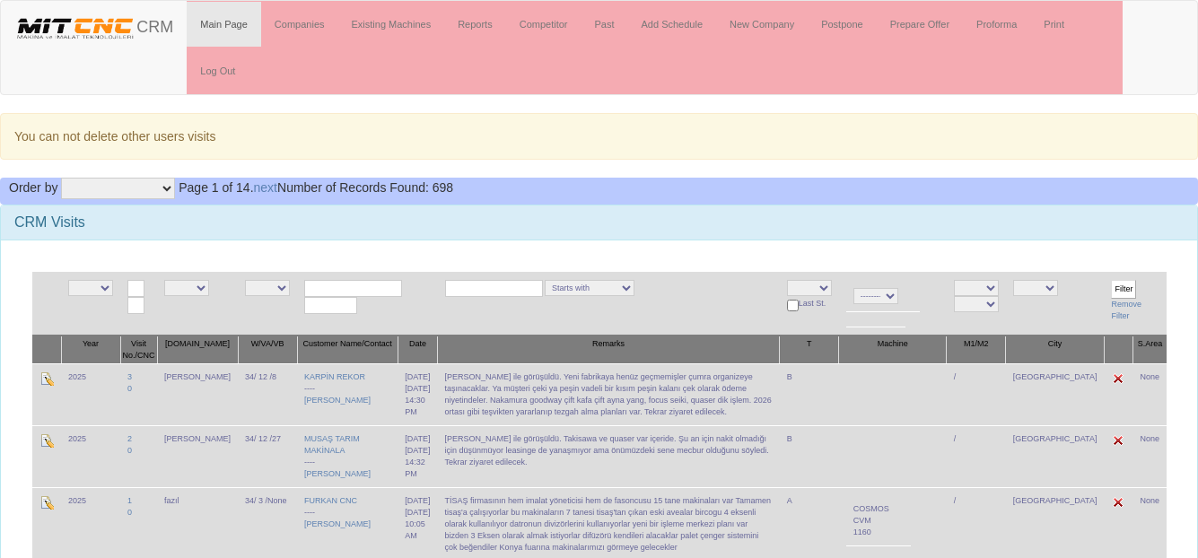
click at [188, 293] on select "NE E admin [PERSON_NAME] salih [GEOGRAPHIC_DATA] [PERSON_NAME]" at bounding box center [186, 288] width 45 height 16
select select "15"
click at [170, 280] on select "NE E admin fazıl ibrahim salih ogulcan hasan murat" at bounding box center [186, 288] width 45 height 16
click at [1058, 287] on select "NE E Zonguldak Yozgat Yalova Van Uşak Tunceli Trabzon Tokat Tekirdağ Sivas Şırn…" at bounding box center [1035, 288] width 45 height 16
select select "1225"
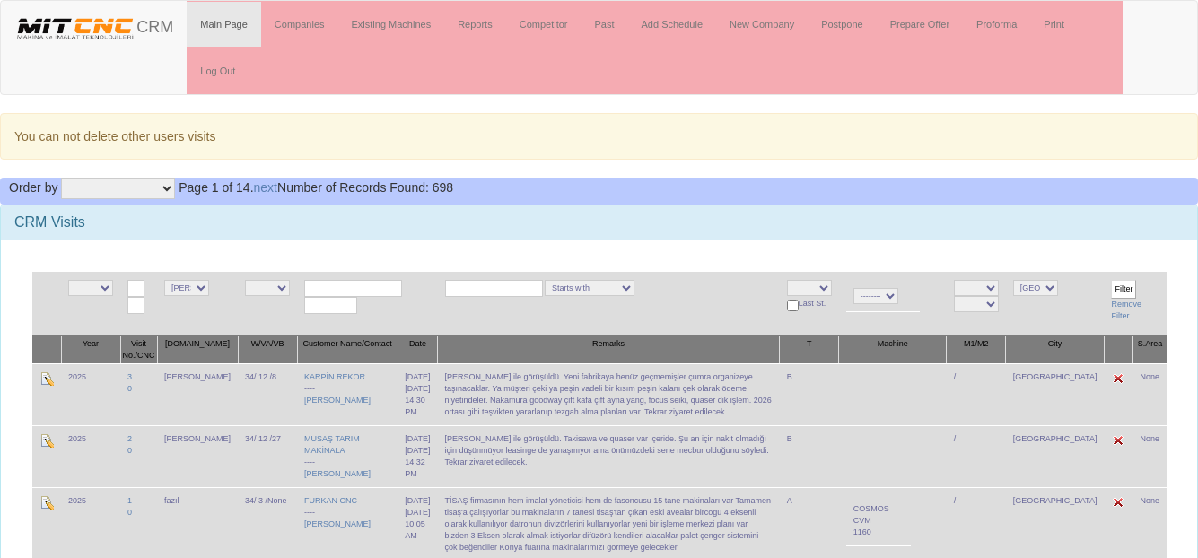
click at [1045, 280] on select "NE E Zonguldak Yozgat Yalova Van Uşak Tunceli Trabzon Tokat Tekirdağ Sivas Şırn…" at bounding box center [1035, 288] width 45 height 16
click at [1125, 288] on input "Filter" at bounding box center [1123, 289] width 25 height 19
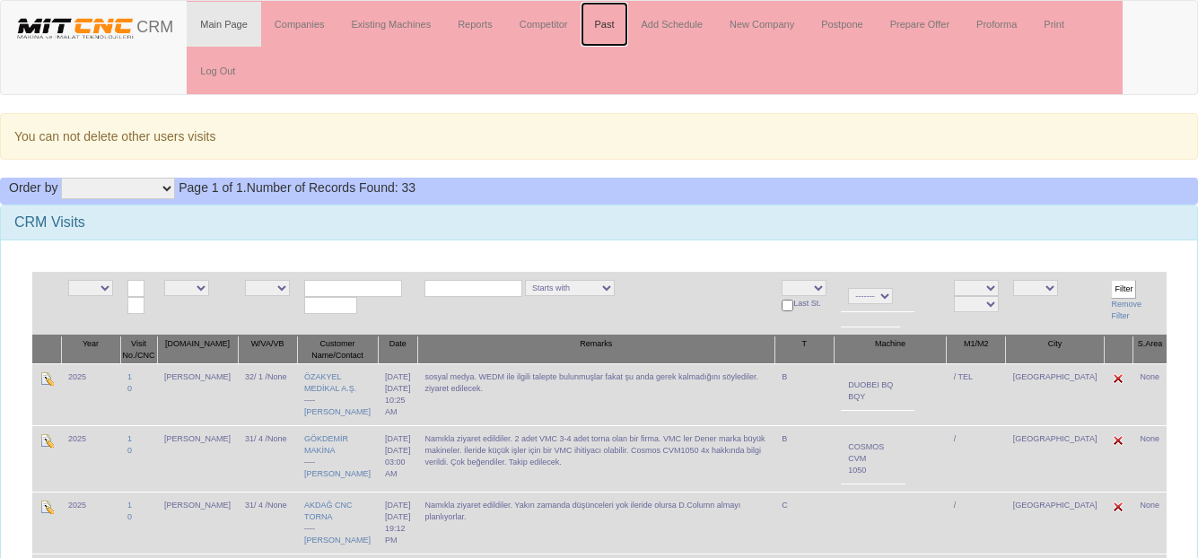
click at [601, 21] on link "Past" at bounding box center [604, 24] width 47 height 45
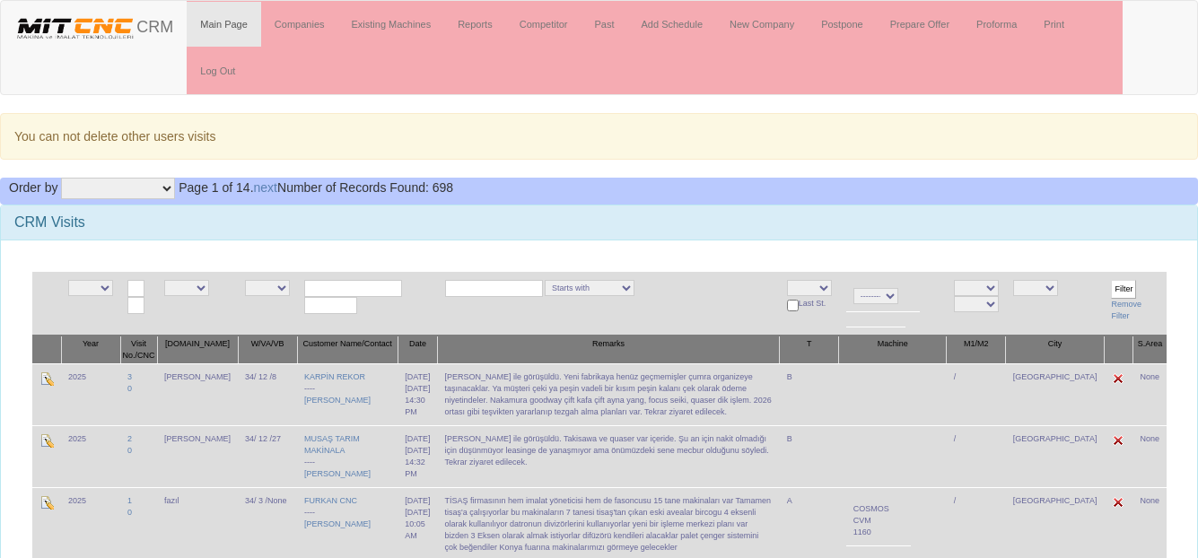
drag, startPoint x: 0, startPoint y: 0, endPoint x: 198, endPoint y: 284, distance: 346.1
click at [198, 284] on select "NE E admin [PERSON_NAME] salih [GEOGRAPHIC_DATA] [PERSON_NAME]" at bounding box center [186, 288] width 45 height 16
select select "15"
click at [170, 280] on select "NE E admin [PERSON_NAME] salih [GEOGRAPHIC_DATA] [PERSON_NAME]" at bounding box center [186, 288] width 45 height 16
click at [1058, 289] on select "NE E [GEOGRAPHIC_DATA] [GEOGRAPHIC_DATA] [GEOGRAPHIC_DATA] Van [GEOGRAPHIC_DATA…" at bounding box center [1035, 288] width 45 height 16
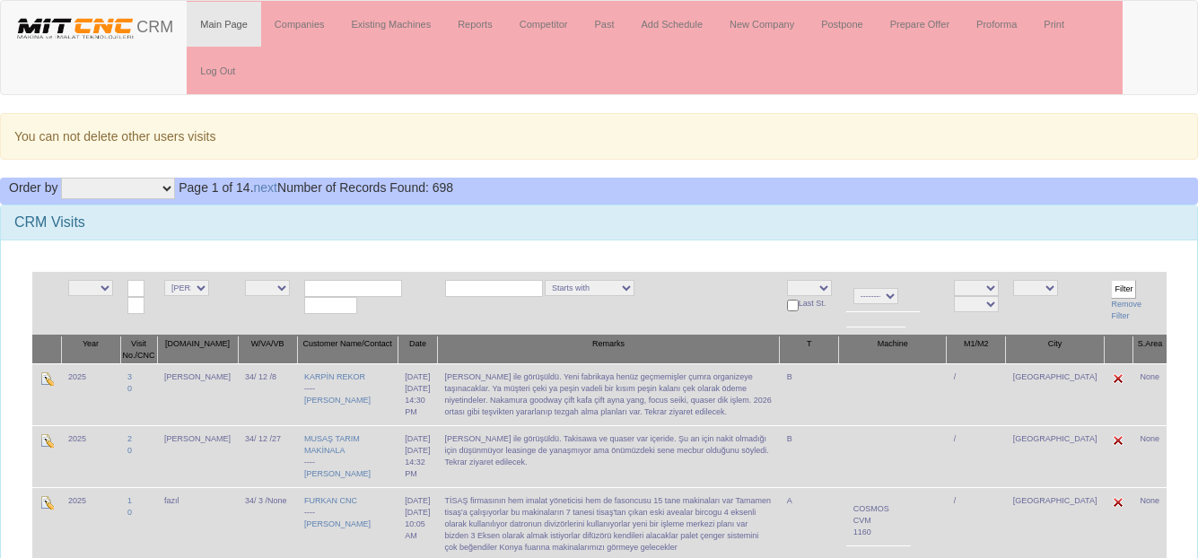
select select "1235"
click at [1045, 280] on select "NE E [GEOGRAPHIC_DATA] [GEOGRAPHIC_DATA] [GEOGRAPHIC_DATA] Van [GEOGRAPHIC_DATA…" at bounding box center [1035, 288] width 45 height 16
click at [1121, 286] on input "Filter" at bounding box center [1123, 289] width 25 height 19
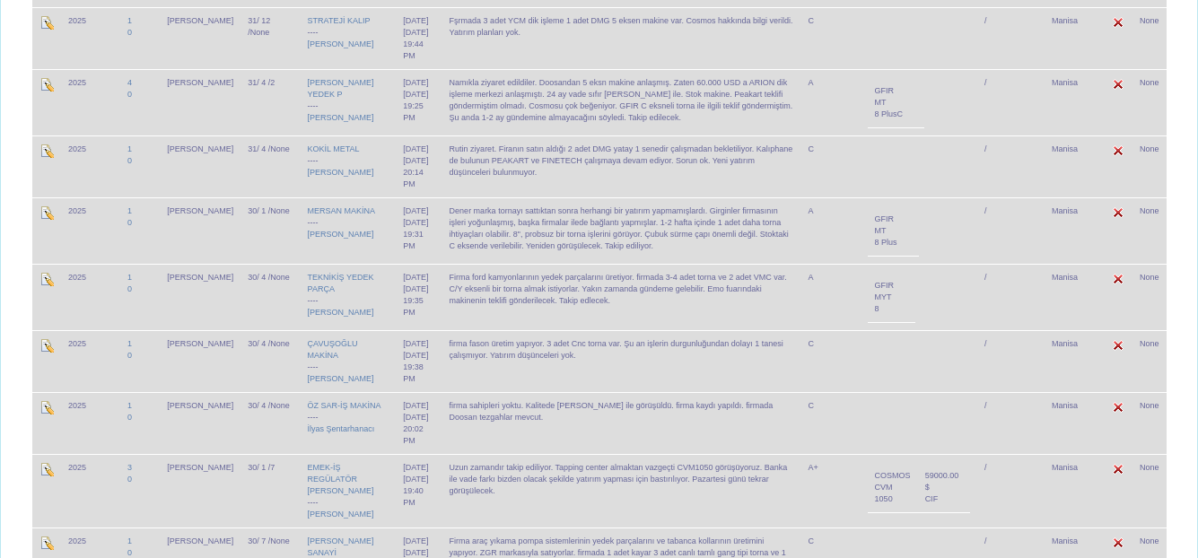
scroll to position [628, 0]
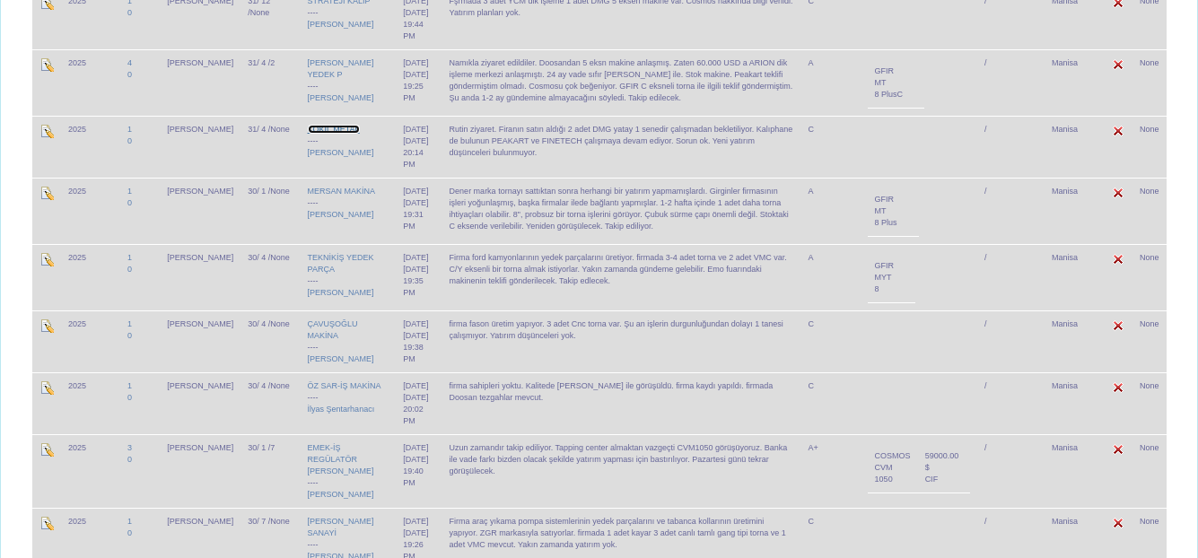
click at [331, 126] on link "KOKİL METAL" at bounding box center [334, 129] width 52 height 9
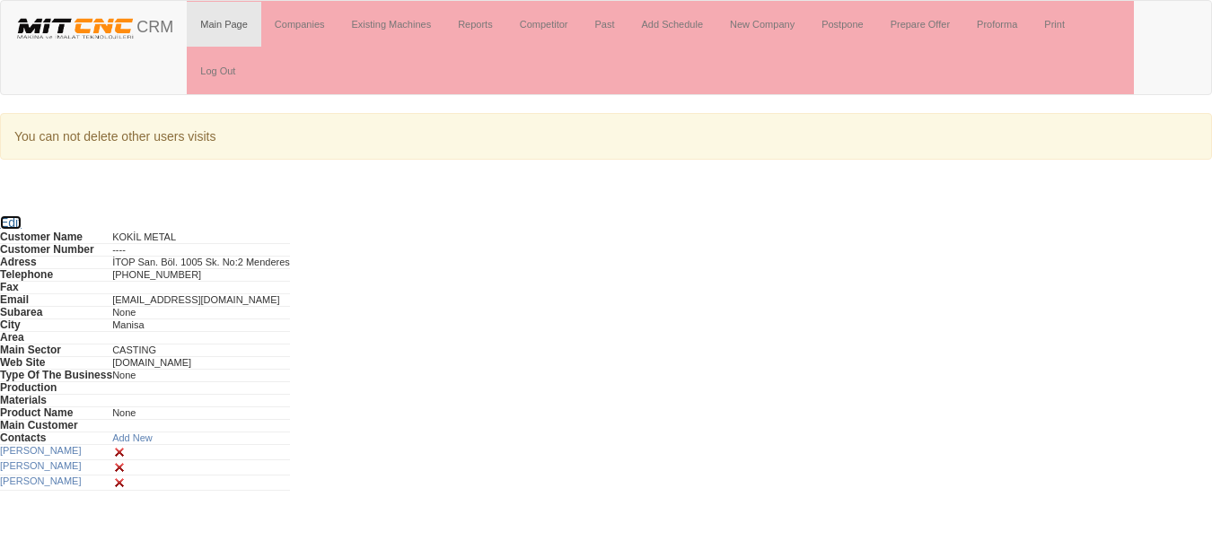
click at [17, 222] on link "Edit" at bounding box center [11, 222] width 22 height 14
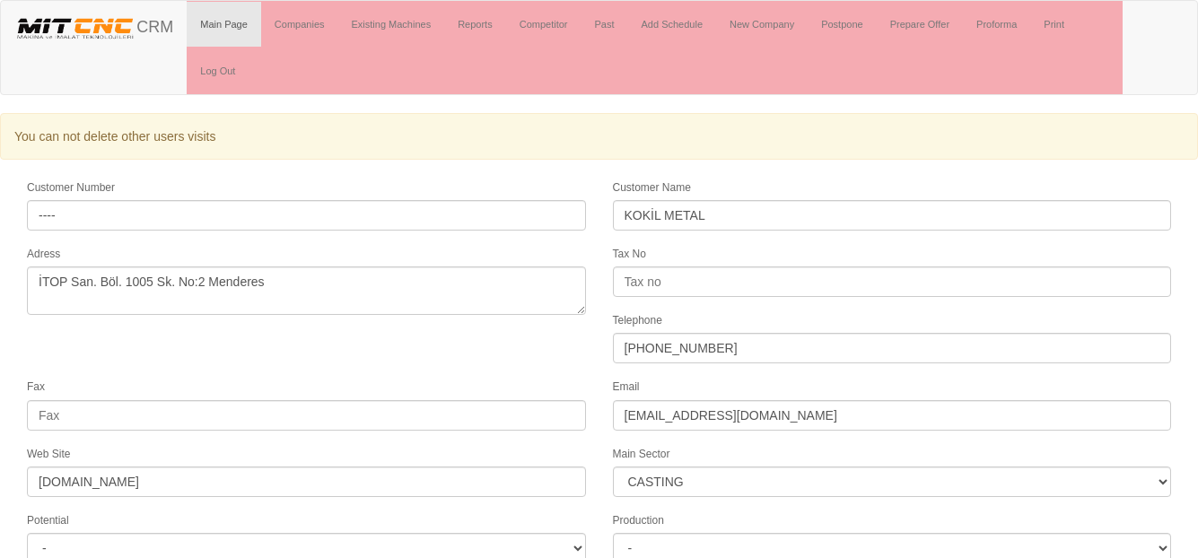
select select "373"
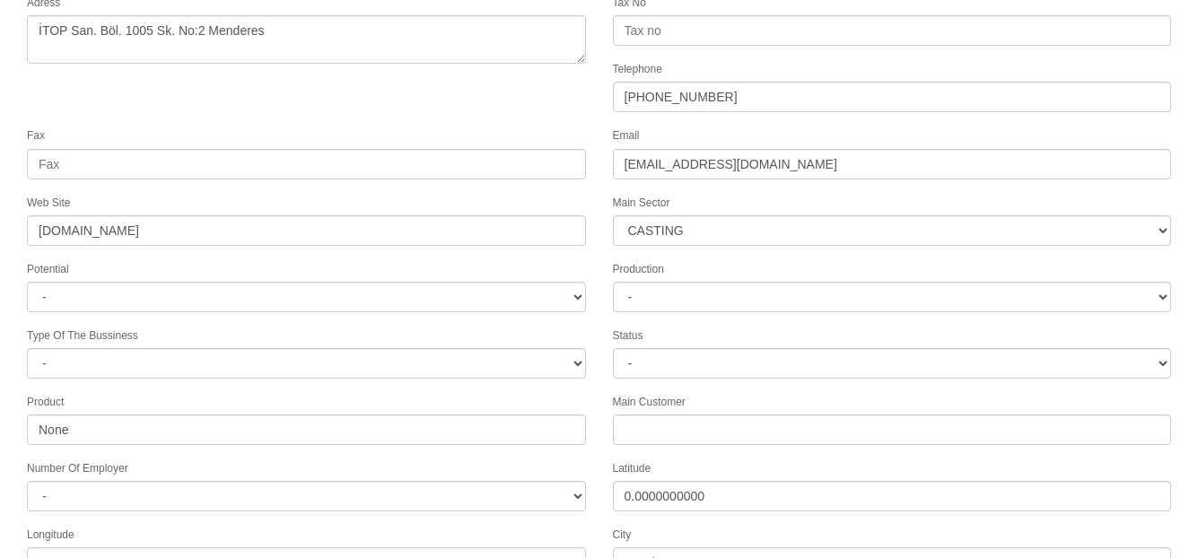
scroll to position [462, 0]
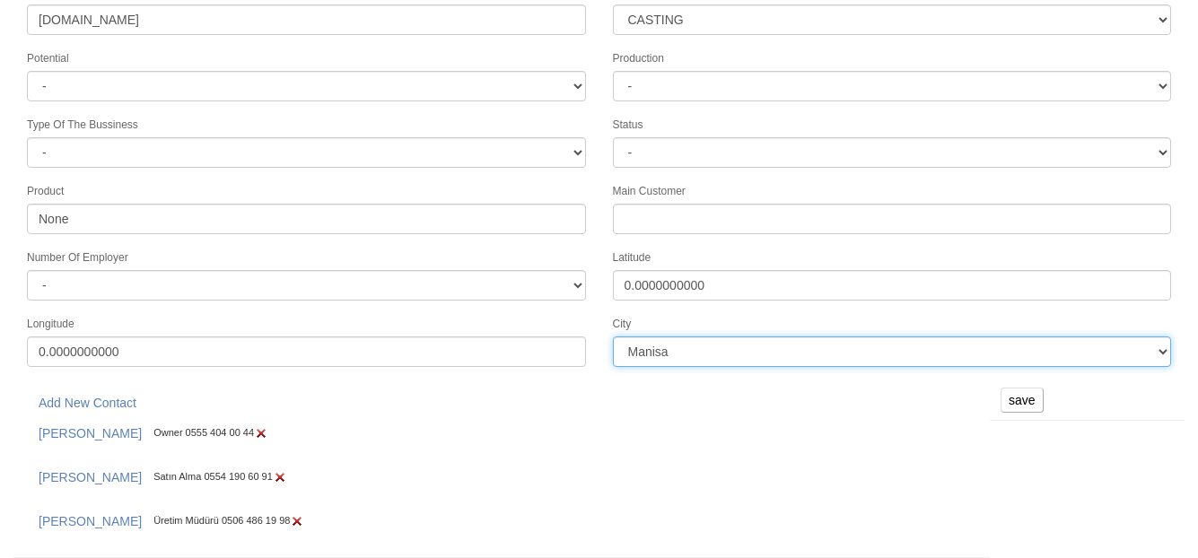
click at [694, 352] on select "İstanbul Adana Adıyaman Afyon Ağrı Amasya Ankara Antalya Artvin Aydın Balıkesir…" at bounding box center [892, 352] width 559 height 31
select select "1225"
click at [613, 337] on select "İstanbul Adana Adıyaman Afyon Ağrı Amasya Ankara Antalya Artvin Aydın Balıkesir…" at bounding box center [892, 352] width 559 height 31
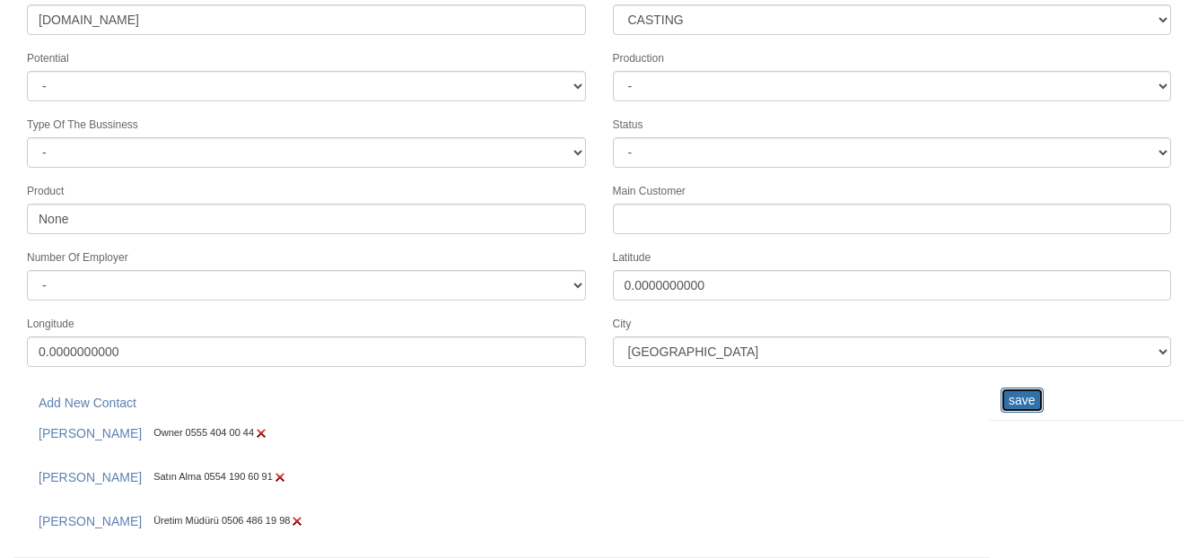
click at [1012, 395] on input "save" at bounding box center [1022, 400] width 43 height 25
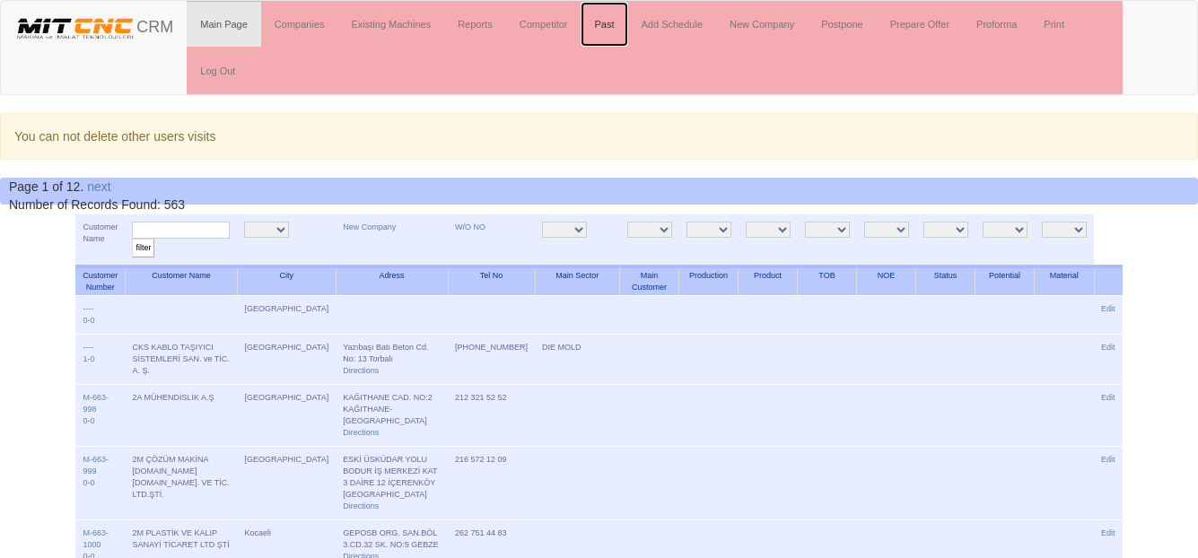
click at [605, 25] on link "Past" at bounding box center [604, 24] width 47 height 45
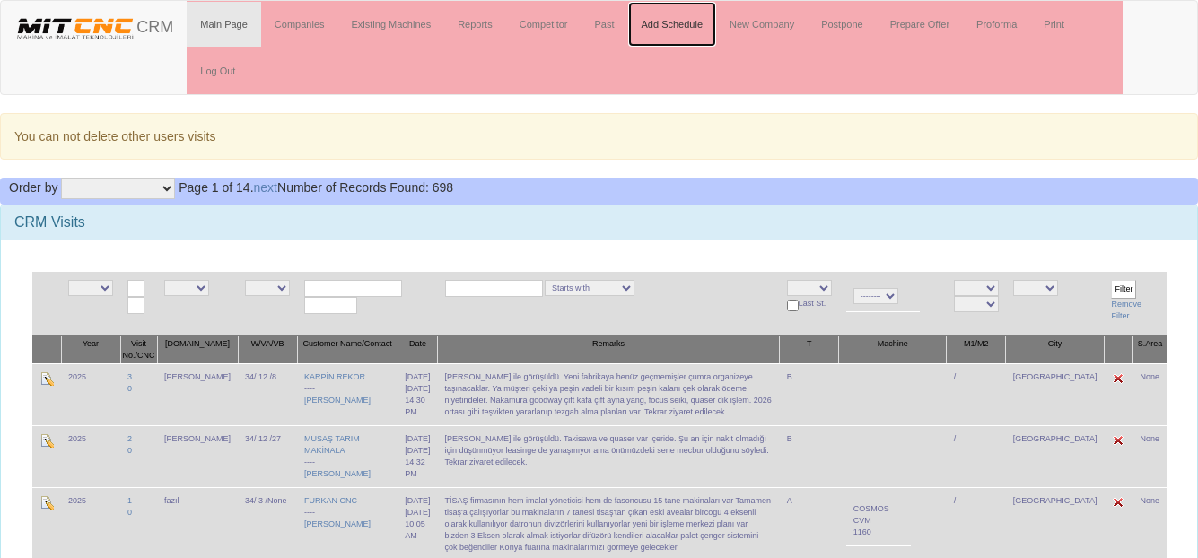
click at [684, 22] on link "Add Schedule" at bounding box center [672, 24] width 89 height 45
drag, startPoint x: 0, startPoint y: 0, endPoint x: 331, endPoint y: 292, distance: 441.4
click at [331, 292] on input "text" at bounding box center [353, 288] width 98 height 17
type input "monova"
click at [206, 73] on link "Log Out" at bounding box center [218, 70] width 62 height 45
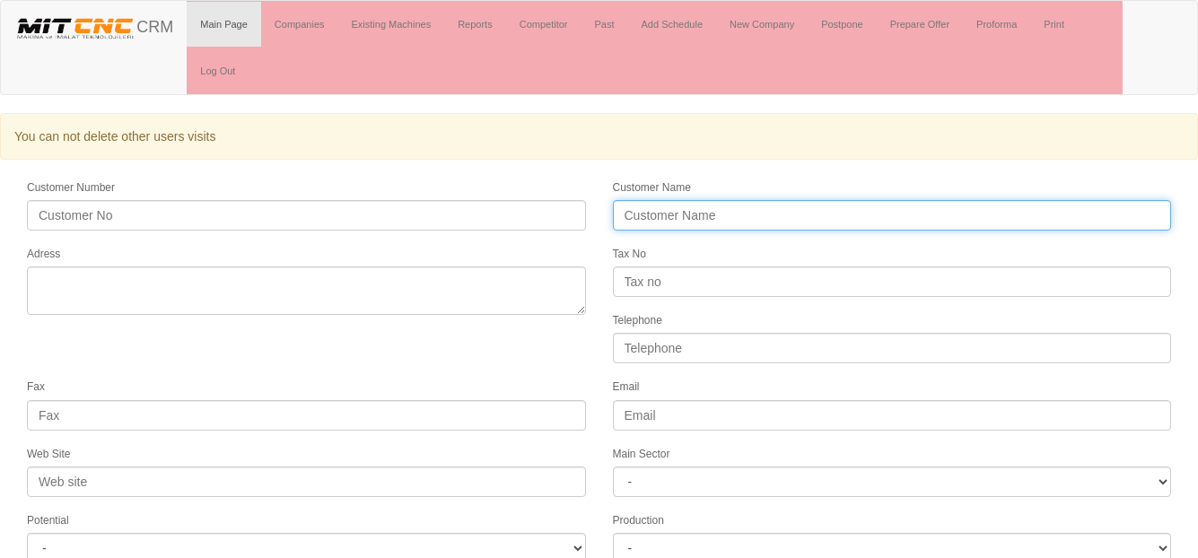
click at [657, 221] on input "Customer Name" at bounding box center [892, 215] width 559 height 31
type input "MONOVALF"
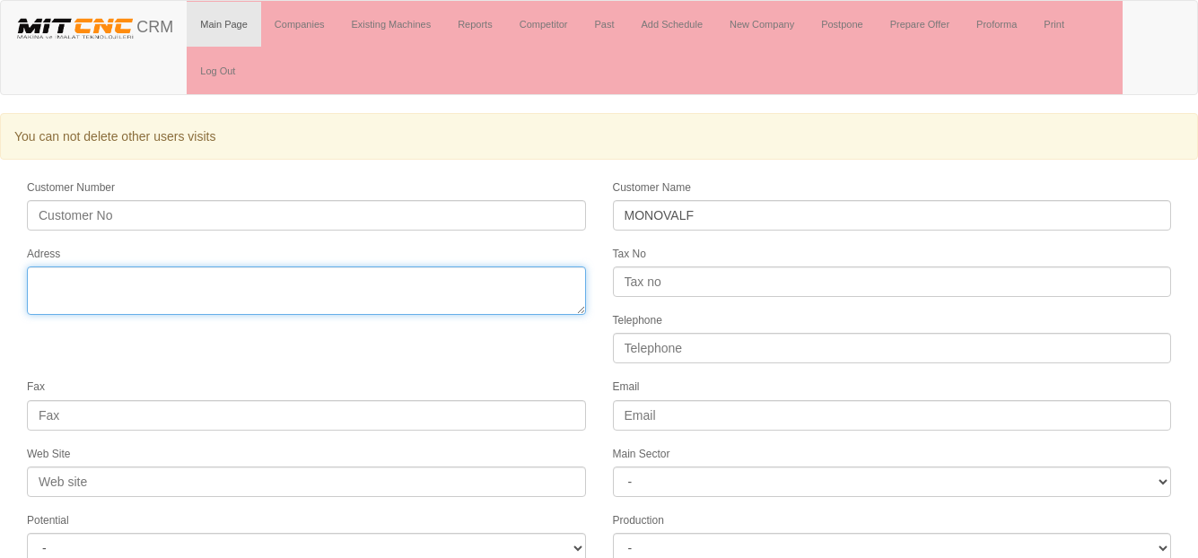
click at [384, 289] on textarea "Adress" at bounding box center [306, 291] width 559 height 48
paste textarea "Birmes Sanayi Sitesi Mescit Mah. Demokrasi Cad. A2 Blok No:15 [GEOGRAPHIC_DATA]"
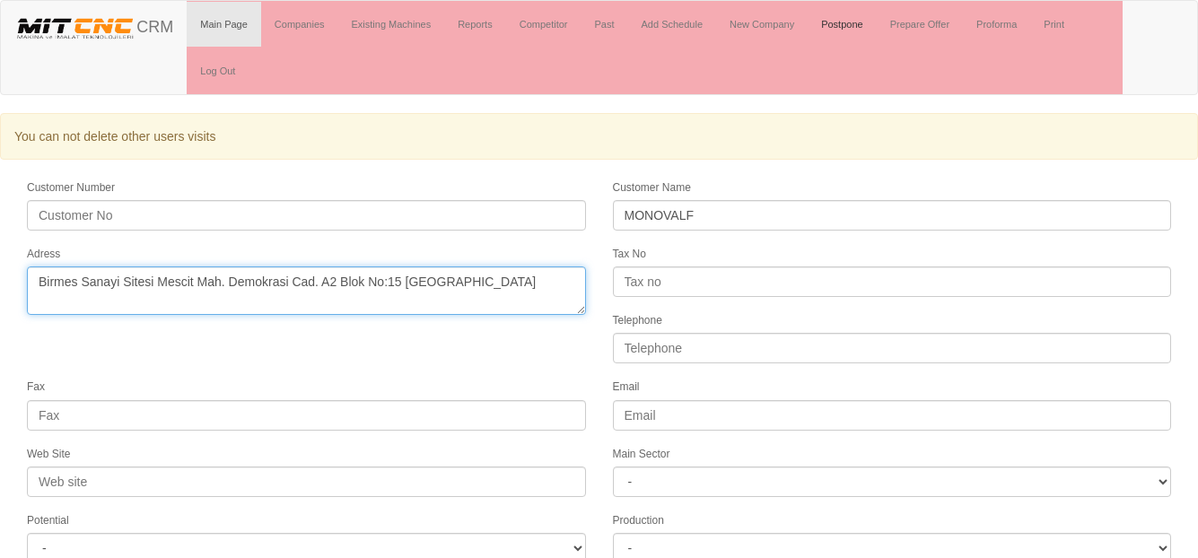
type textarea "Birmes Sanayi Sitesi Mescit Mah. Demokrasi Cad. A2 Blok No:15 [GEOGRAPHIC_DATA]"
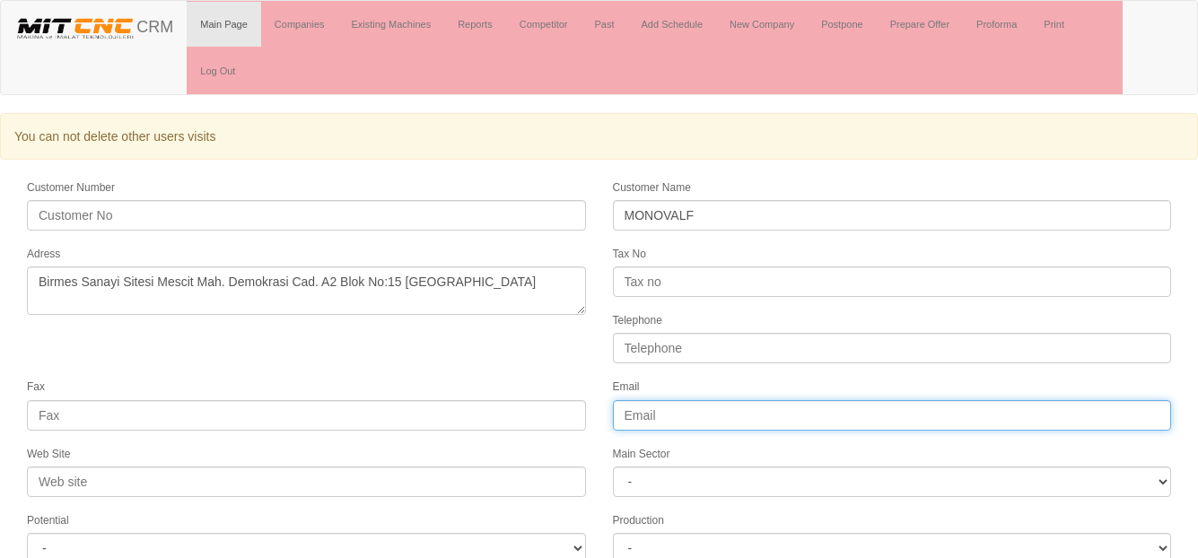
click at [629, 416] on input "Email" at bounding box center [892, 415] width 559 height 31
paste input "[EMAIL_ADDRESS][DOMAIN_NAME]"
type input "[EMAIL_ADDRESS][DOMAIN_NAME]"
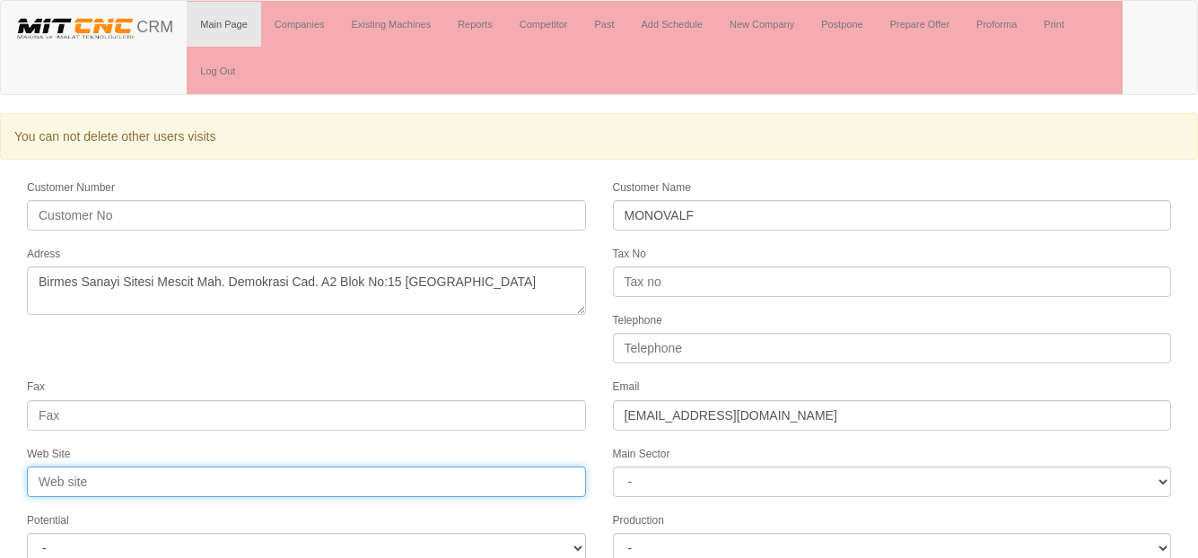
click at [73, 477] on input "Web Site" at bounding box center [306, 482] width 559 height 31
paste input "www.monovalf.com"
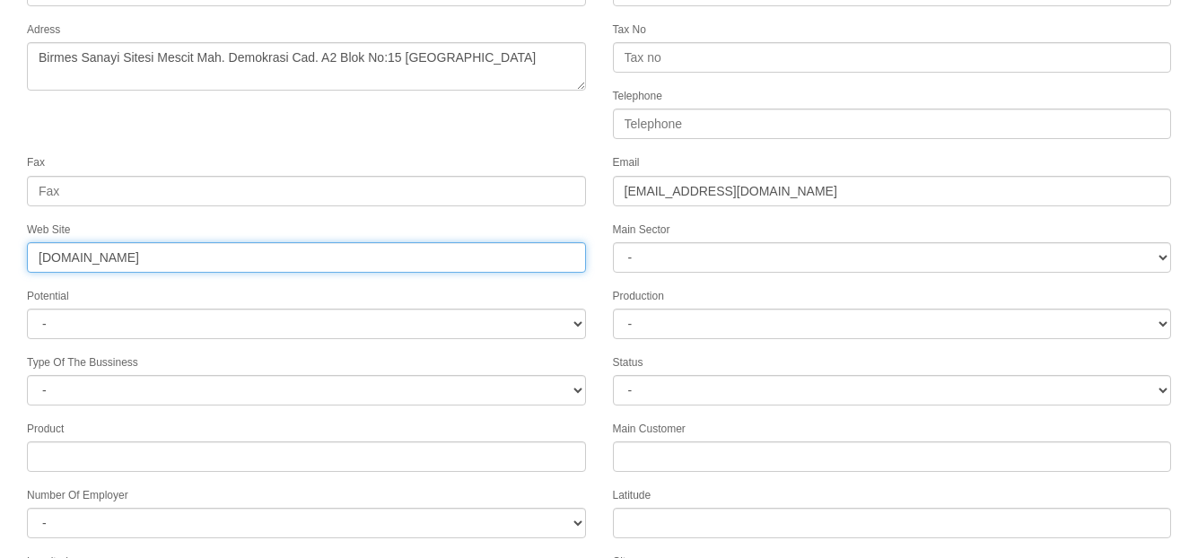
scroll to position [330, 0]
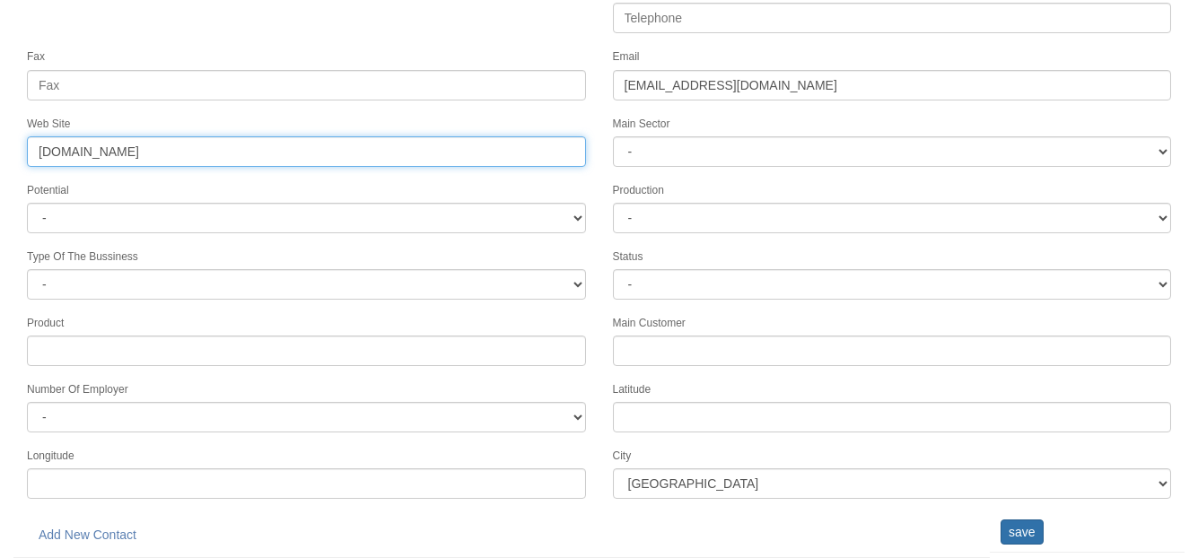
type input "www.monovalf.com"
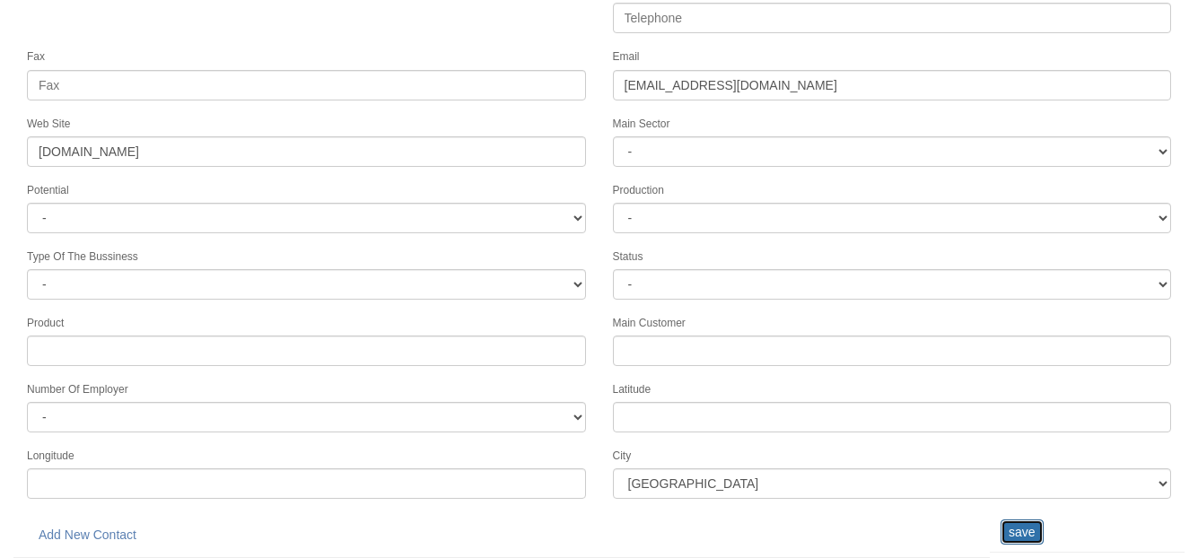
click at [1025, 539] on input "save" at bounding box center [1022, 532] width 43 height 25
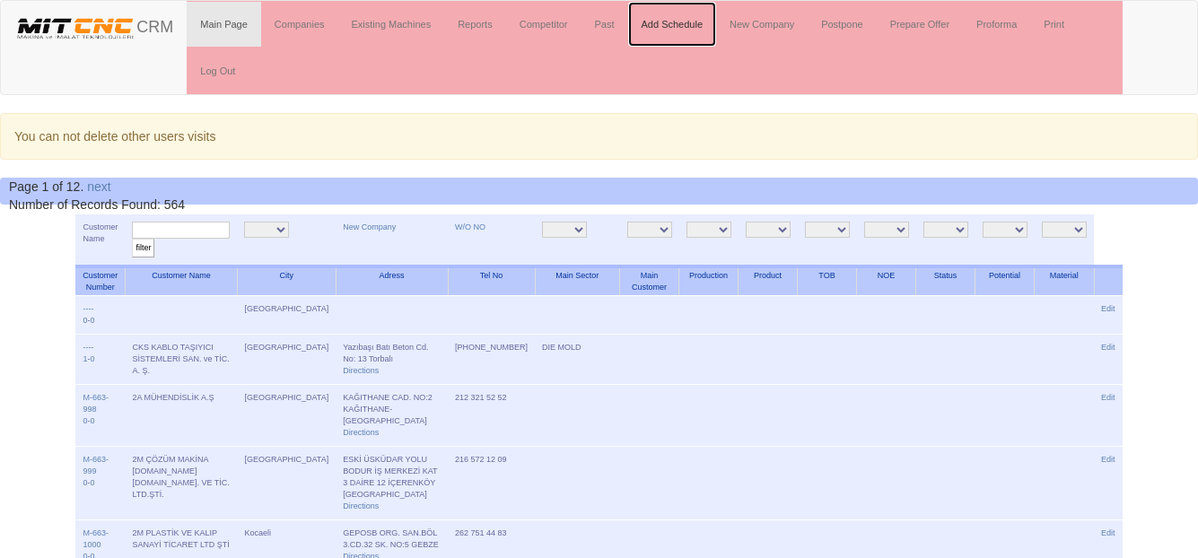
click at [660, 25] on link "Add Schedule" at bounding box center [672, 24] width 89 height 45
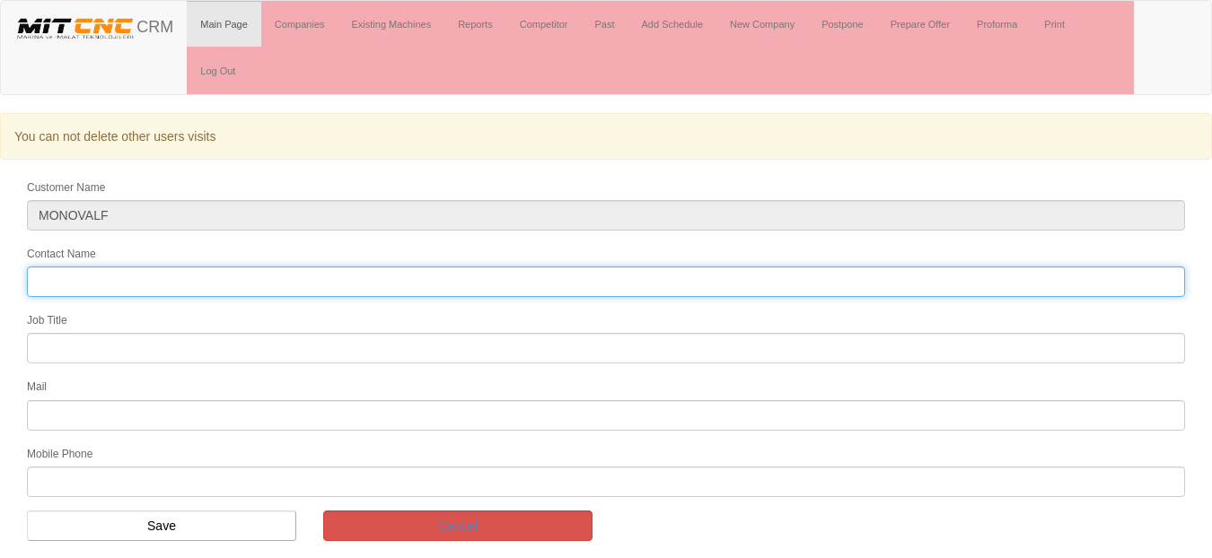
click at [75, 280] on input "Contact Name" at bounding box center [606, 282] width 1158 height 31
type input "[PERSON_NAME]"
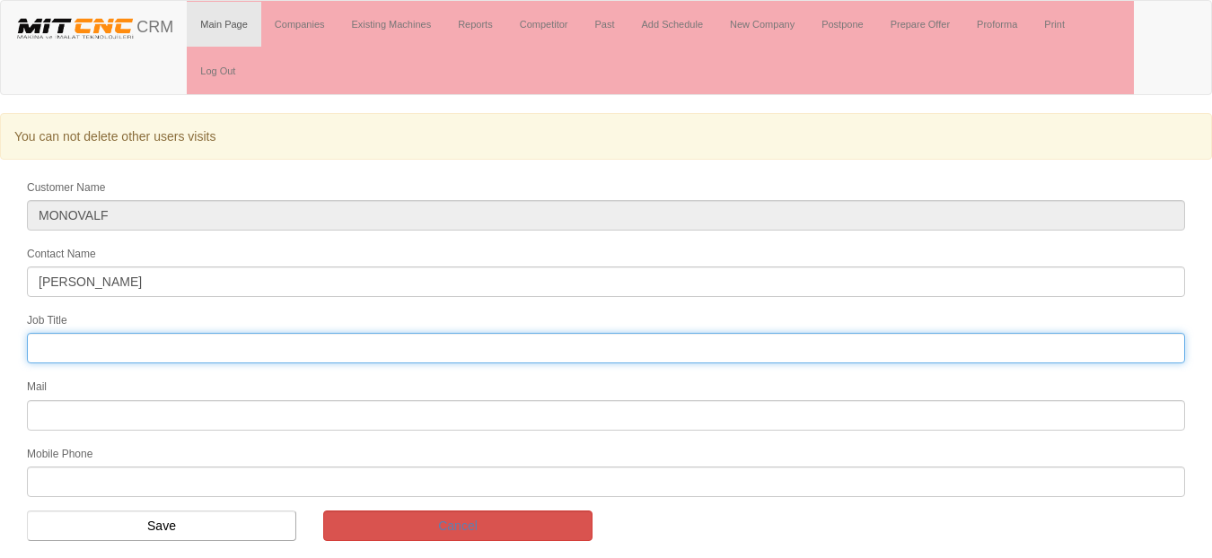
click at [86, 353] on input "text" at bounding box center [606, 348] width 1158 height 31
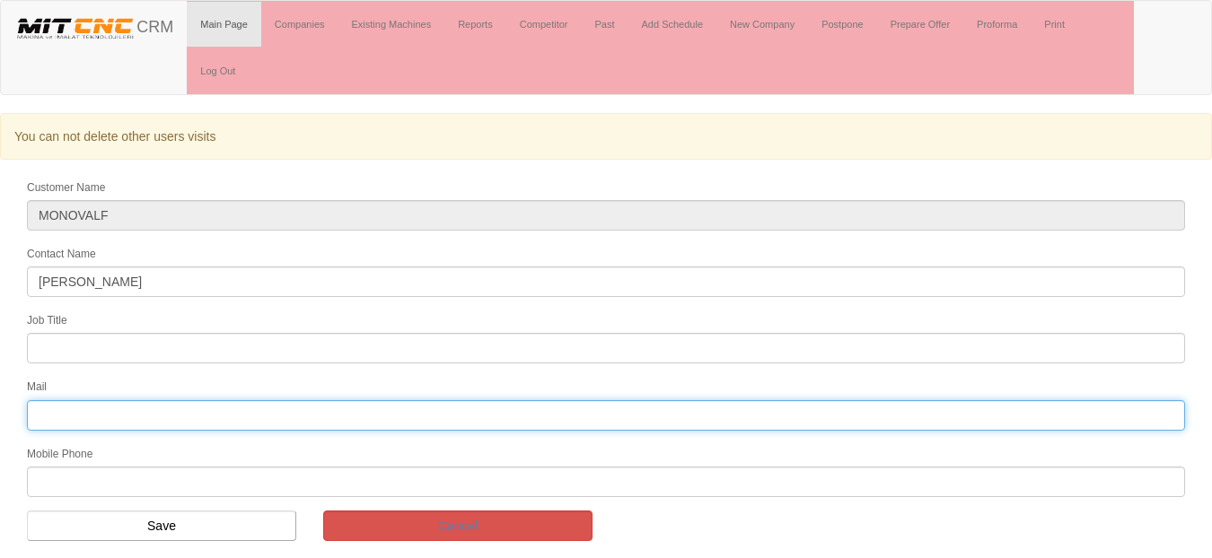
click at [44, 417] on input "text" at bounding box center [606, 415] width 1158 height 31
type input "0544 685 32 33"
drag, startPoint x: 136, startPoint y: 412, endPoint x: -7, endPoint y: 413, distance: 143.6
click at [0, 413] on html "Toggle navigation CRM Main Page Companies Existing Machines Reports Competitor …" at bounding box center [606, 277] width 1212 height 555
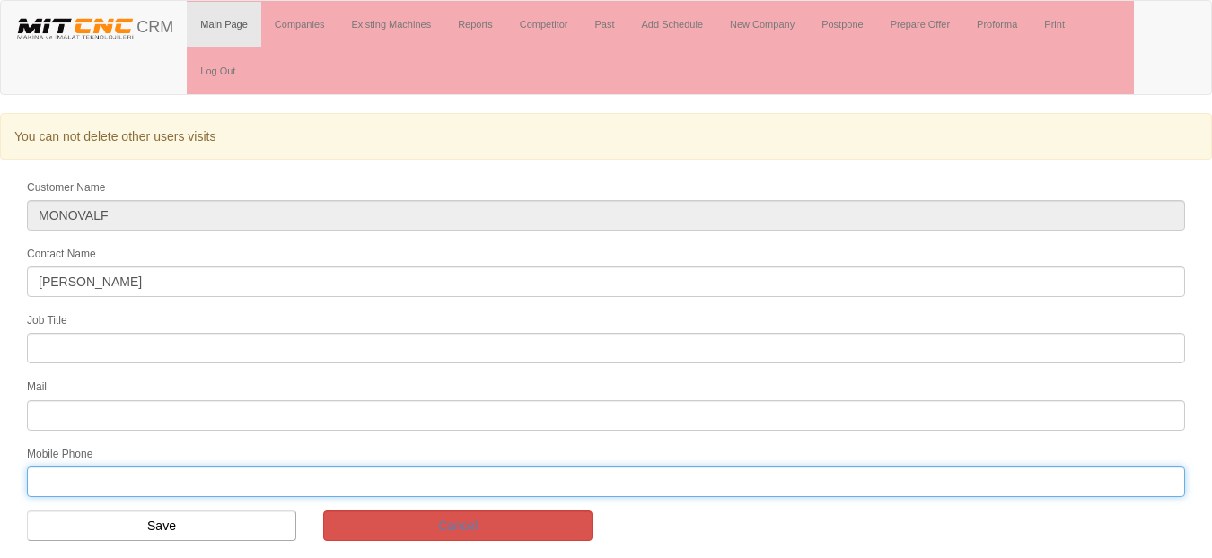
click at [56, 482] on input "text" at bounding box center [606, 482] width 1158 height 31
paste input "0544 685 32 33"
type input "0544 685 32 33"
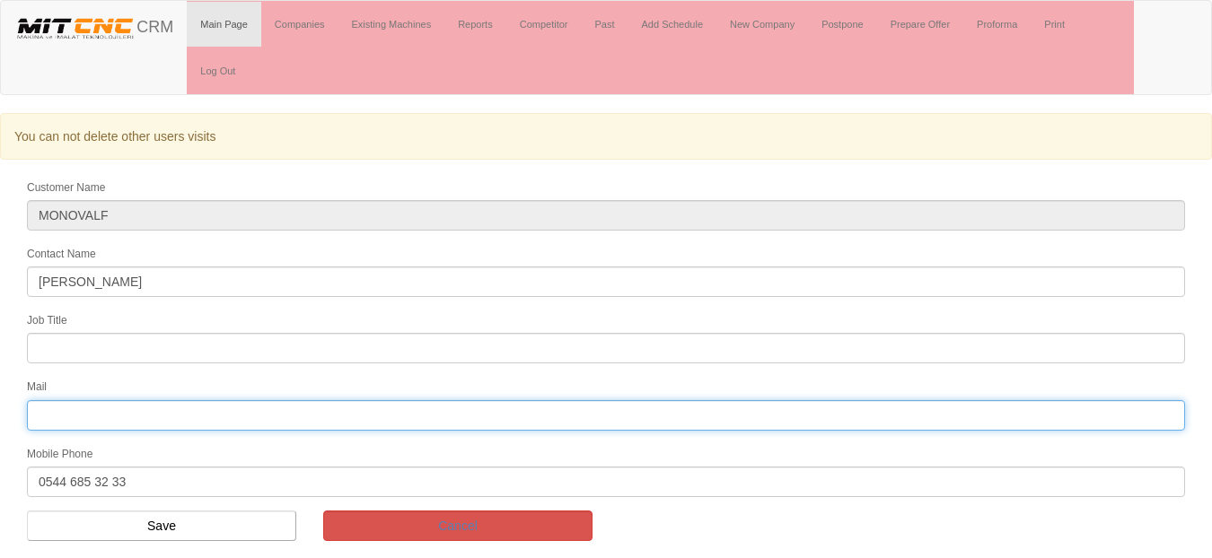
click at [65, 410] on input "text" at bounding box center [606, 415] width 1158 height 31
paste input "[DOMAIN_NAME]"
type input "www.monovalf.com"
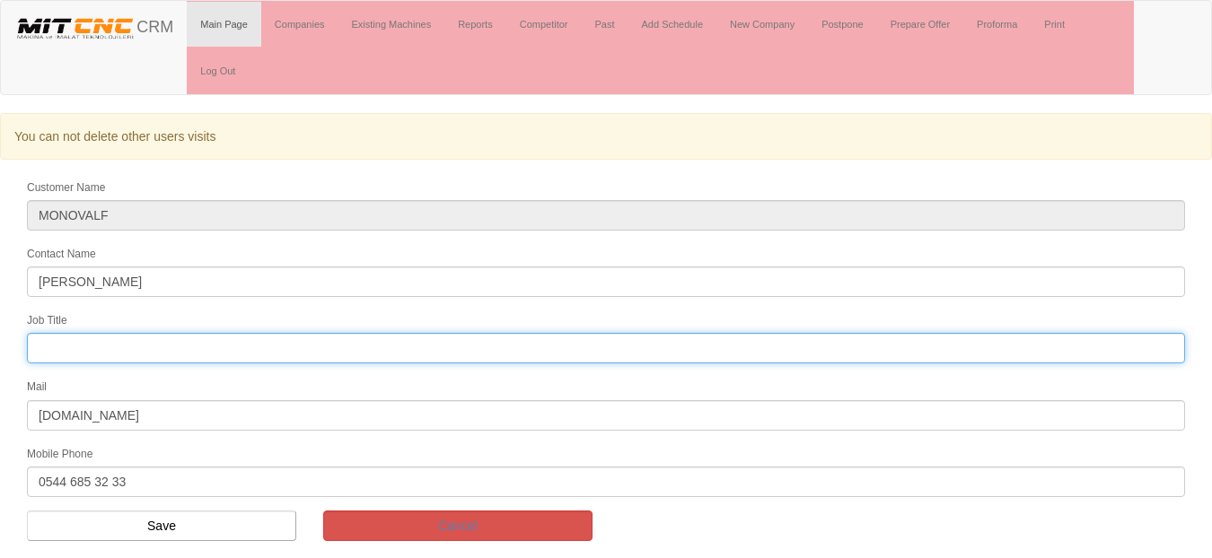
click at [68, 353] on input "text" at bounding box center [606, 348] width 1158 height 31
type input "Üretim Müdürü"
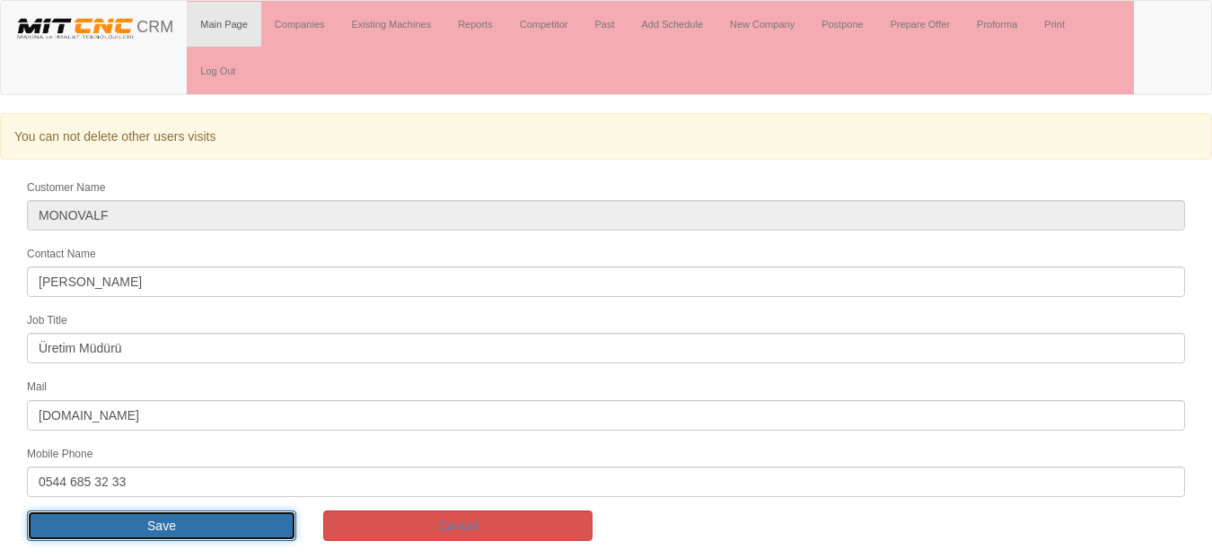
click at [205, 523] on input "Save" at bounding box center [161, 526] width 269 height 31
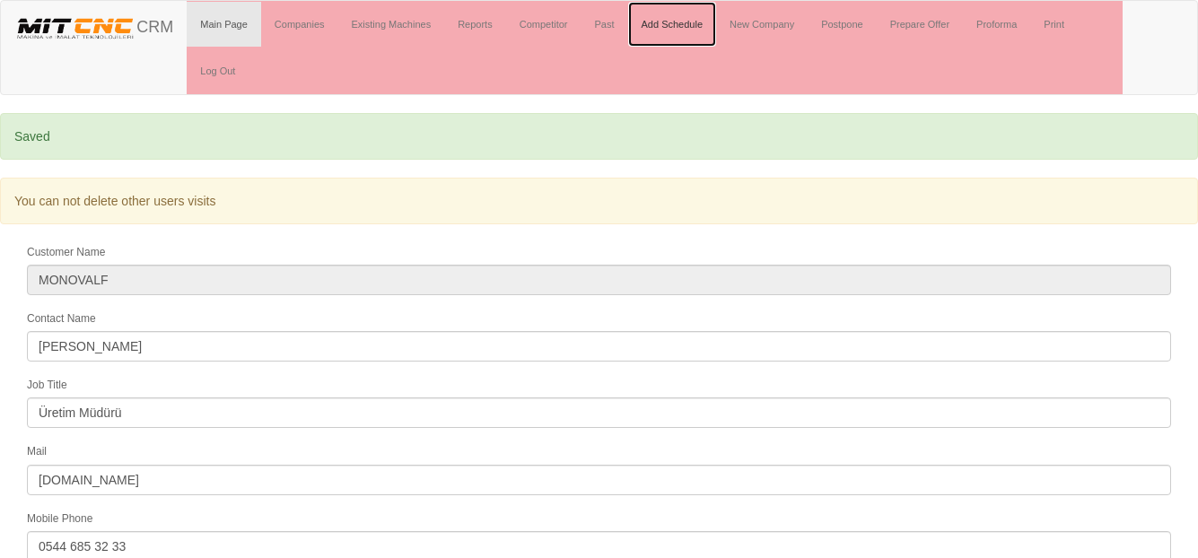
click at [667, 21] on link "Add Schedule" at bounding box center [672, 24] width 89 height 45
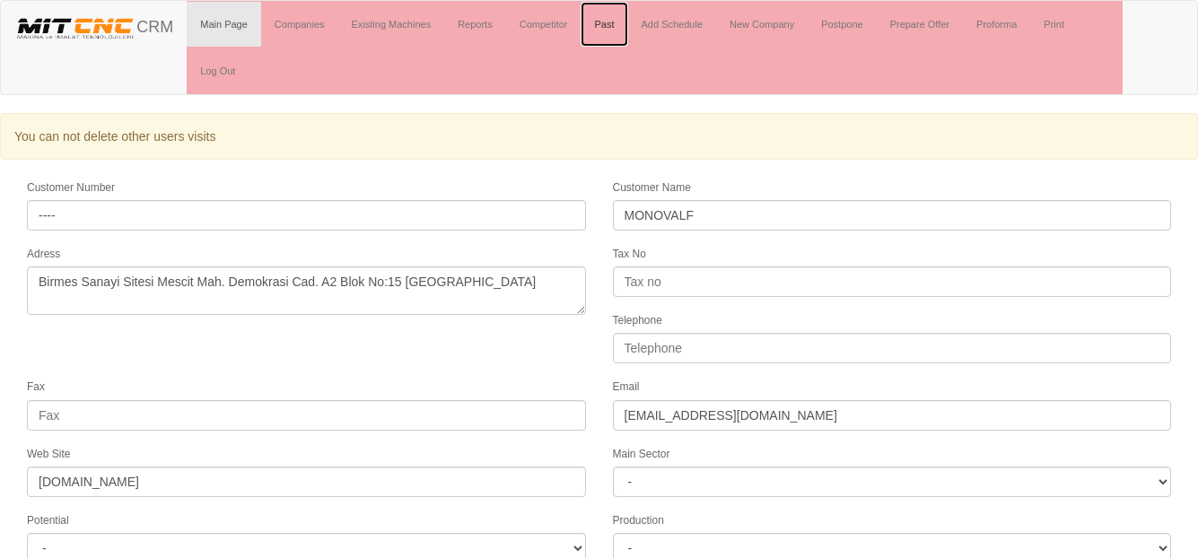
click at [618, 22] on link "Past" at bounding box center [604, 24] width 47 height 45
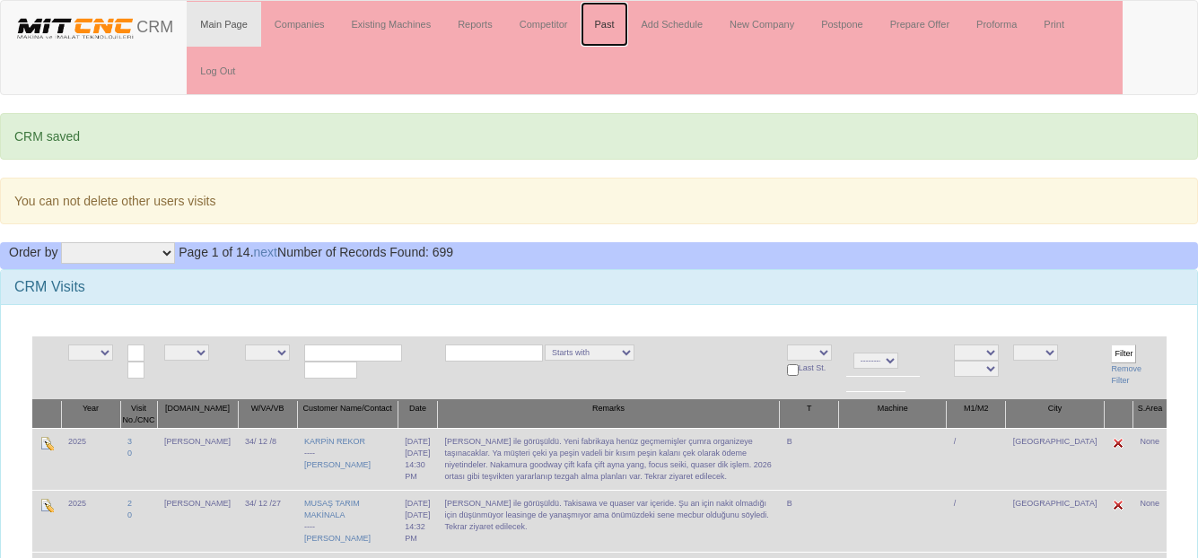
click at [601, 24] on link "Past" at bounding box center [604, 24] width 47 height 45
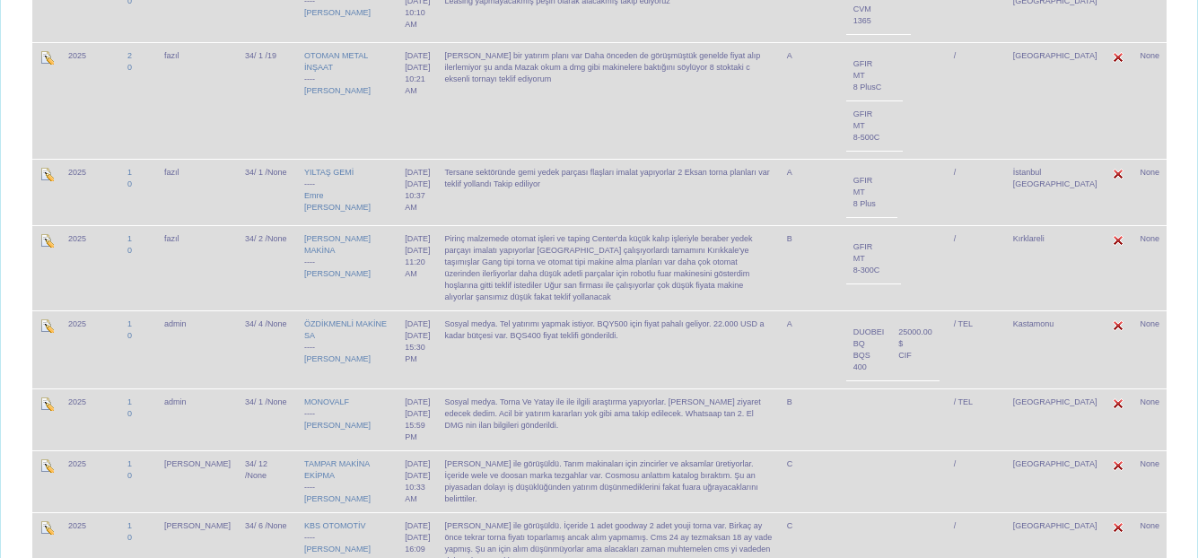
scroll to position [718, 0]
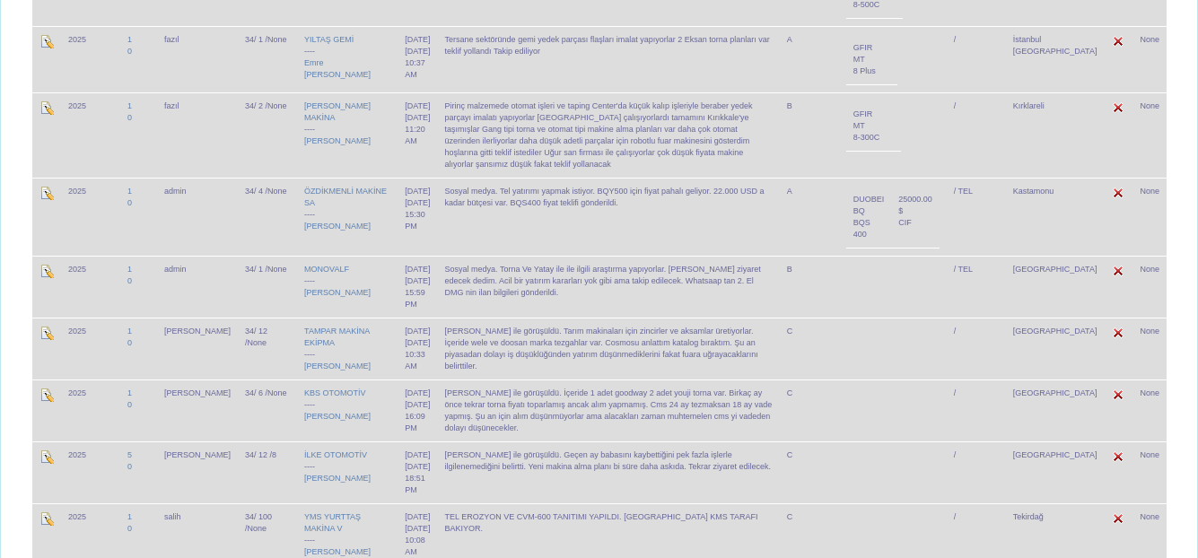
drag, startPoint x: 671, startPoint y: 241, endPoint x: 442, endPoint y: 231, distance: 229.1
click at [442, 231] on td "Sosyal medya. Tel yatırımı yapmak istiyor. BQY500 için fiyat pahalı geliyor. 22…" at bounding box center [609, 217] width 342 height 78
copy td "Sosyal medya. Tel yatırımı yapmak istiyor. BQY500 için fiyat pahalı geliyor. 22…"
drag, startPoint x: 583, startPoint y: 330, endPoint x: 444, endPoint y: 311, distance: 139.6
click at [444, 311] on td "Sosyal medya. Torna Ve Yatay ile ile ilgili araştırma yapıyorlar. Fazıl bey ziy…" at bounding box center [609, 287] width 342 height 62
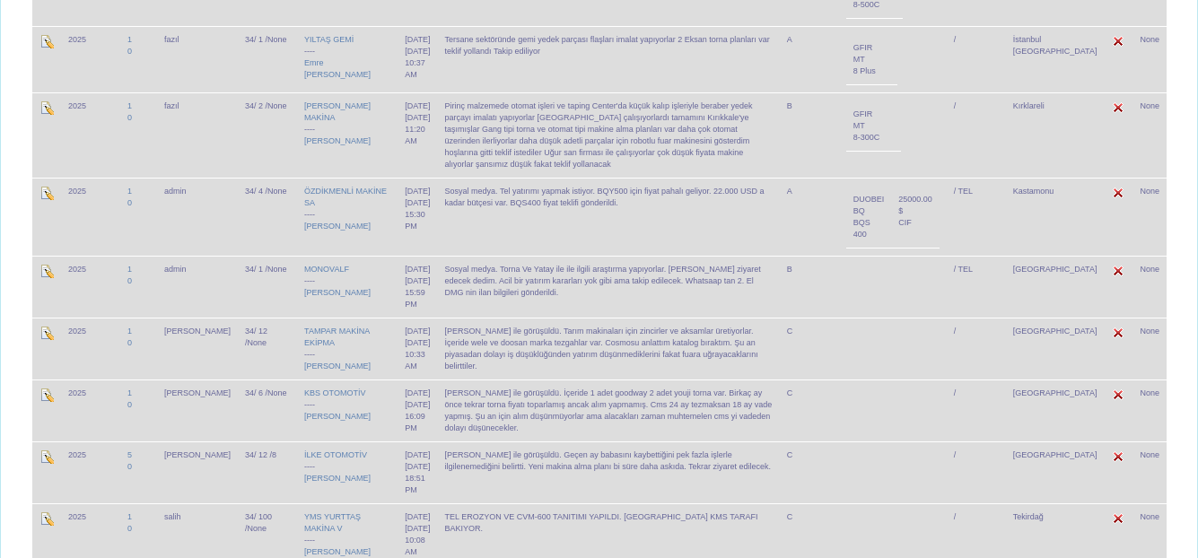
copy td "Sosyal medya. Torna Ve Yatay ile ile ilgili araştırma yapıyorlar. Fazıl bey ziy…"
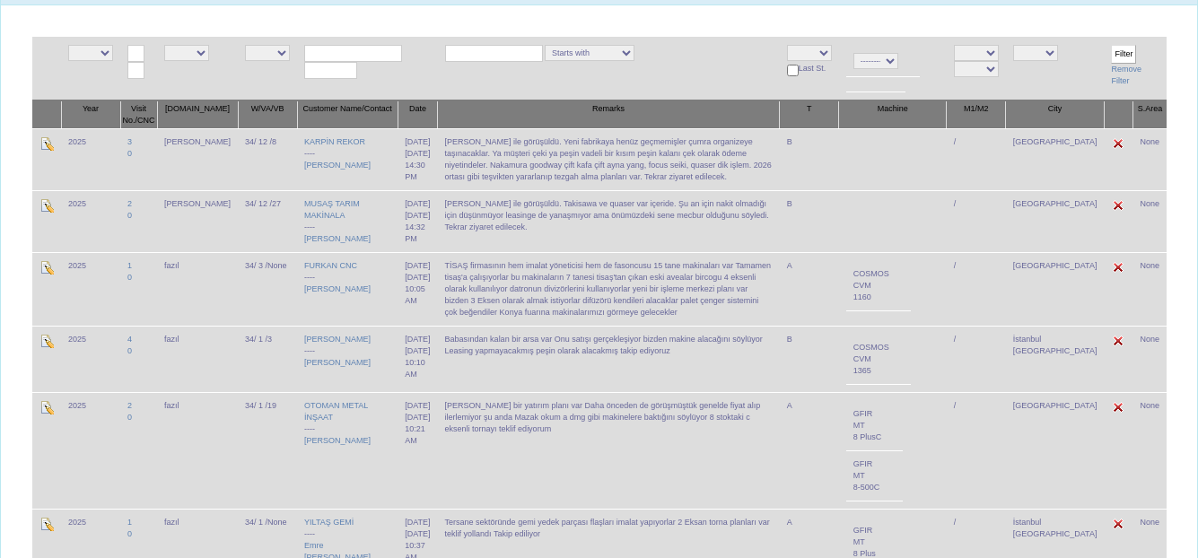
scroll to position [0, 0]
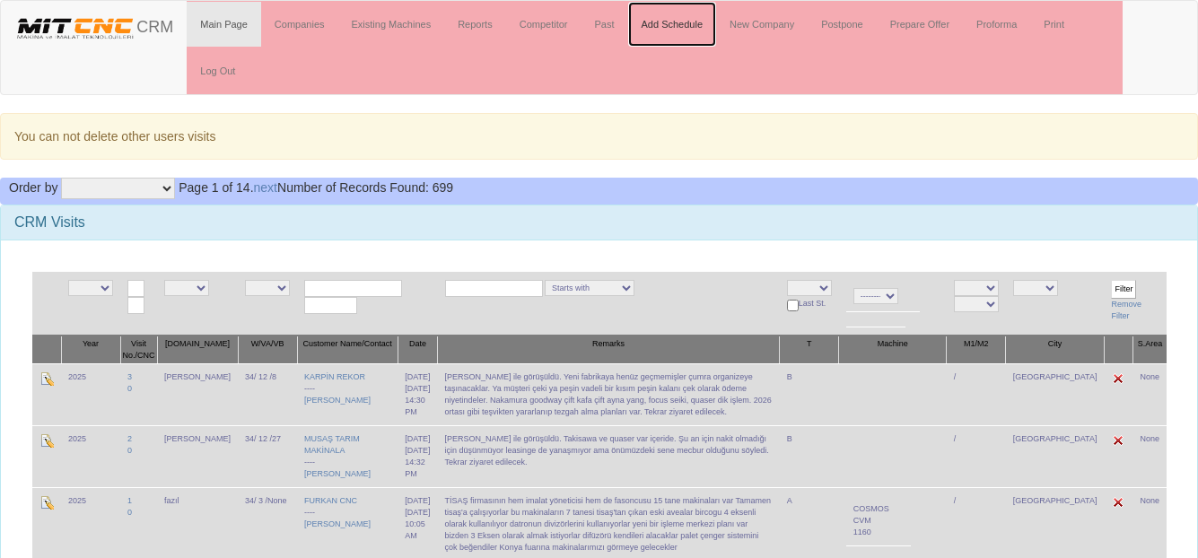
click at [670, 28] on link "Add Schedule" at bounding box center [672, 24] width 89 height 45
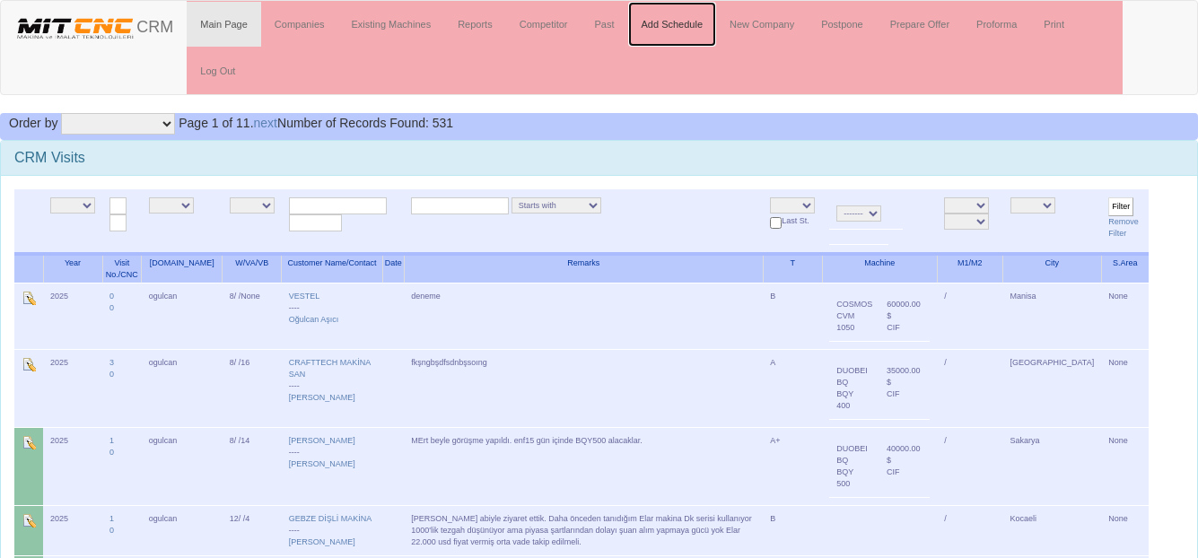
click at [666, 29] on link "Add Schedule" at bounding box center [672, 24] width 89 height 45
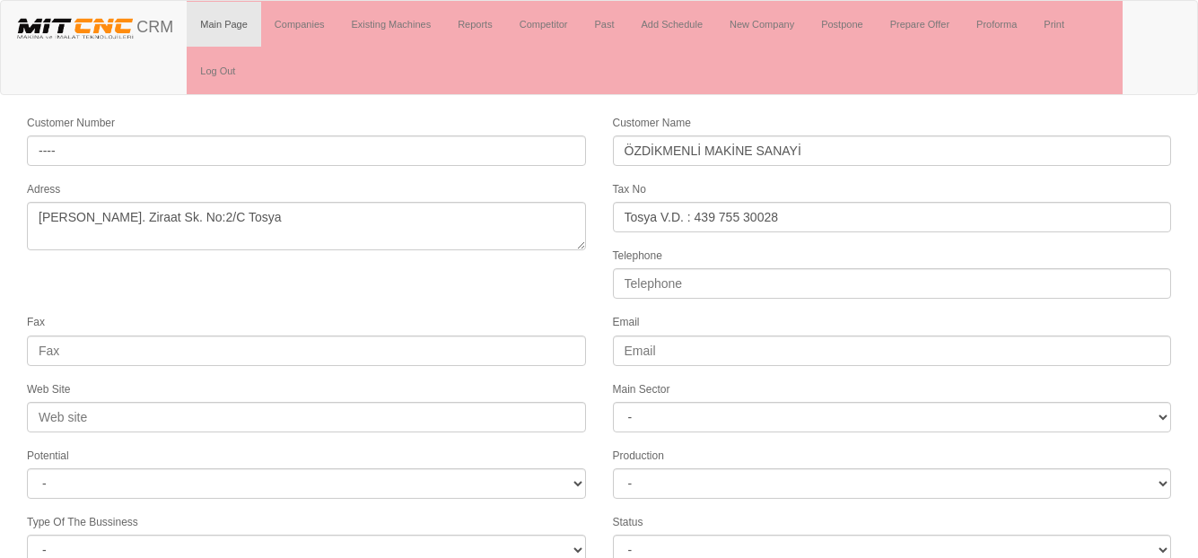
select select "1227"
click at [661, 27] on link "Add Schedule" at bounding box center [672, 24] width 89 height 45
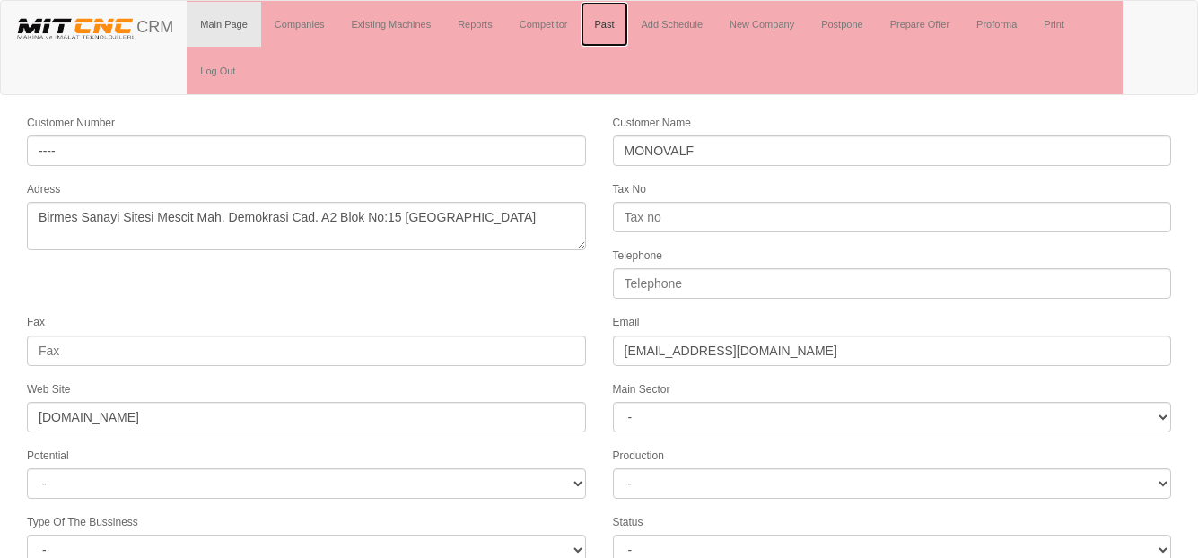
click at [607, 17] on link "Past" at bounding box center [604, 24] width 47 height 45
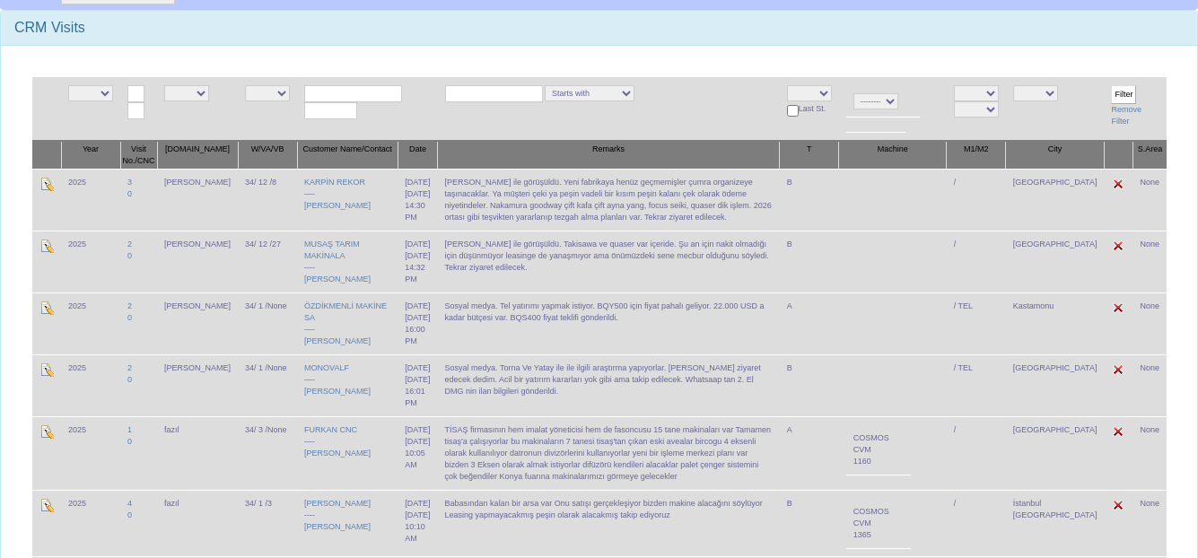
scroll to position [269, 0]
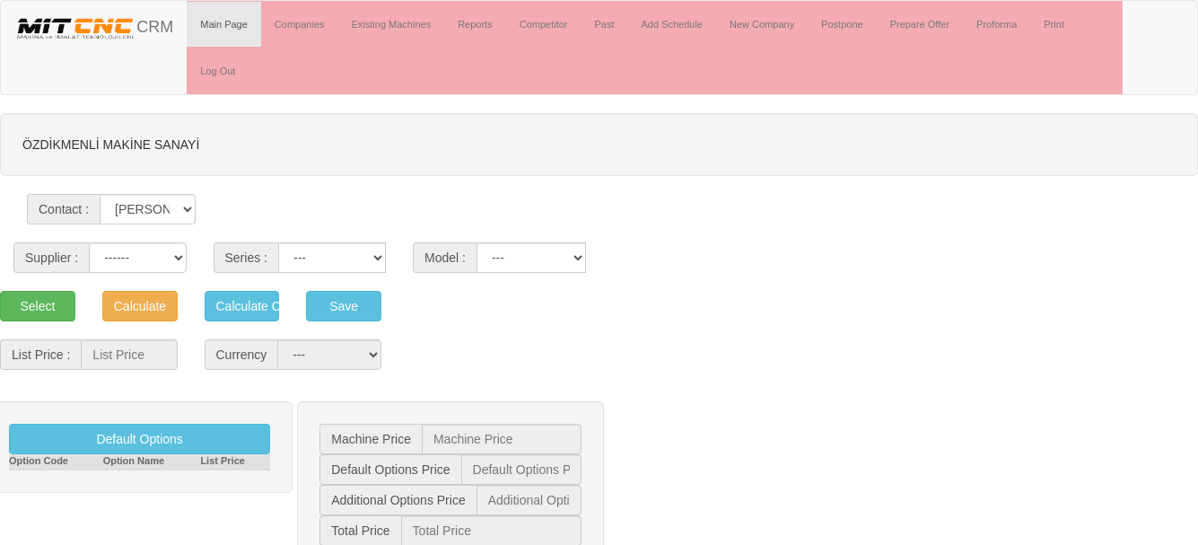
select select "6"
click at [89, 242] on select "------ PEAKART COSMOS GFIR DUOBEI BQ DK" at bounding box center [137, 257] width 97 height 31
click at [351, 259] on select "BQ BQS BQY LZ" at bounding box center [332, 257] width 108 height 31
select select "31"
click at [278, 242] on select "BQ BQS BQY LZ" at bounding box center [332, 257] width 108 height 31
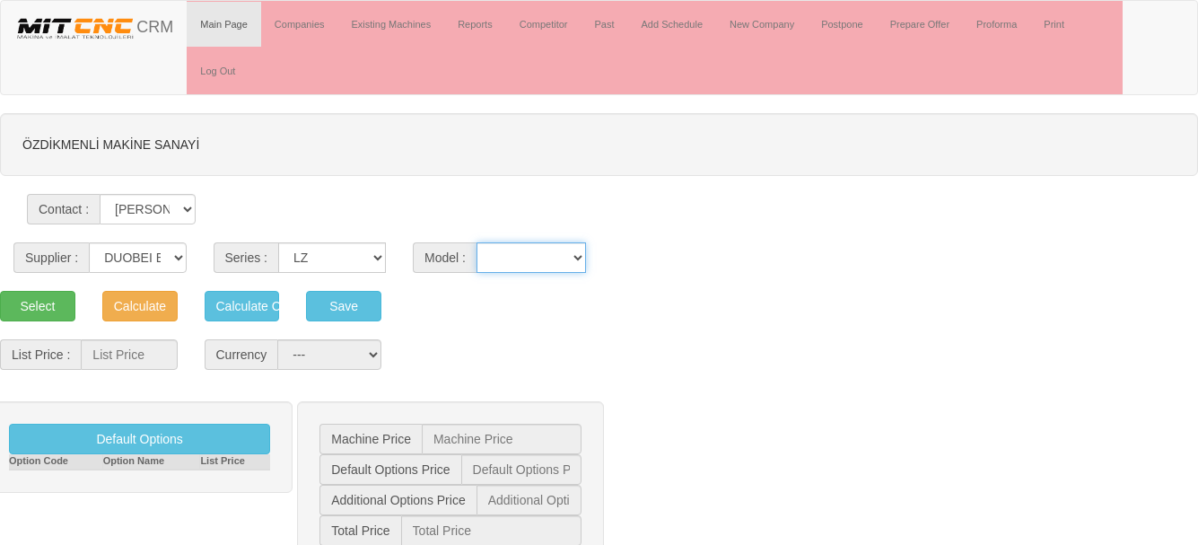
click at [533, 256] on select "400 600" at bounding box center [532, 257] width 110 height 31
click at [477, 242] on select "400 600" at bounding box center [532, 257] width 110 height 31
click at [526, 254] on select "400 600" at bounding box center [532, 257] width 110 height 31
select select "339"
click at [477, 242] on select "400 600" at bounding box center [532, 257] width 110 height 31
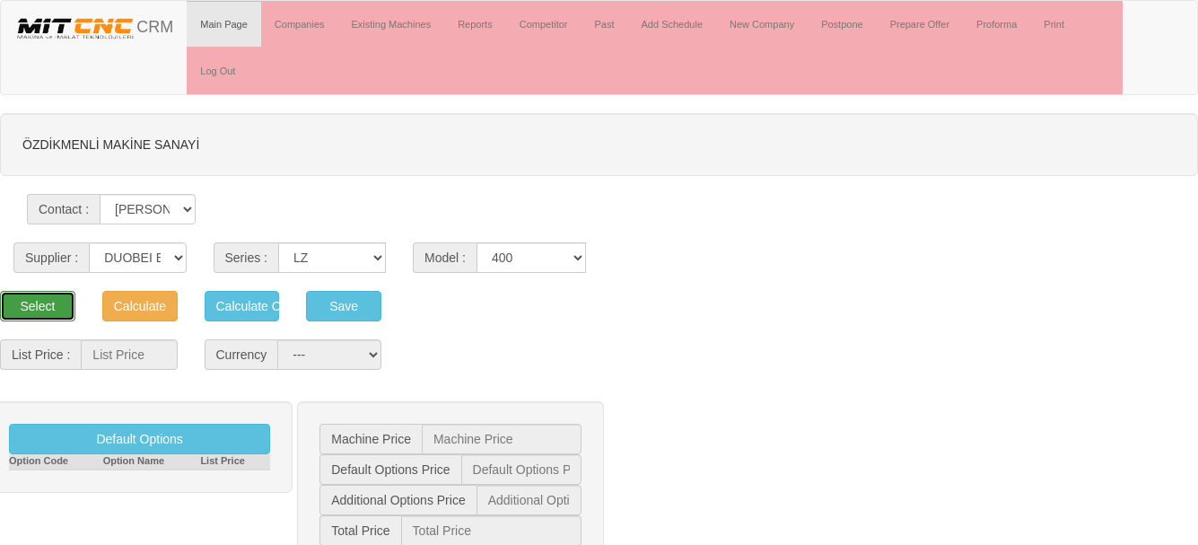
click at [40, 303] on button "Select" at bounding box center [37, 306] width 75 height 31
type input "29.000"
select select "2"
type input "29.000 $"
type input "0 $"
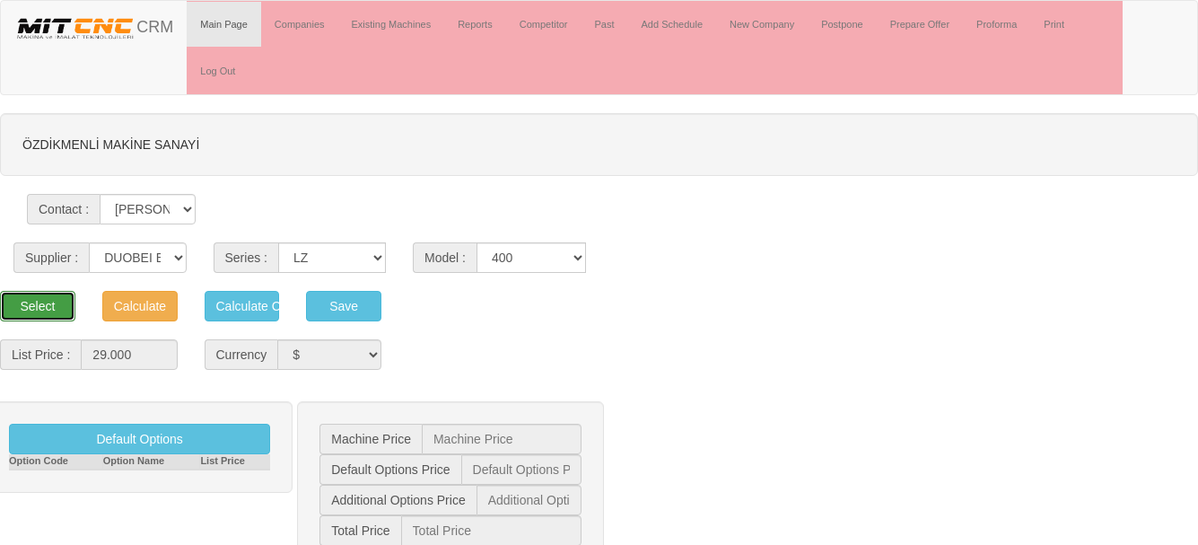
type input "0 $"
type input "29.000 $"
type input "706 $"
type input "33.622 €"
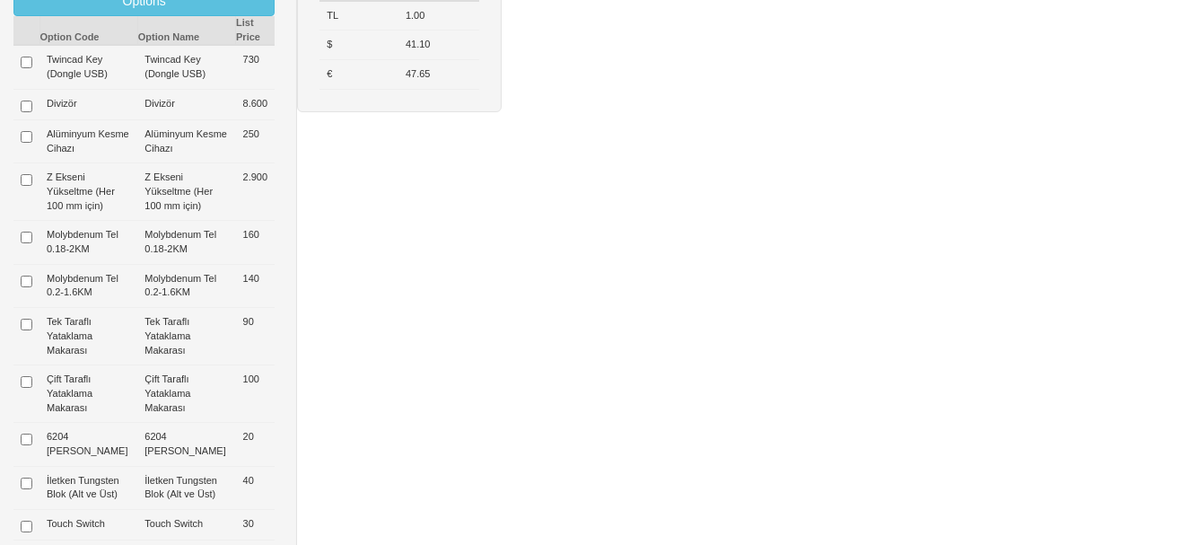
scroll to position [808, 0]
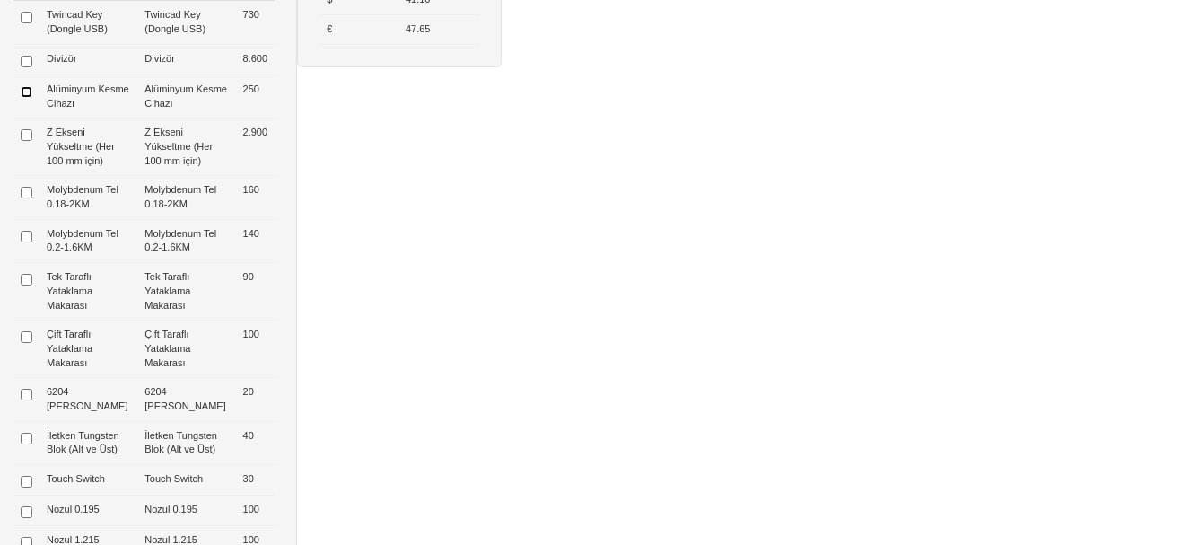
click at [28, 92] on input "checkbox" at bounding box center [27, 92] width 12 height 12
checkbox input "true"
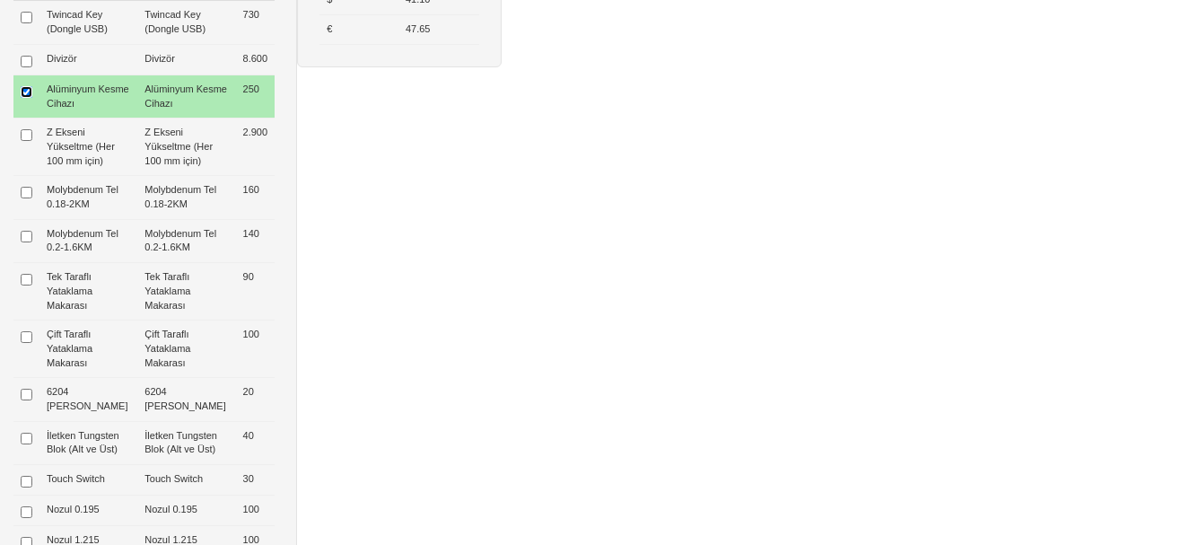
type input "250 $"
type input "29.250 $"
type input "29.200 $"
type input "712 $"
type input "33.911 €"
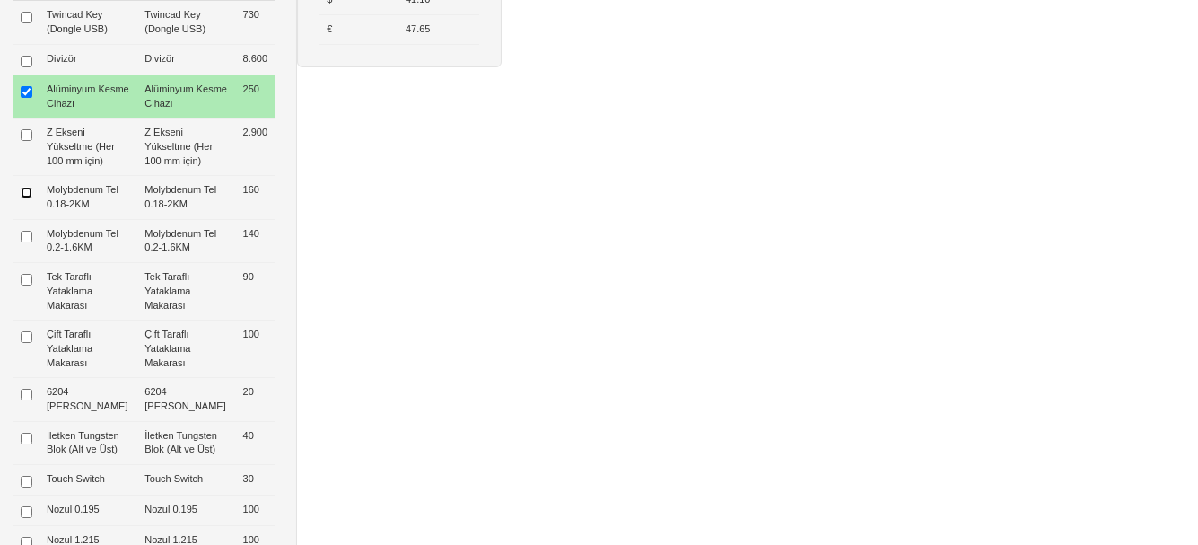
click at [26, 192] on input "checkbox" at bounding box center [27, 193] width 12 height 12
checkbox input "true"
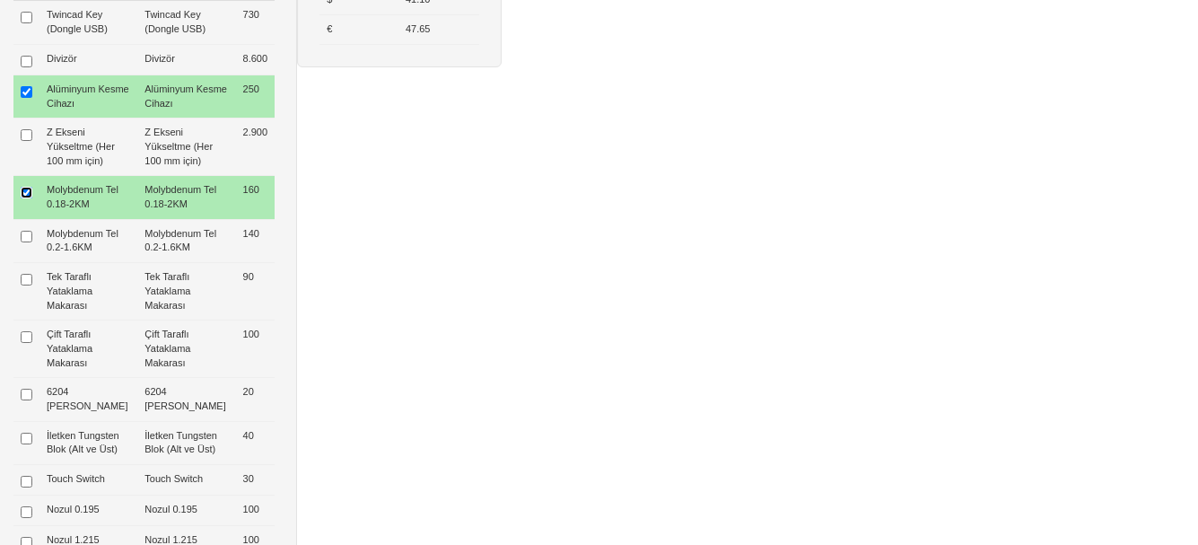
type input "410 $"
type input "29.410 $"
type input "29.400 $"
type input "716 $"
type input "34.097 €"
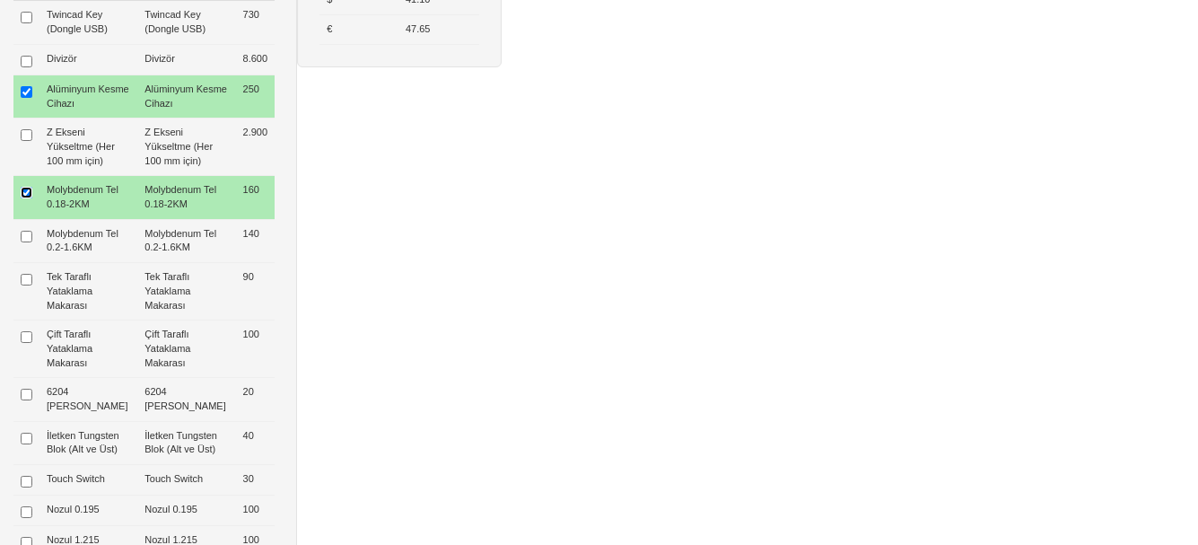
scroll to position [986, 0]
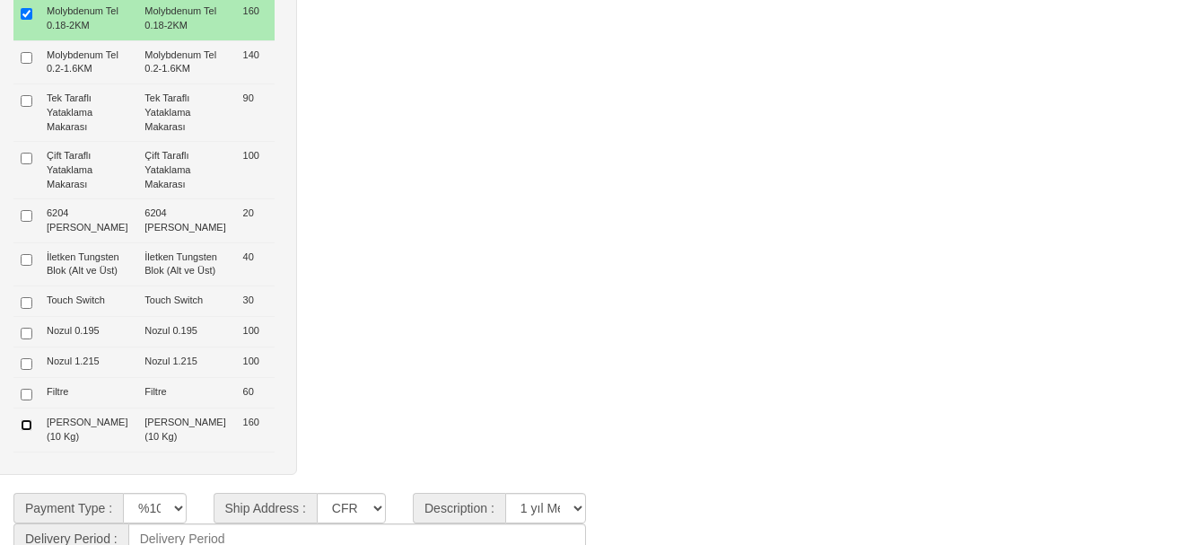
click at [27, 428] on input "checkbox" at bounding box center [27, 425] width 12 height 12
checkbox input "true"
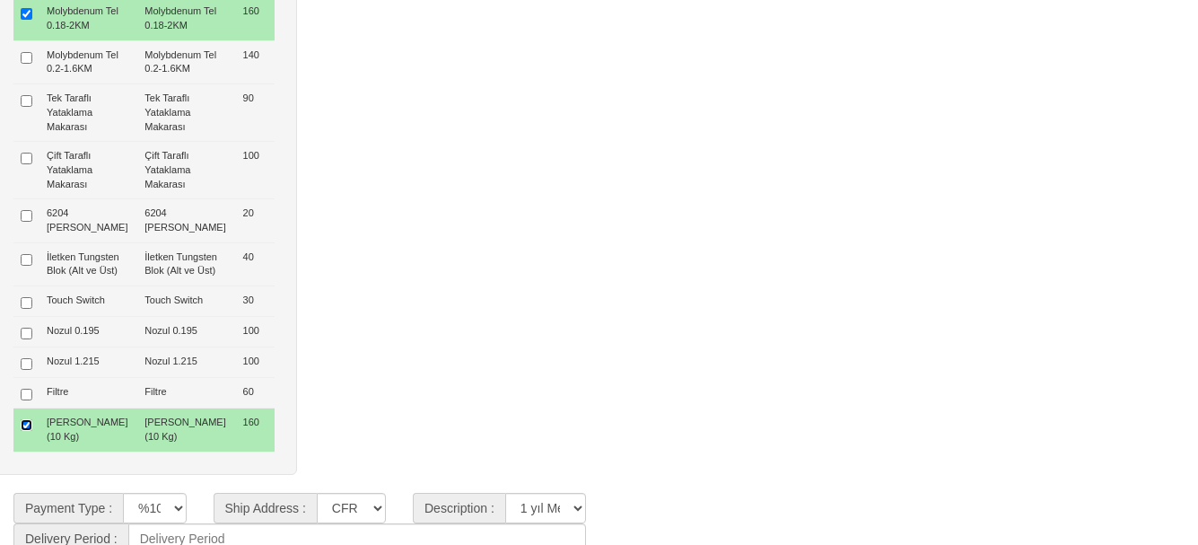
type input "565 $"
type input "29.570 $"
type input "29.600 $"
type input "719 $"
type input "34.282 €"
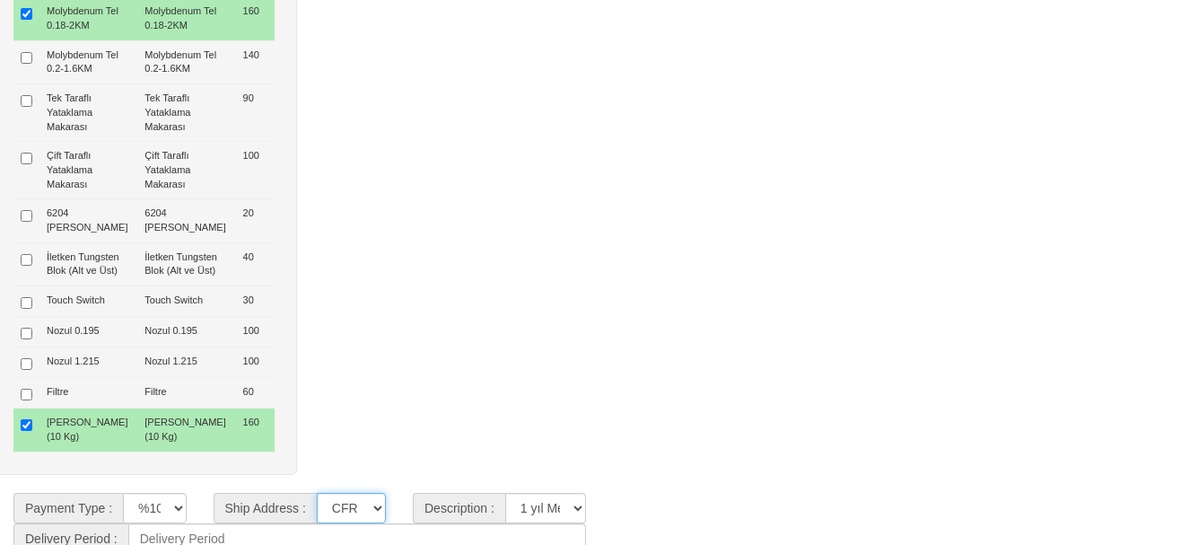
click at [364, 503] on select "CFR İZMİT CIF/İZMİT (Gümrük Vergisi , Nakliye ve KDV Dahil Değildir.) CIF/İSTAN…" at bounding box center [351, 508] width 69 height 31
select select "5"
click at [317, 493] on select "CFR İZMİT CIF/İZMİT (Gümrük Vergisi , Nakliye ve KDV Dahil Değildir.) CIF/İSTAN…" at bounding box center [351, 508] width 69 height 31
click at [578, 493] on select "**********" at bounding box center [545, 508] width 81 height 31
select select "4"
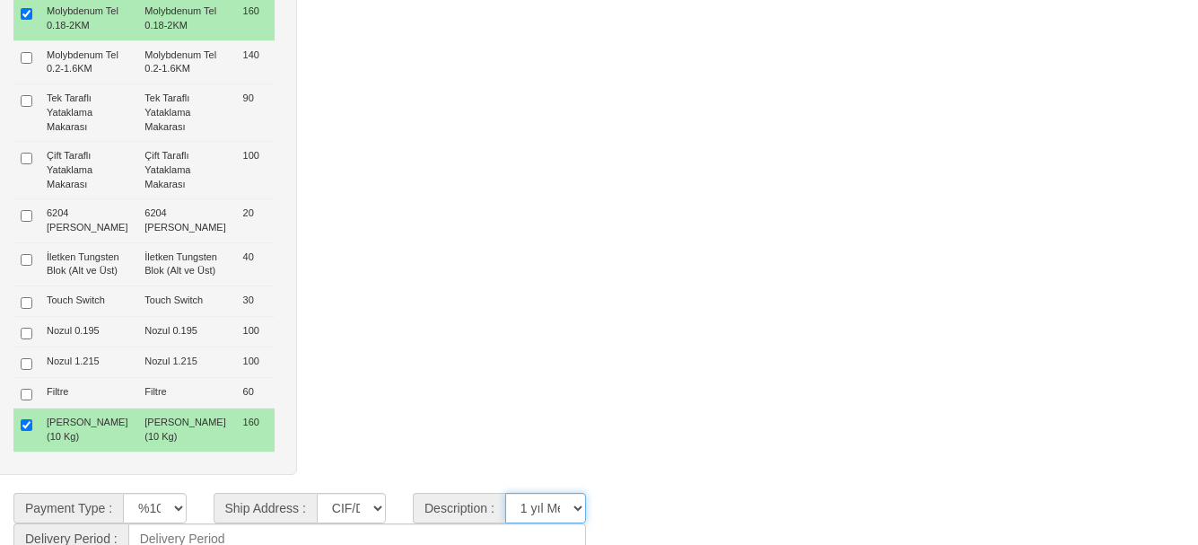
click at [505, 493] on select "**********" at bounding box center [545, 508] width 81 height 31
click at [335, 532] on input at bounding box center [357, 538] width 458 height 31
type input "45 Gün"
click at [893, 285] on div "Options Option Code Option Name List Price Twincad Key (Dongle USB) Twincad Key…" at bounding box center [599, 116] width 1225 height 753
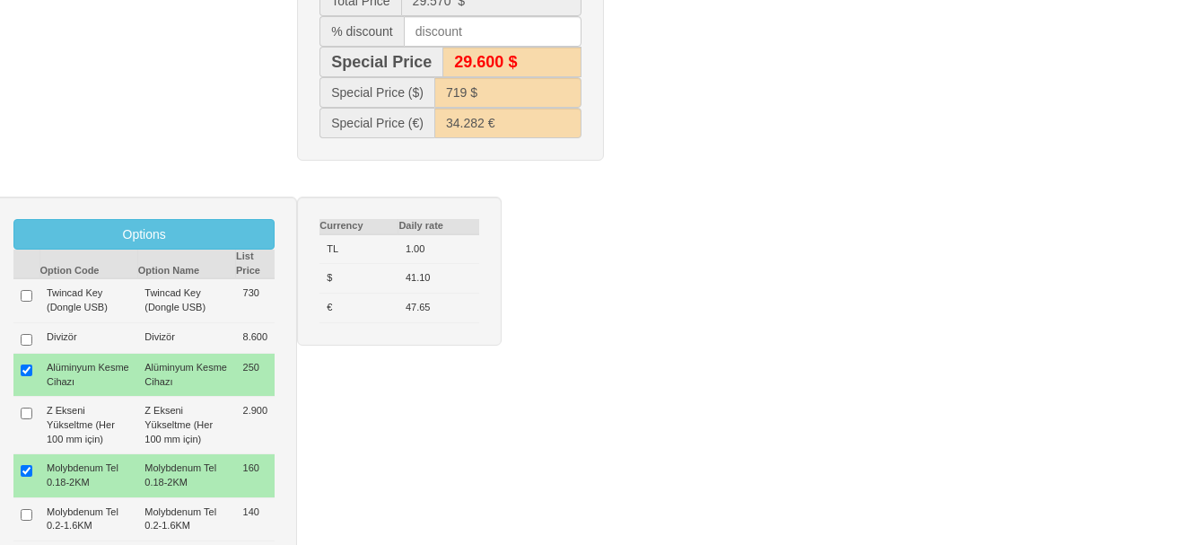
scroll to position [448, 0]
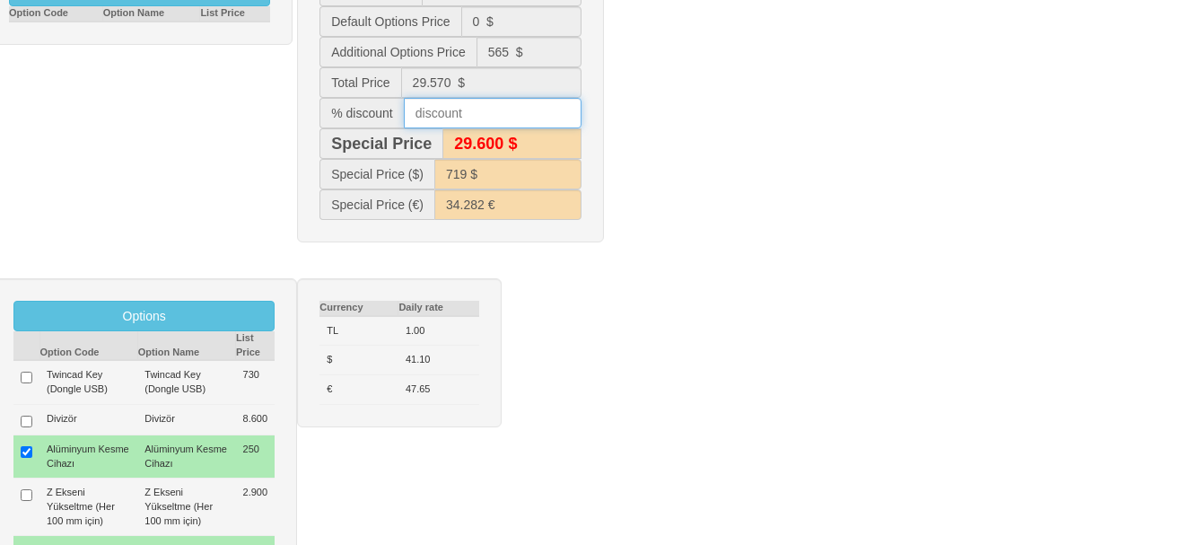
click at [475, 110] on input "text" at bounding box center [493, 113] width 178 height 31
type input "10"
type input "26.600 $"
type input "648 $"
type input "27.769 €"
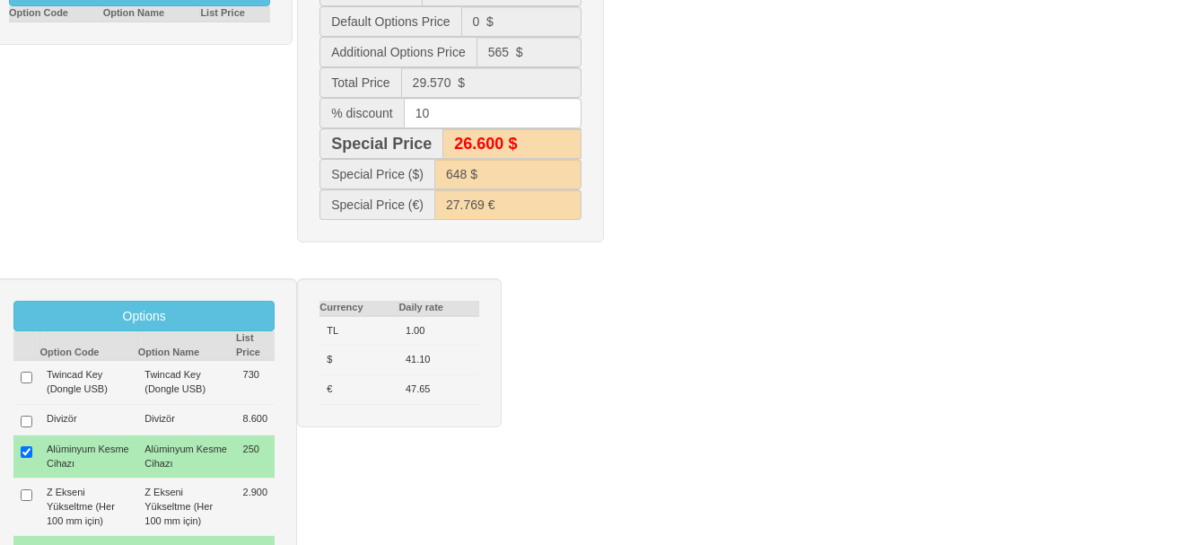
click at [730, 118] on div "Default Options Option Code Option Name List Price Machine Price 29.000 $ Defau…" at bounding box center [599, 106] width 1225 height 307
drag, startPoint x: 427, startPoint y: 117, endPoint x: 407, endPoint y: 116, distance: 20.7
click at [407, 116] on input "10" at bounding box center [493, 113] width 178 height 31
type input "11"
type input "29.300 $"
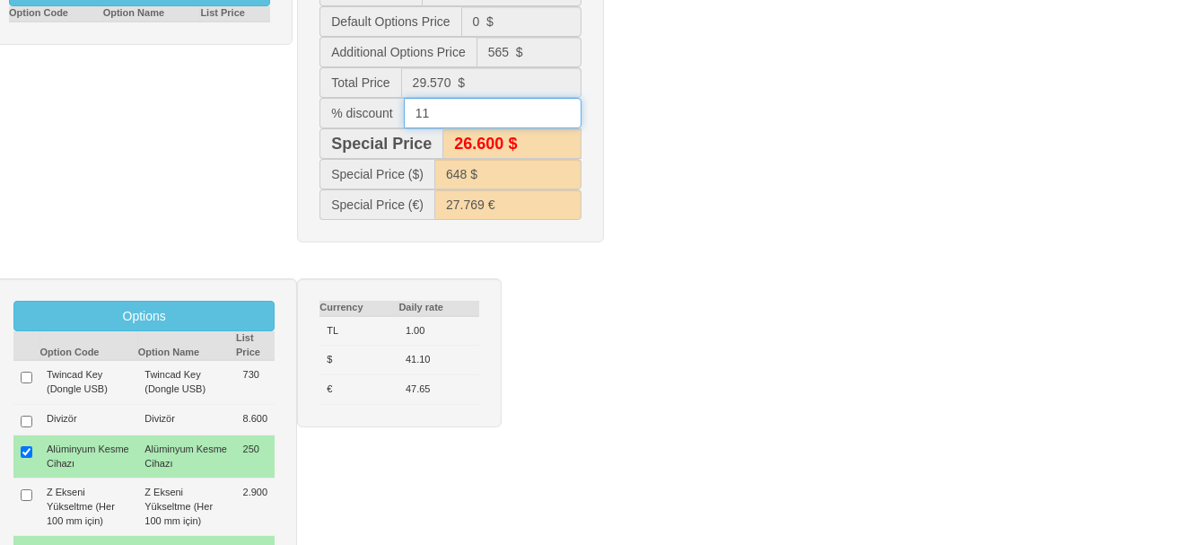
type input "712 $"
type input "33.600 €"
type input "26.300 $"
type input "640 $"
type input "27.155 €"
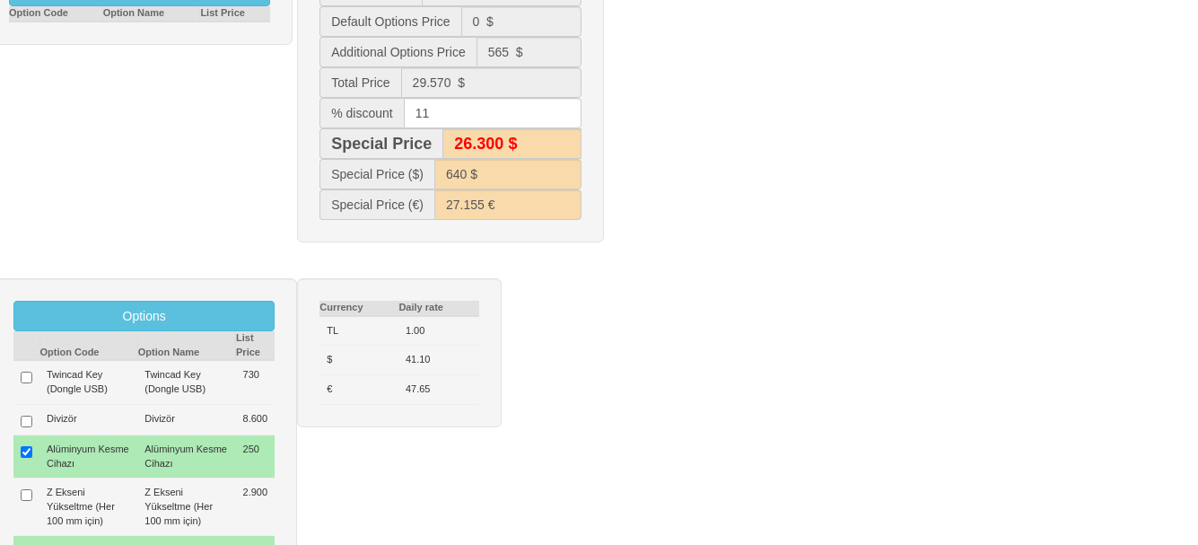
click at [814, 147] on div "Default Options Option Code Option Name List Price Machine Price 29.000 $ Defau…" at bounding box center [599, 106] width 1225 height 307
click at [447, 114] on input "11" at bounding box center [493, 113] width 178 height 31
type input "11.2"
type input "639 $"
type input "27.033 €"
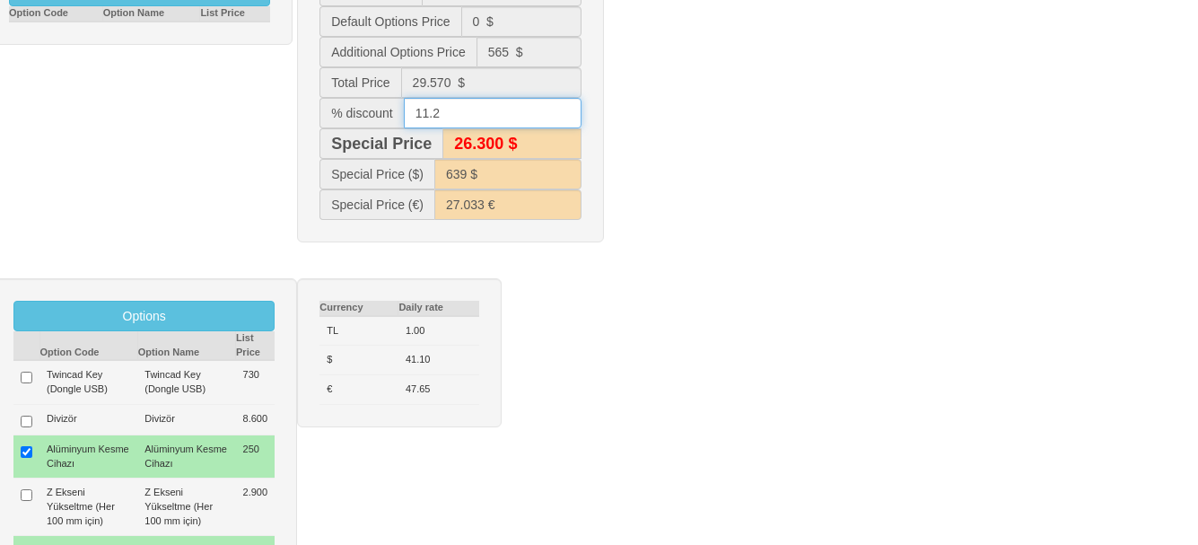
type input "11."
type input "640 $"
type input "27.155 €"
type input "11.4"
type input "26.200 $"
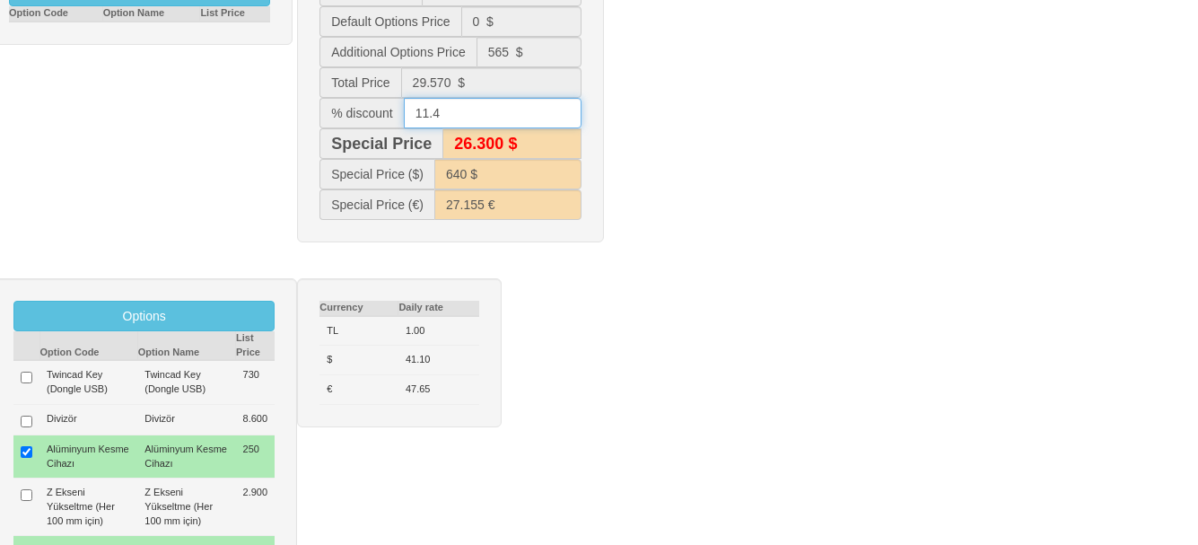
type input "637 $"
type input "26.912 €"
click at [448, 114] on input "11.4" at bounding box center [493, 113] width 178 height 31
type input "11."
type input "26.300 $"
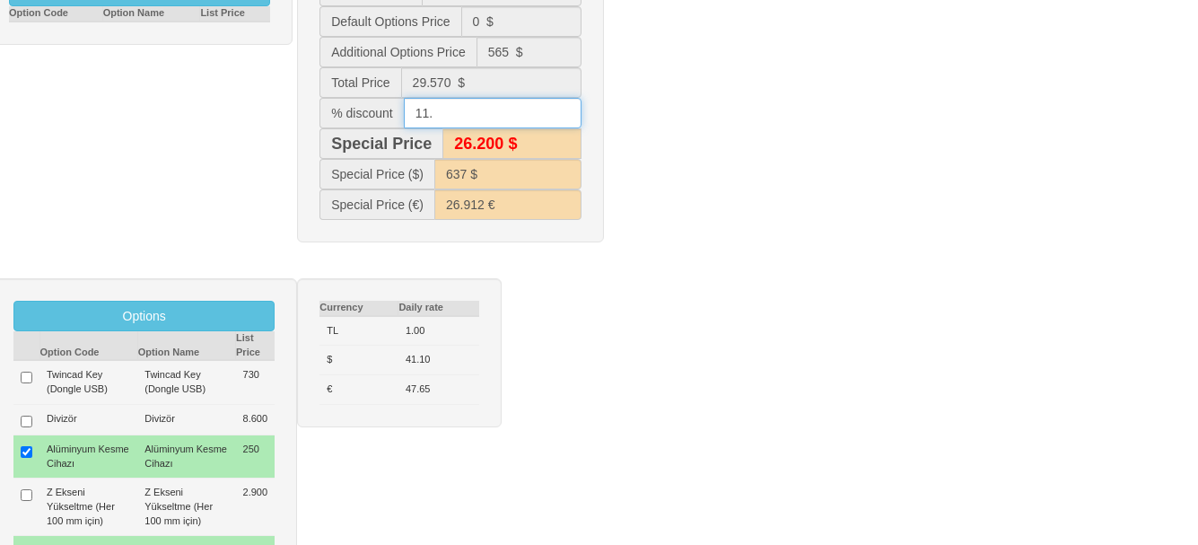
type input "640 $"
type input "27.155 €"
type input "11.6"
type input "26.100 $"
type input "636 $"
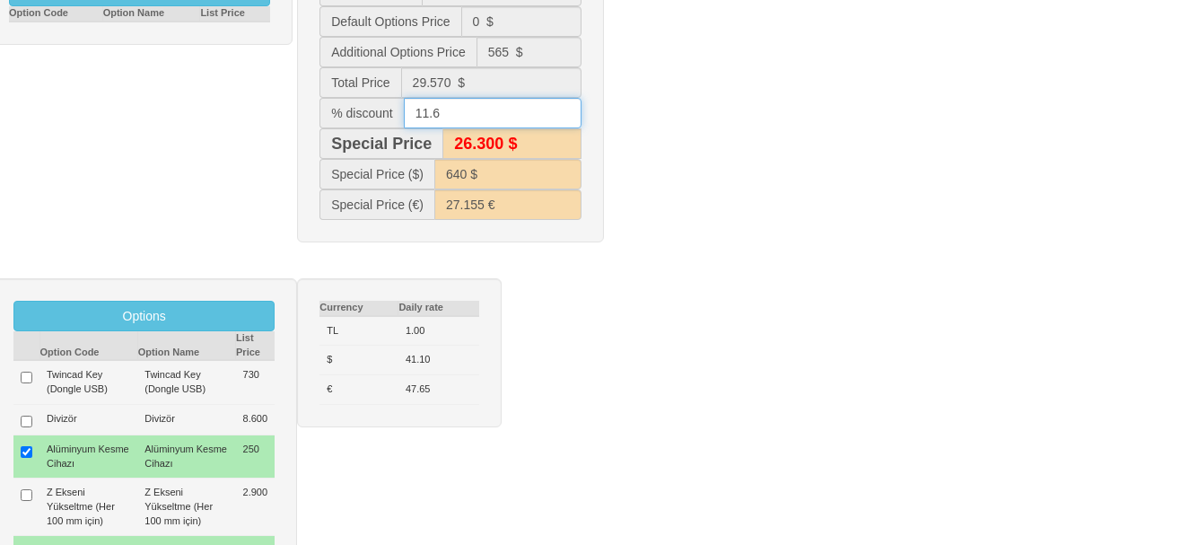
type input "26.790 €"
type input "11."
type input "26.300 $"
type input "640 $"
type input "27.155 €"
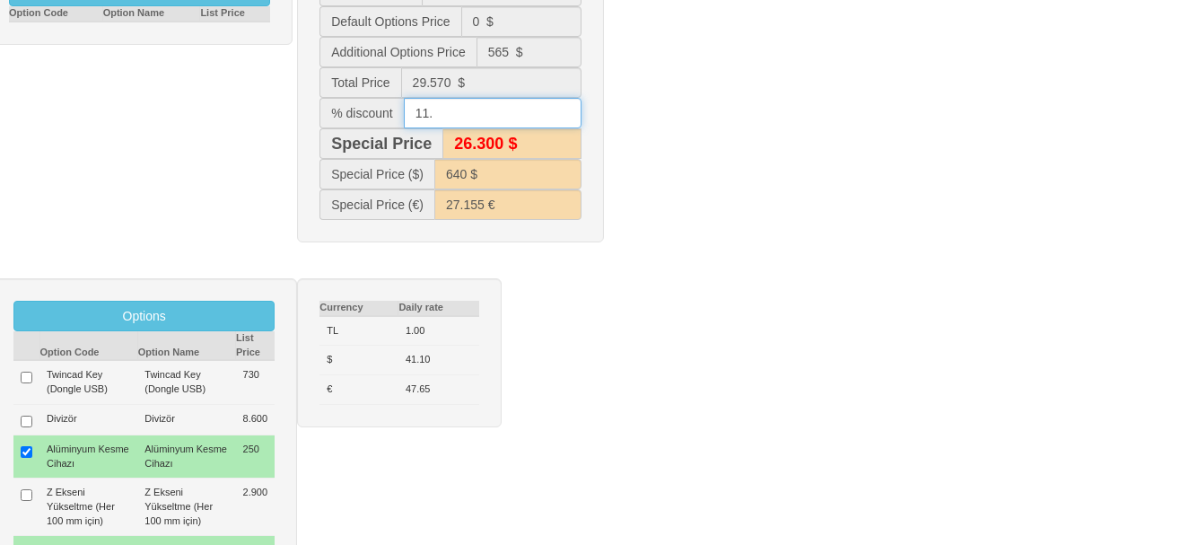
type input "11.8"
type input "26.100 $"
type input "635 $"
type input "26.669 €"
click at [448, 114] on input "11.8" at bounding box center [493, 113] width 178 height 31
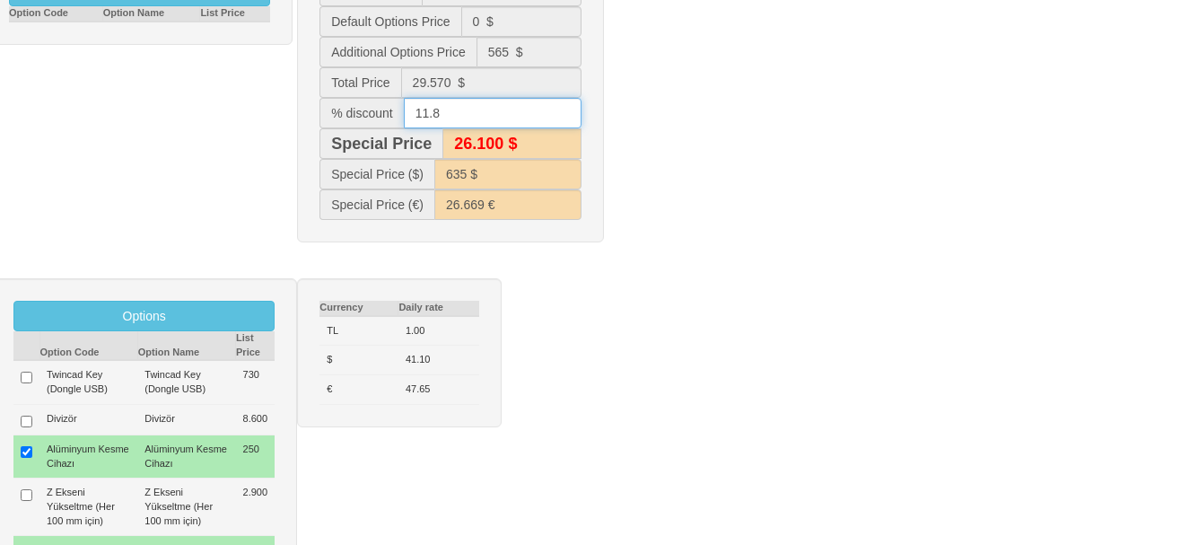
type input "11."
type input "26.300 $"
type input "640 $"
type input "27.155 €"
type input "12"
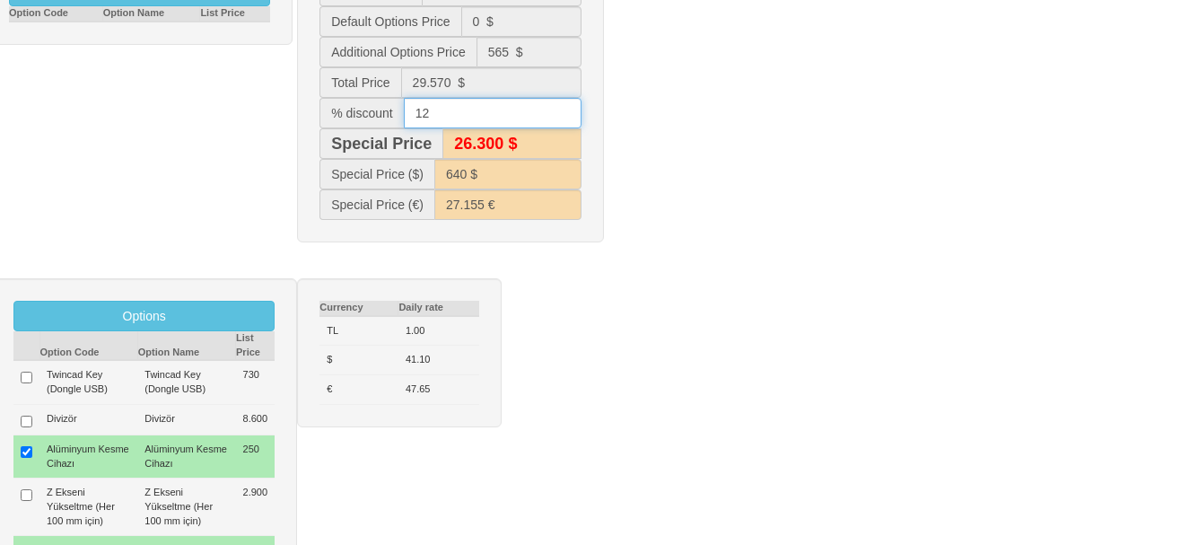
type input "29.300 $"
type input "712 $"
type input "33.600 €"
type input "26.000 $"
type input "633 $"
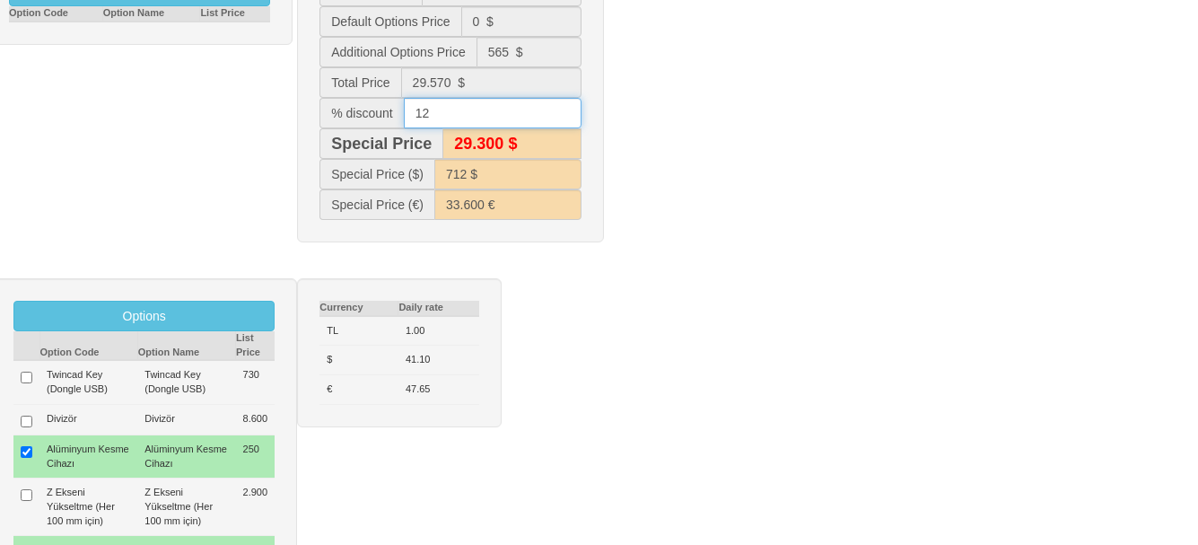
type input "26.548 €"
type input "12"
click at [753, 150] on div "Default Options Option Code Option Name List Price Machine Price 29.000 $ Defau…" at bounding box center [599, 106] width 1225 height 307
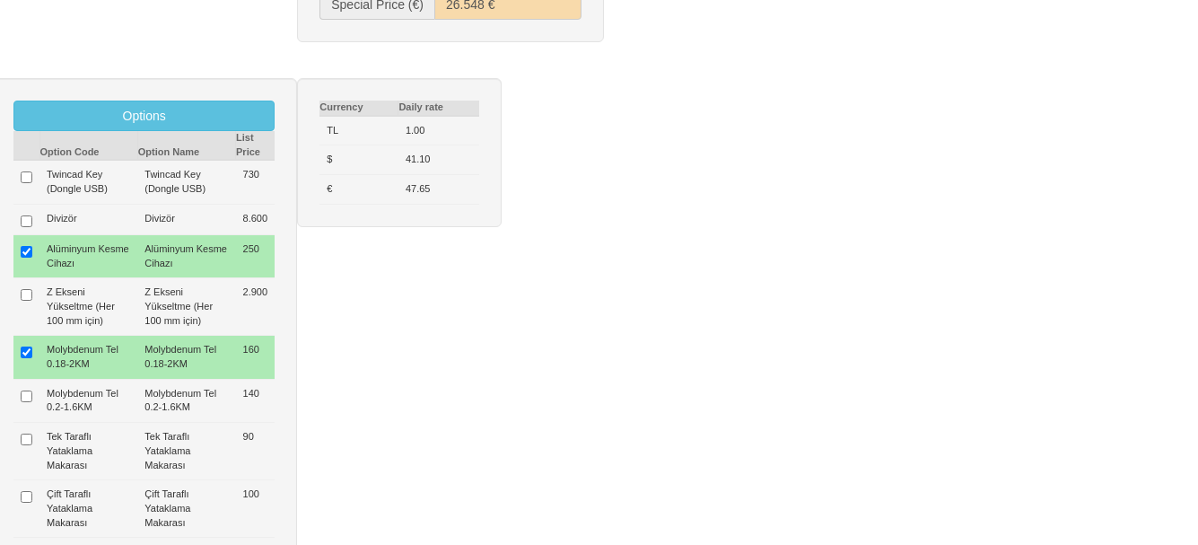
scroll to position [268, 0]
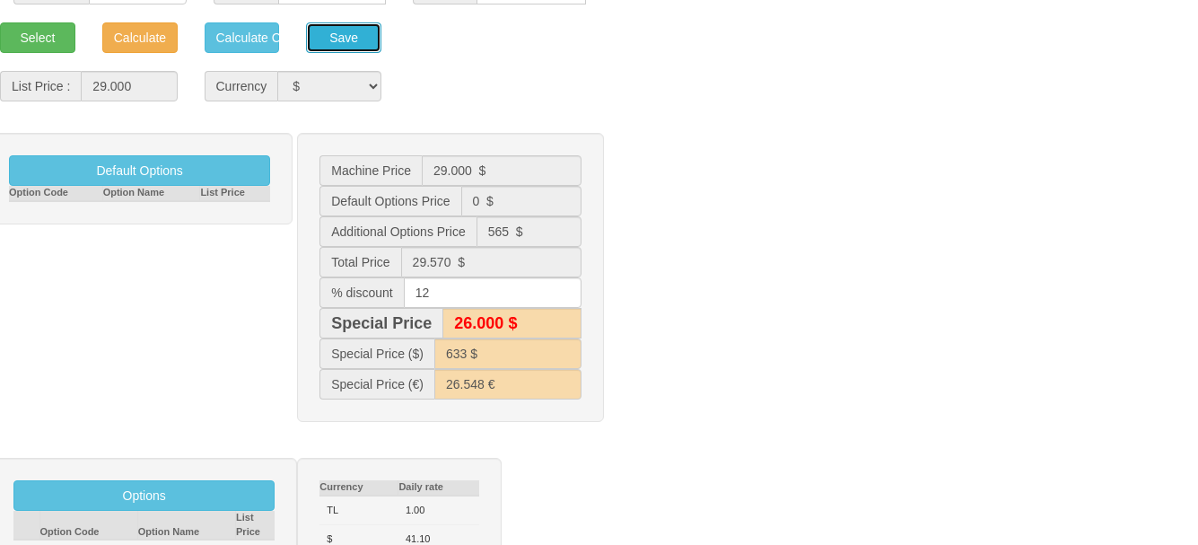
click at [355, 48] on button "Save" at bounding box center [343, 37] width 75 height 31
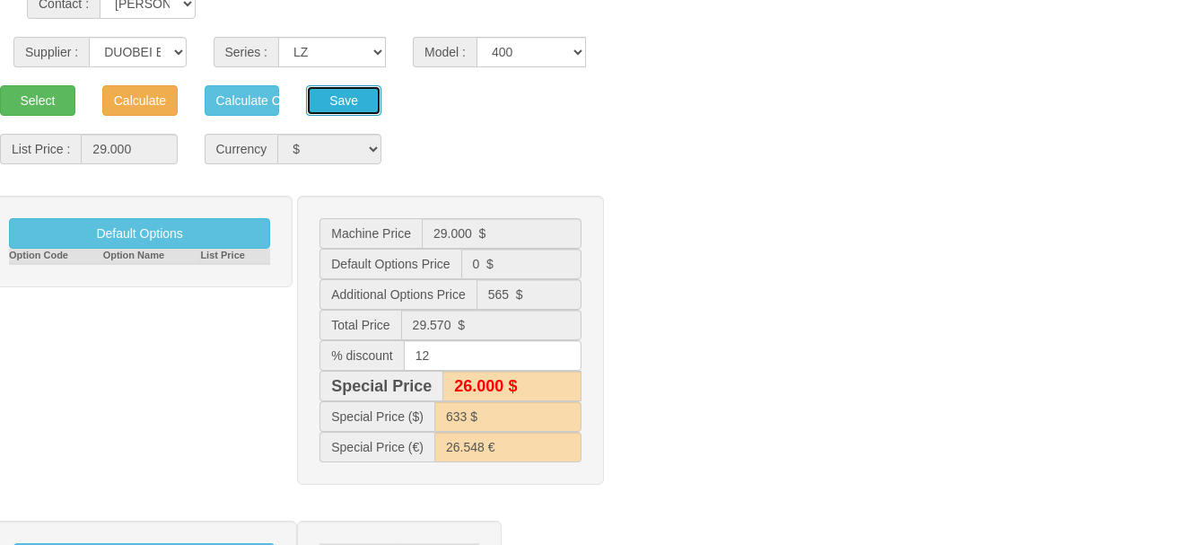
scroll to position [89, 0]
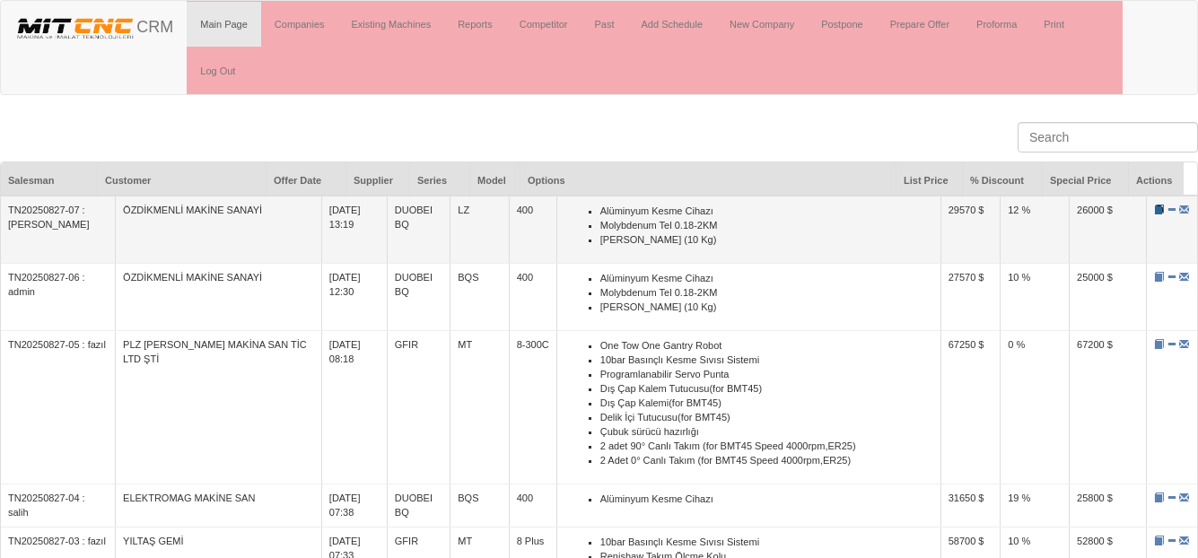
click at [1154, 212] on span at bounding box center [1159, 210] width 10 height 10
